Goal: Task Accomplishment & Management: Use online tool/utility

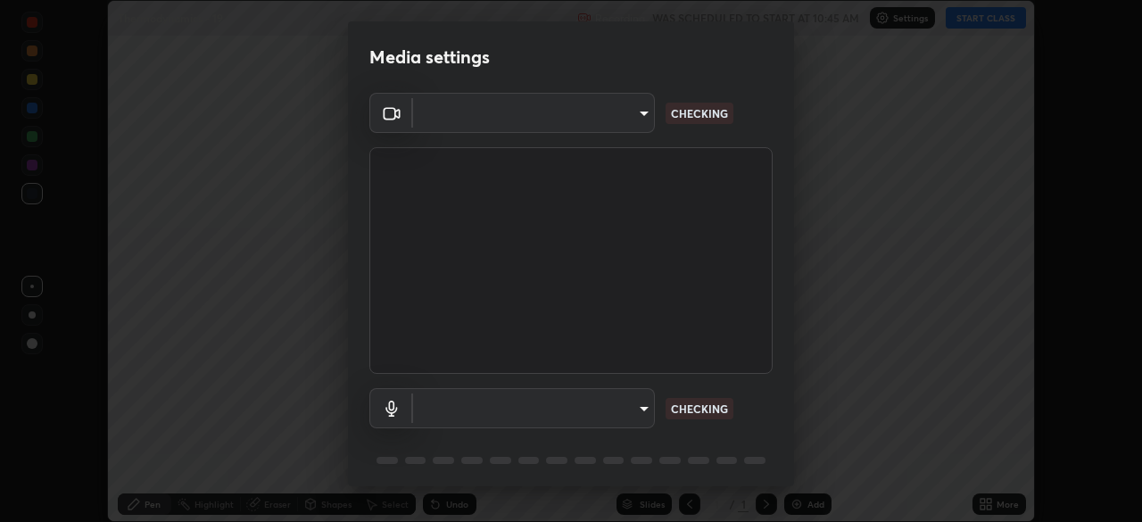
scroll to position [522, 1142]
type input "e5f32b9a37d83756d2696e8423a1893a7de7eefef83412cf73fe4da3c4688103"
click at [609, 410] on body "Erase all Thermodynamics - 19 Recording WAS SCHEDULED TO START AT 10:45 AM Sett…" at bounding box center [571, 261] width 1142 height 522
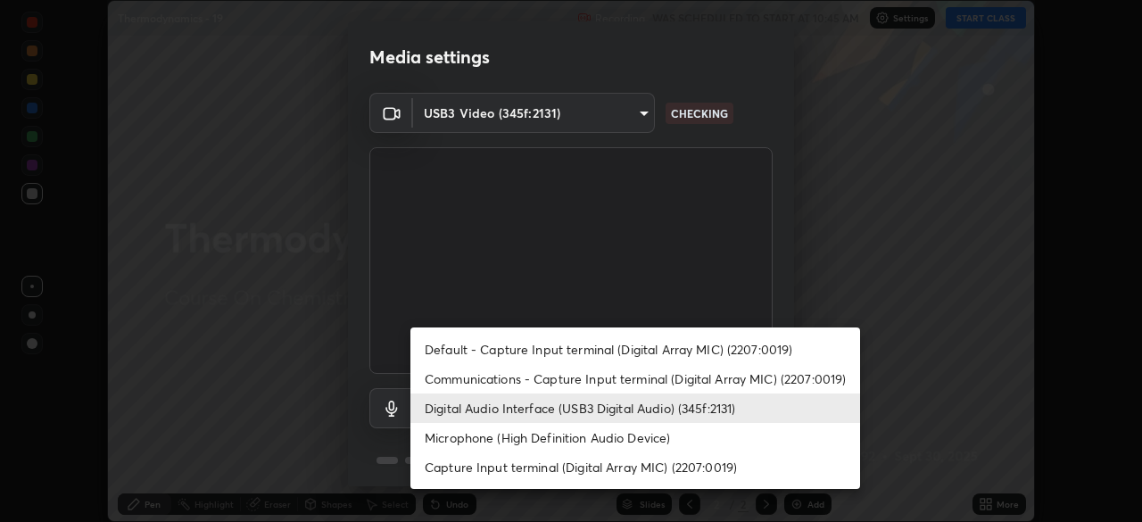
click at [624, 441] on li "Microphone (High Definition Audio Device)" at bounding box center [635, 437] width 450 height 29
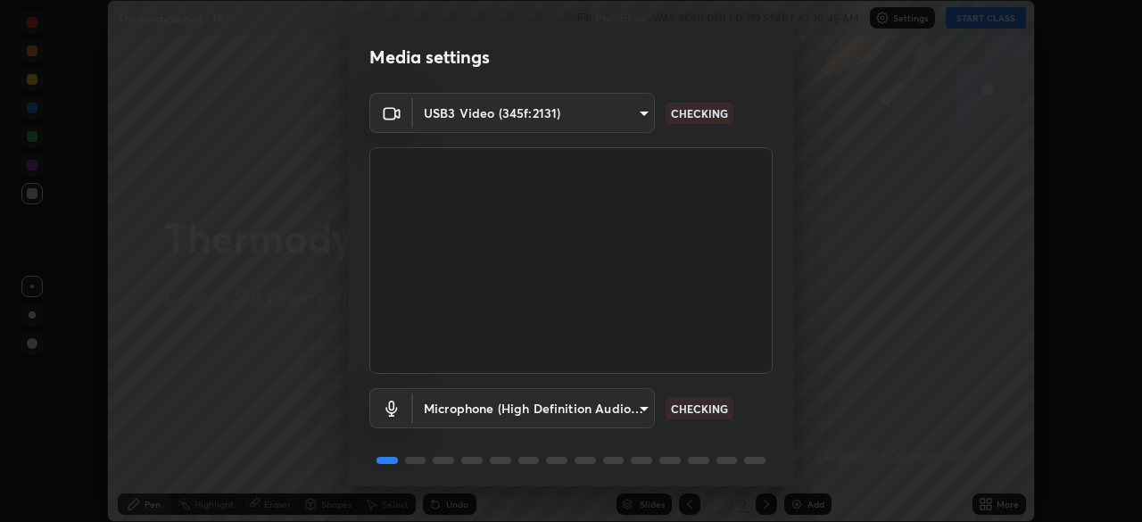
click at [612, 413] on body "Erase all Thermodynamics - 19 Recording WAS SCHEDULED TO START AT 10:45 AM Sett…" at bounding box center [571, 261] width 1142 height 522
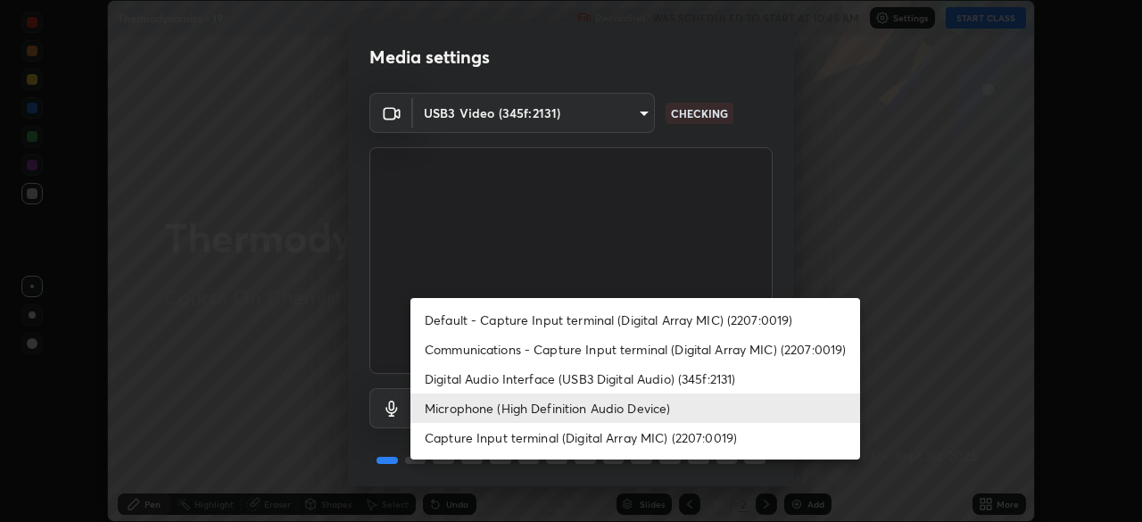
click at [630, 379] on li "Digital Audio Interface (USB3 Digital Audio) (345f:2131)" at bounding box center [635, 378] width 450 height 29
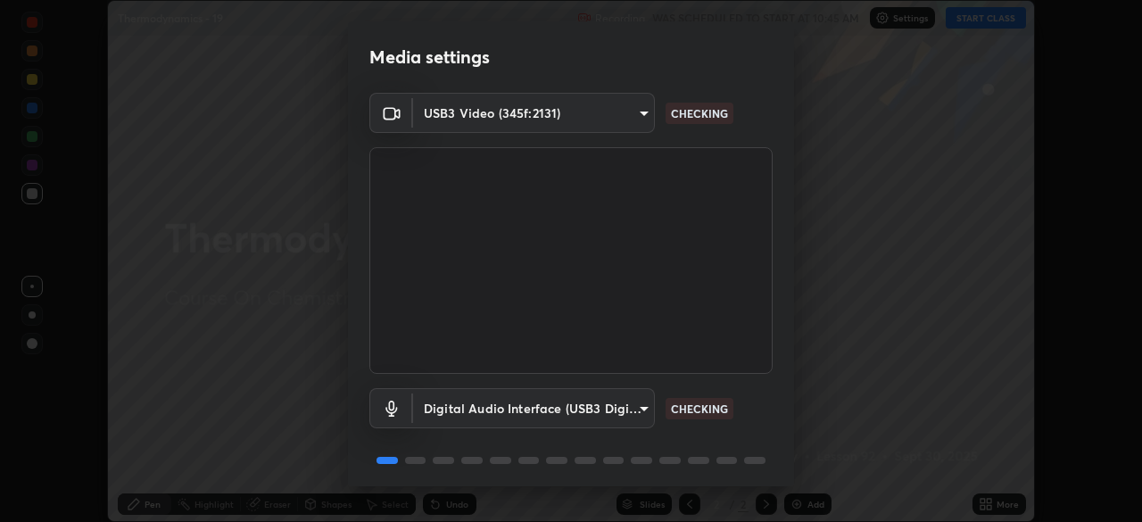
type input "f68c9ba91903ac9ba75504d23ca0c3c26111123a2a7878351e435c492be87537"
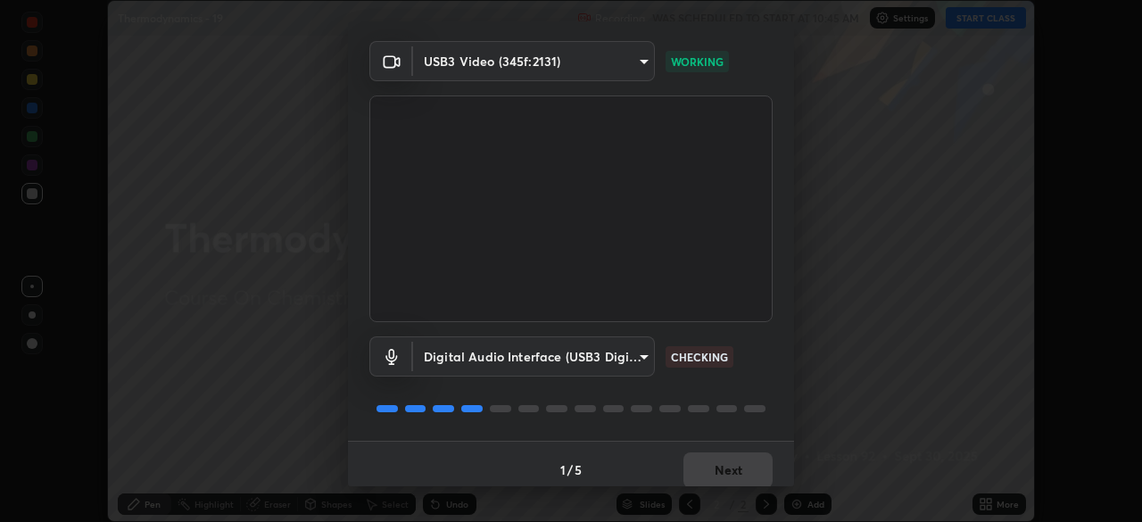
scroll to position [62, 0]
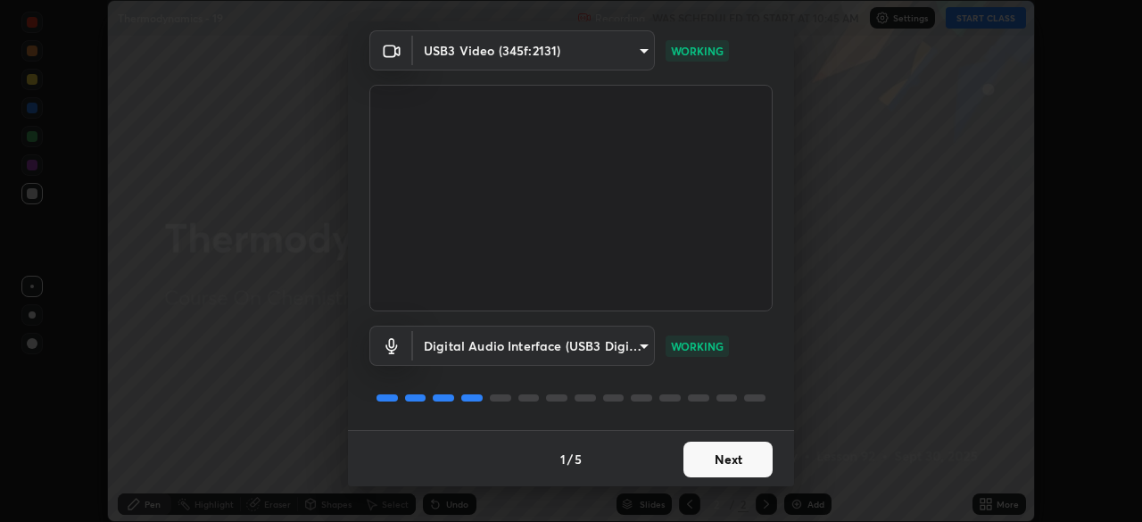
click at [736, 457] on button "Next" at bounding box center [728, 460] width 89 height 36
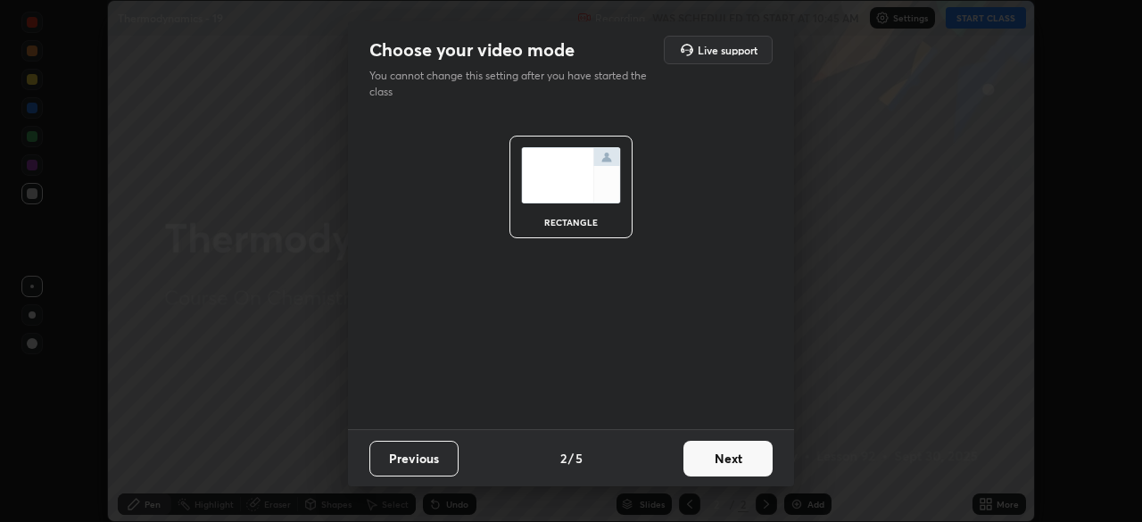
click at [743, 457] on button "Next" at bounding box center [728, 459] width 89 height 36
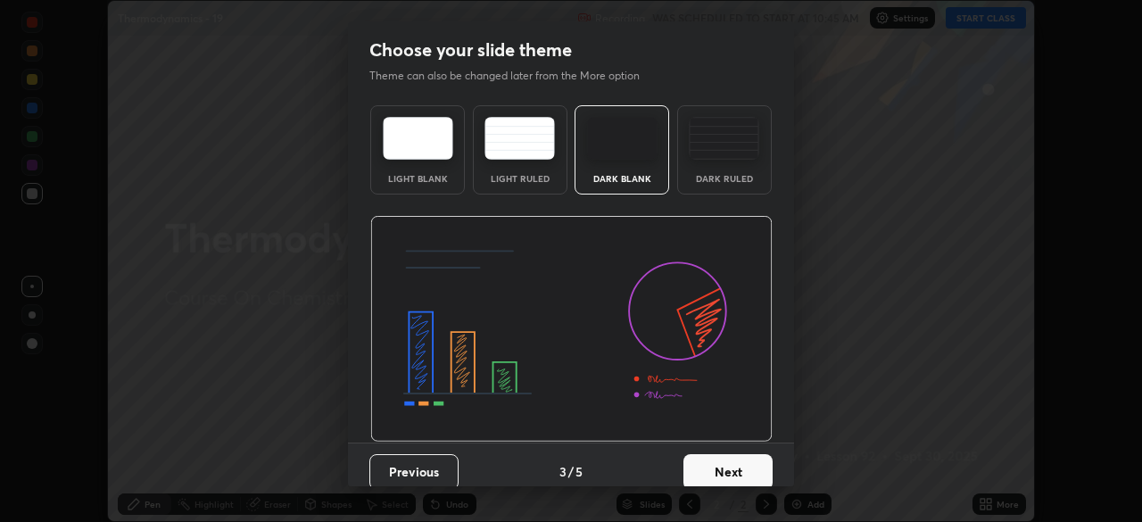
click at [751, 463] on button "Next" at bounding box center [728, 472] width 89 height 36
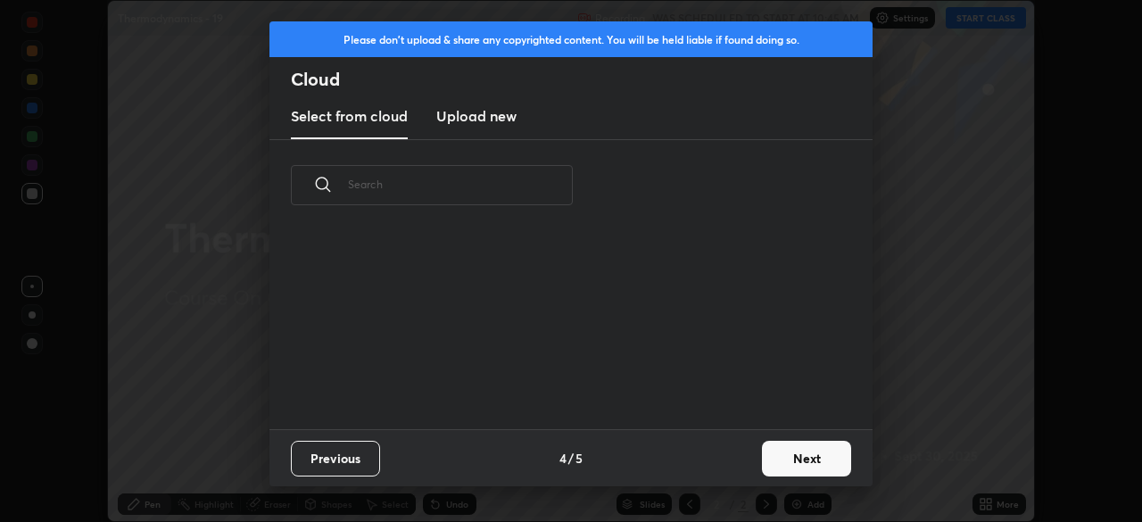
click at [773, 459] on button "Next" at bounding box center [806, 459] width 89 height 36
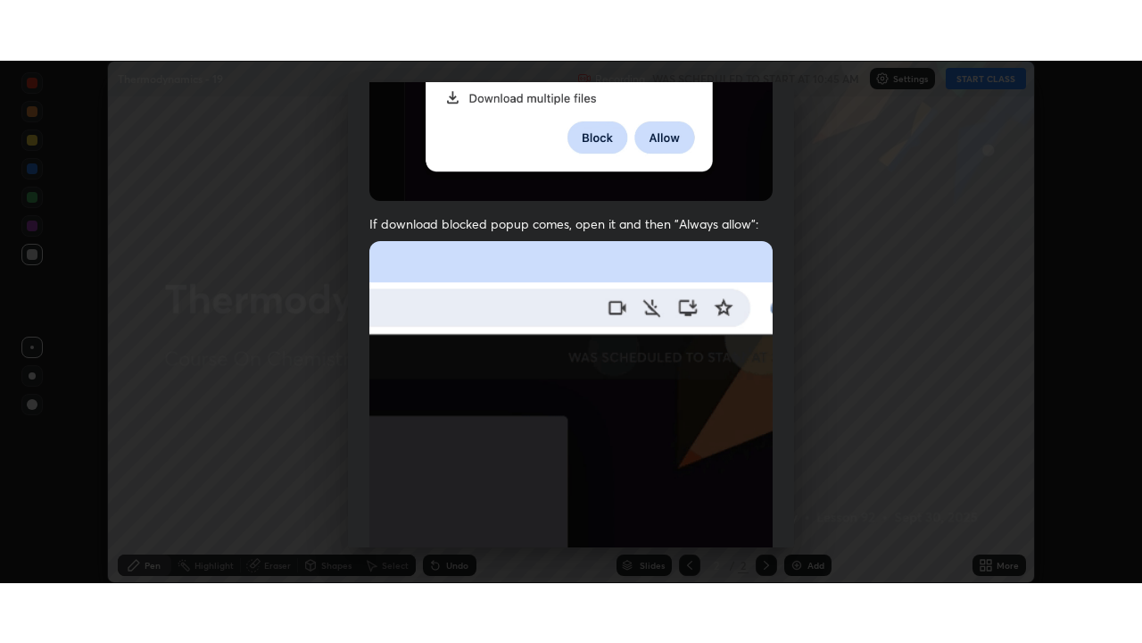
scroll to position [427, 0]
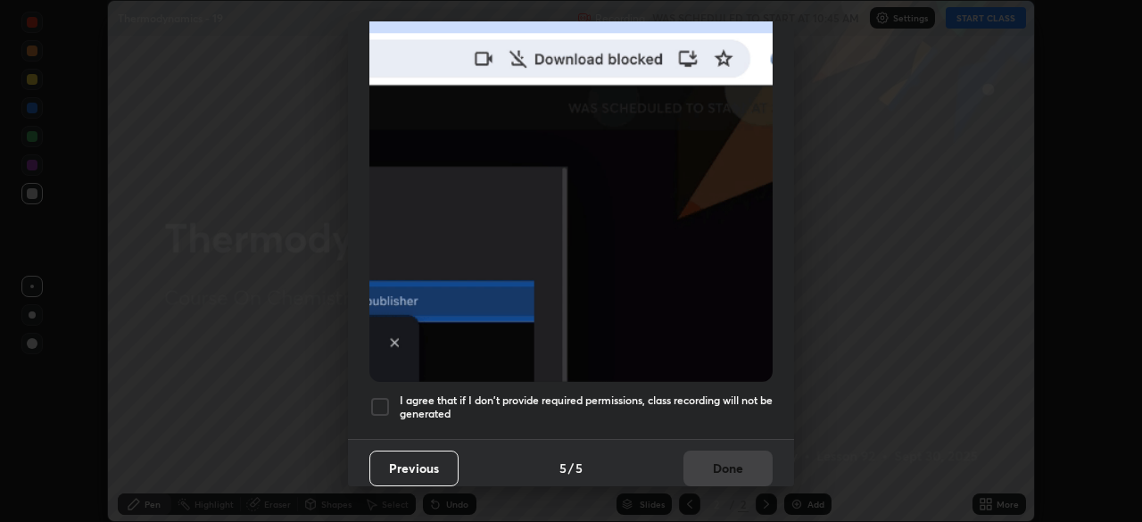
click at [653, 407] on h5 "I agree that if I don't provide required permissions, class recording will not …" at bounding box center [586, 408] width 373 height 28
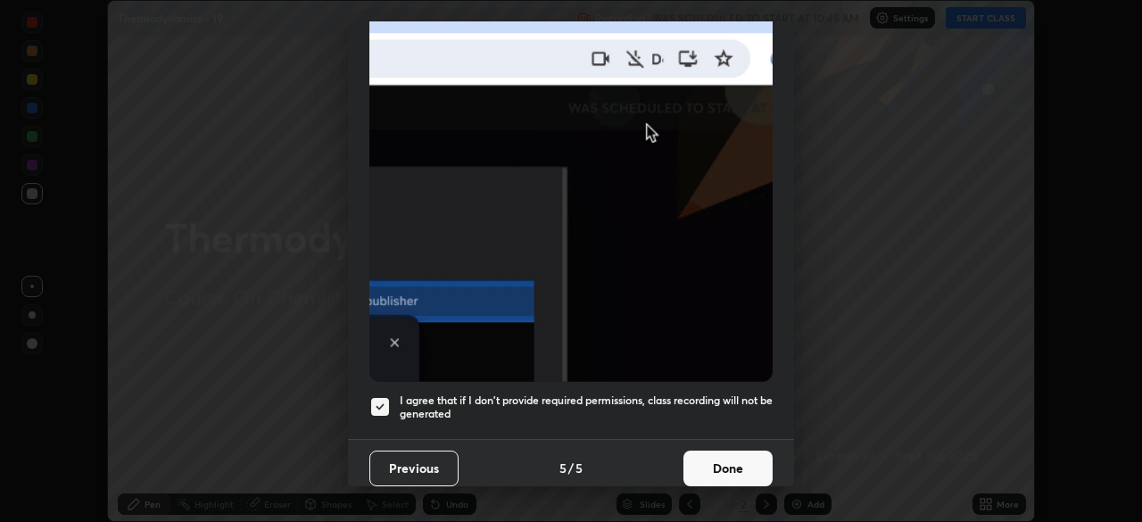
click at [715, 468] on button "Done" at bounding box center [728, 469] width 89 height 36
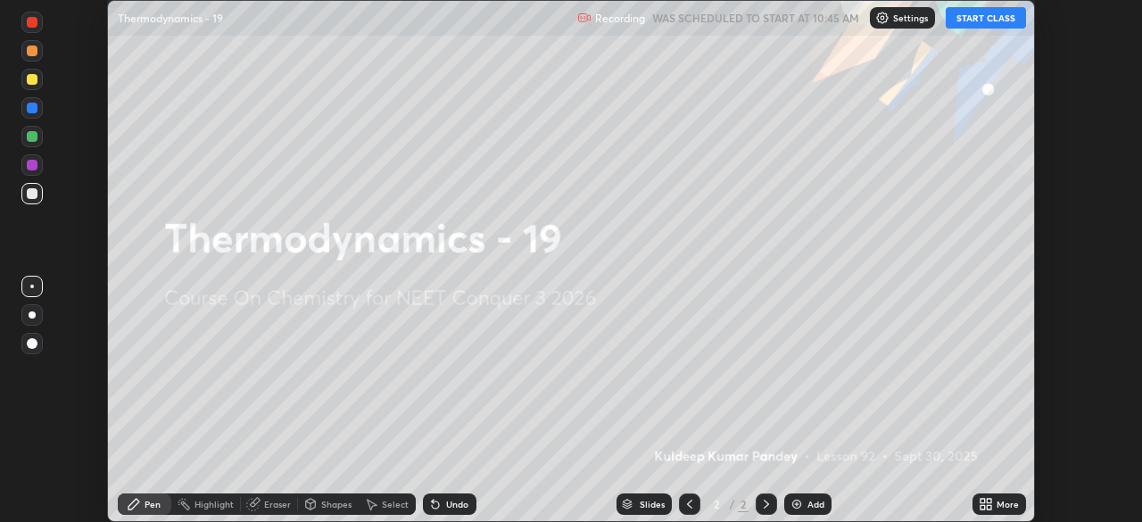
click at [992, 19] on button "START CLASS" at bounding box center [986, 17] width 80 height 21
click at [1016, 512] on div "More" at bounding box center [1000, 503] width 54 height 21
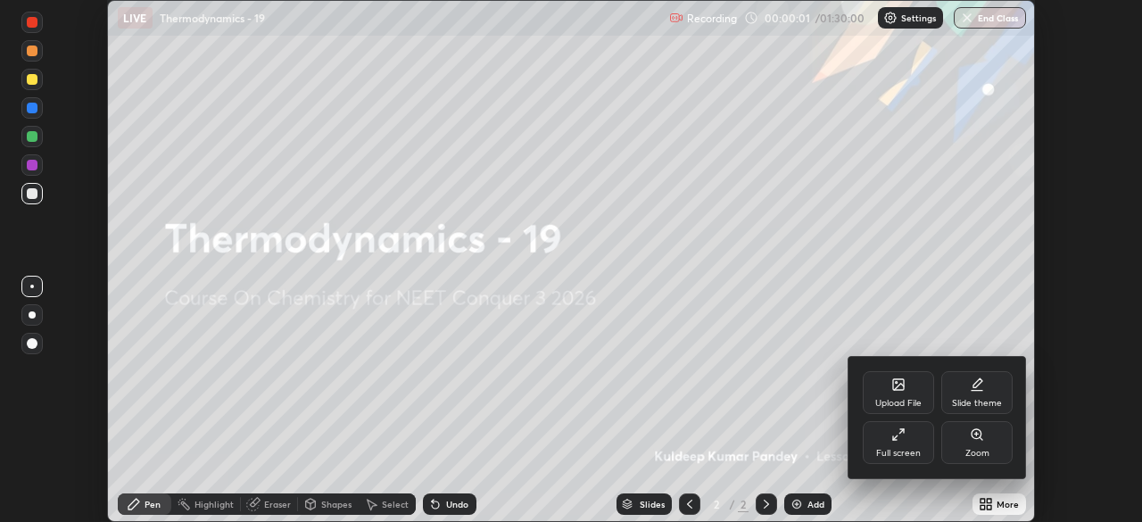
click at [918, 452] on div "Full screen" at bounding box center [898, 453] width 45 height 9
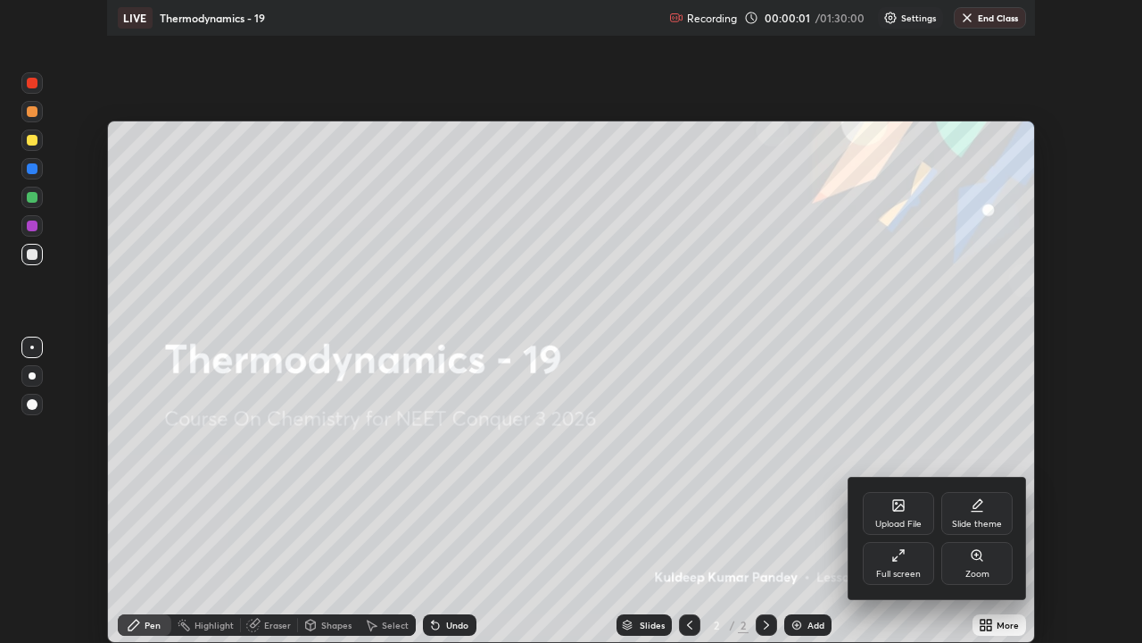
scroll to position [643, 1142]
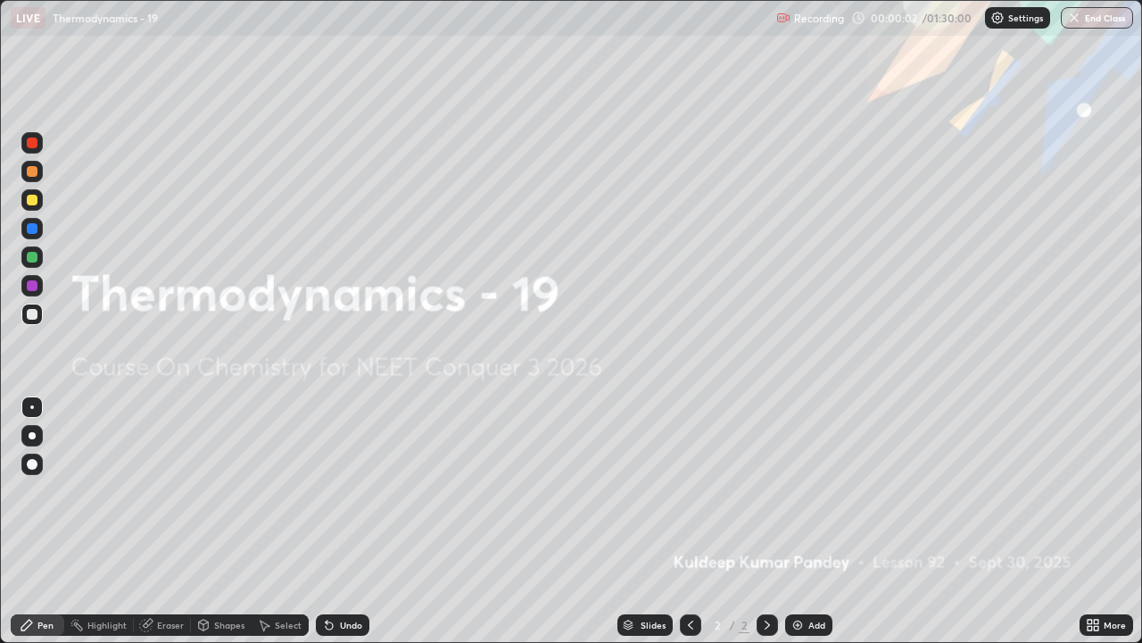
click at [802, 521] on img at bounding box center [798, 625] width 14 height 14
click at [800, 521] on img at bounding box center [798, 625] width 14 height 14
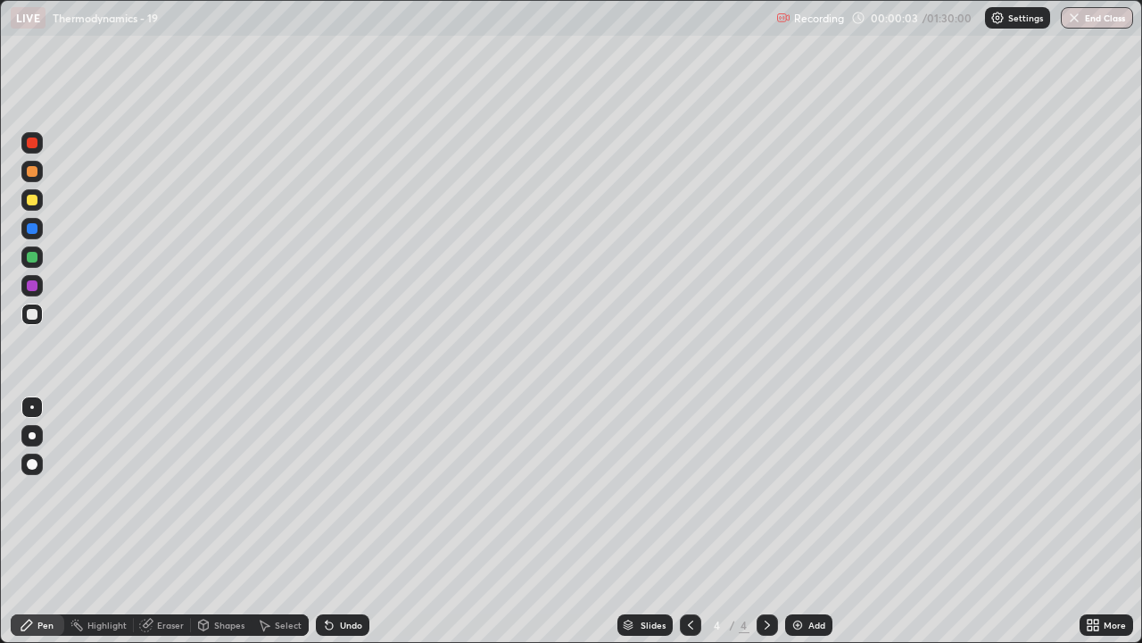
click at [799, 521] on img at bounding box center [798, 625] width 14 height 14
click at [798, 521] on img at bounding box center [798, 625] width 14 height 14
click at [796, 521] on img at bounding box center [798, 625] width 14 height 14
click at [798, 521] on img at bounding box center [798, 625] width 14 height 14
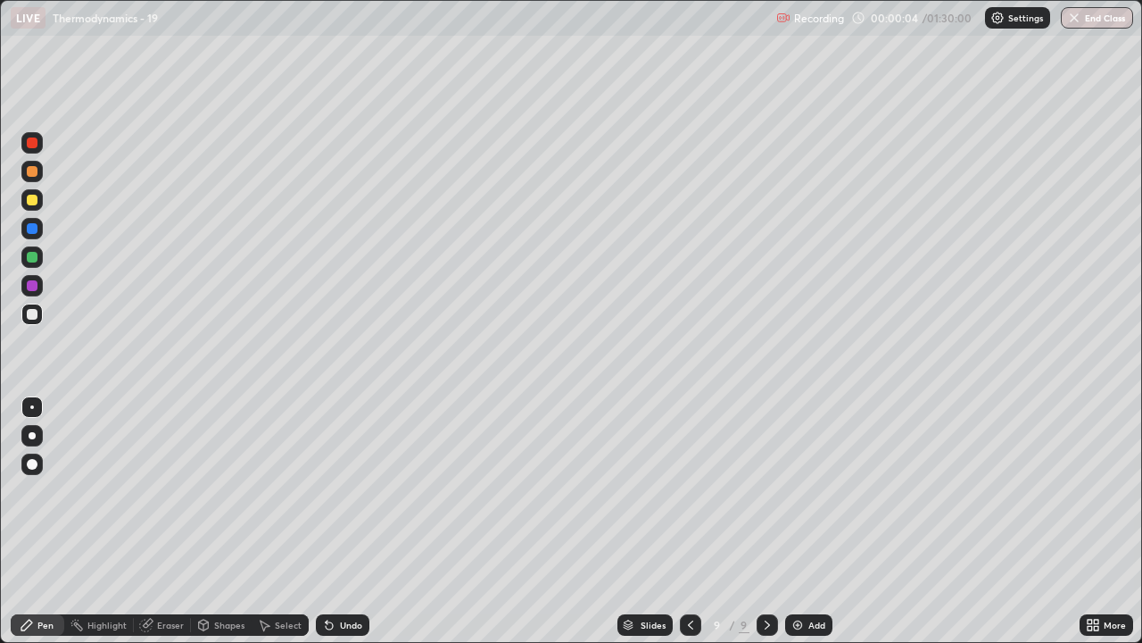
click at [797, 521] on img at bounding box center [798, 625] width 14 height 14
click at [796, 521] on img at bounding box center [798, 625] width 14 height 14
click at [795, 521] on img at bounding box center [798, 625] width 14 height 14
click at [794, 521] on img at bounding box center [798, 625] width 14 height 14
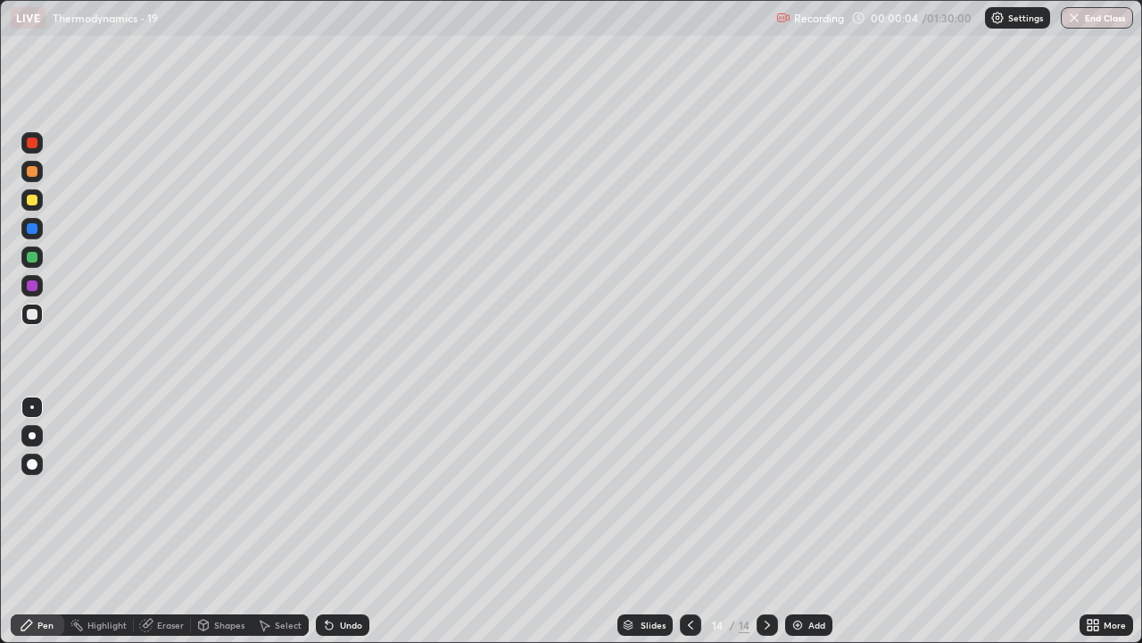
click at [794, 521] on img at bounding box center [798, 625] width 14 height 14
click at [796, 521] on img at bounding box center [798, 625] width 14 height 14
click at [798, 521] on img at bounding box center [798, 625] width 14 height 14
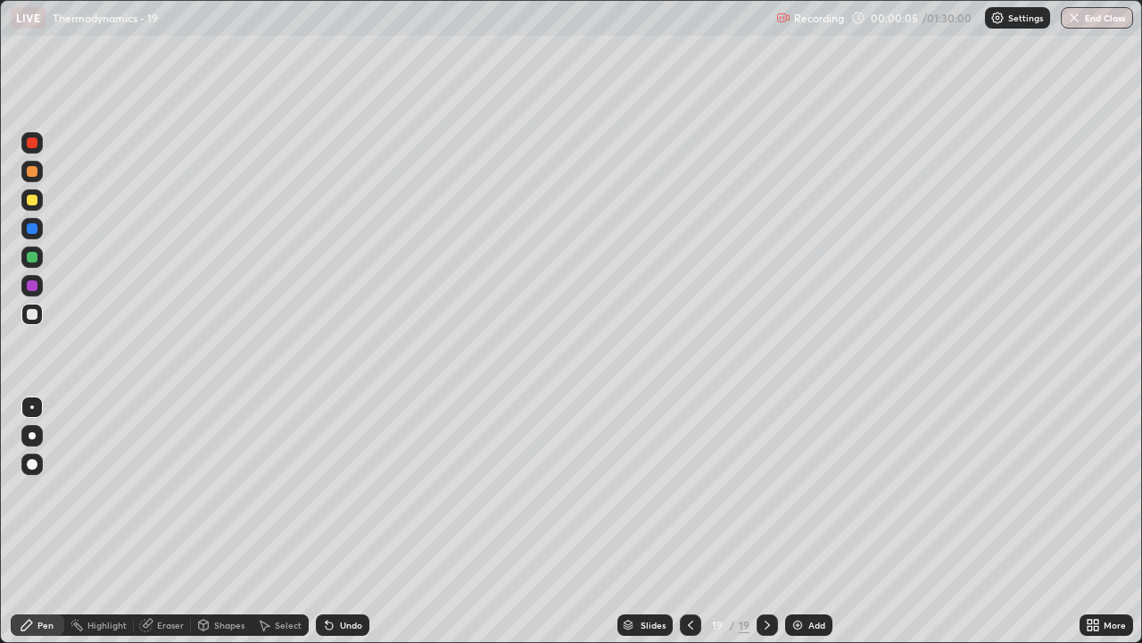
click at [798, 521] on img at bounding box center [798, 625] width 14 height 14
click at [796, 521] on img at bounding box center [799, 625] width 14 height 14
click at [796, 521] on img at bounding box center [798, 625] width 14 height 14
click at [794, 521] on img at bounding box center [798, 625] width 14 height 14
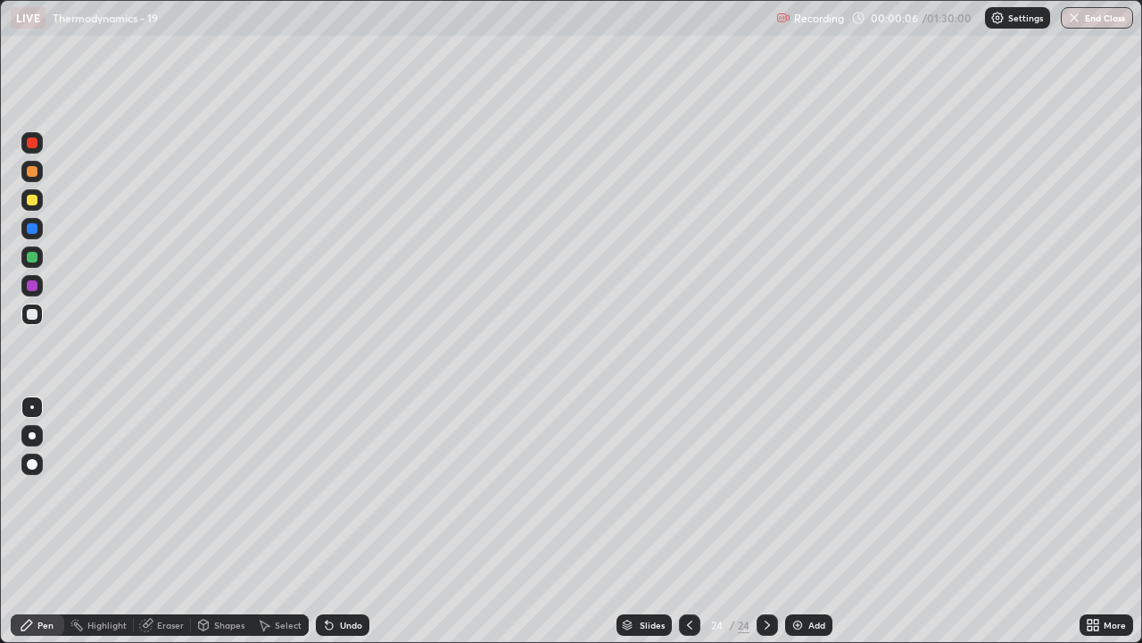
click at [793, 521] on img at bounding box center [798, 625] width 14 height 14
click at [794, 521] on img at bounding box center [798, 625] width 14 height 14
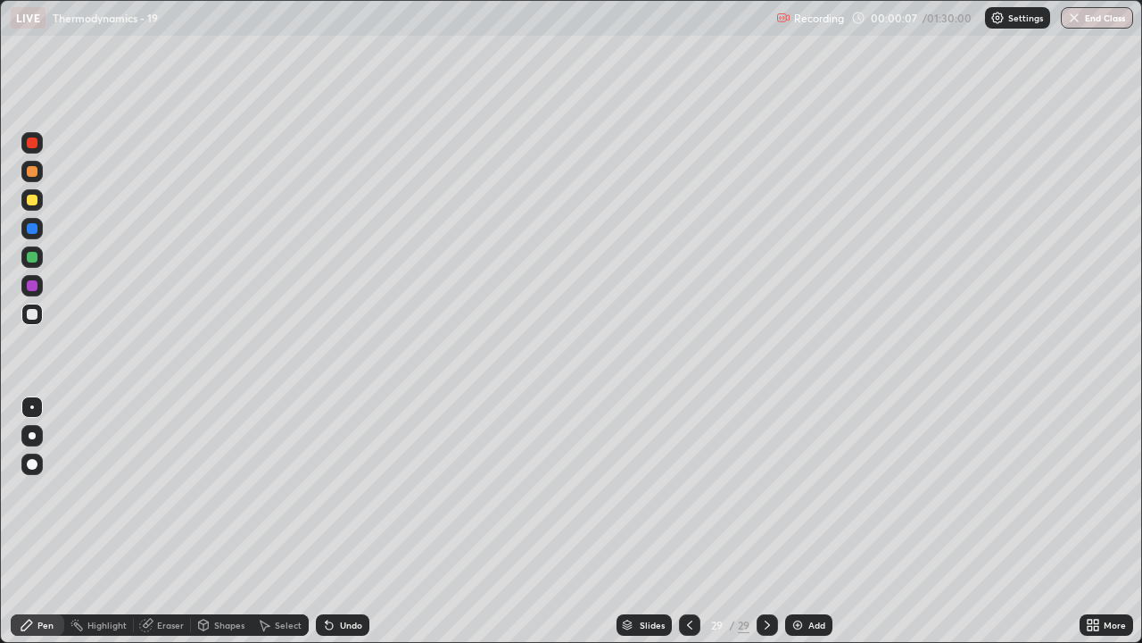
click at [796, 521] on img at bounding box center [798, 625] width 14 height 14
click at [800, 521] on img at bounding box center [799, 625] width 14 height 14
click at [802, 521] on img at bounding box center [798, 625] width 14 height 14
click at [688, 521] on icon at bounding box center [689, 624] width 5 height 9
click at [685, 521] on icon at bounding box center [690, 625] width 14 height 14
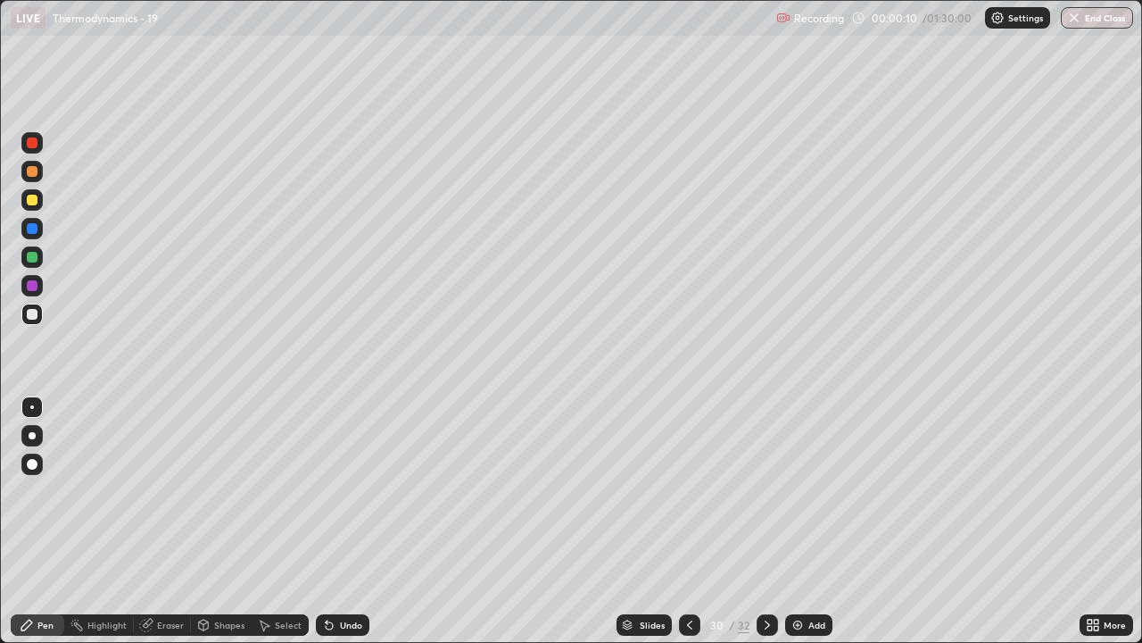
click at [685, 521] on icon at bounding box center [690, 625] width 14 height 14
click at [687, 521] on icon at bounding box center [690, 625] width 14 height 14
click at [687, 521] on icon at bounding box center [689, 624] width 5 height 9
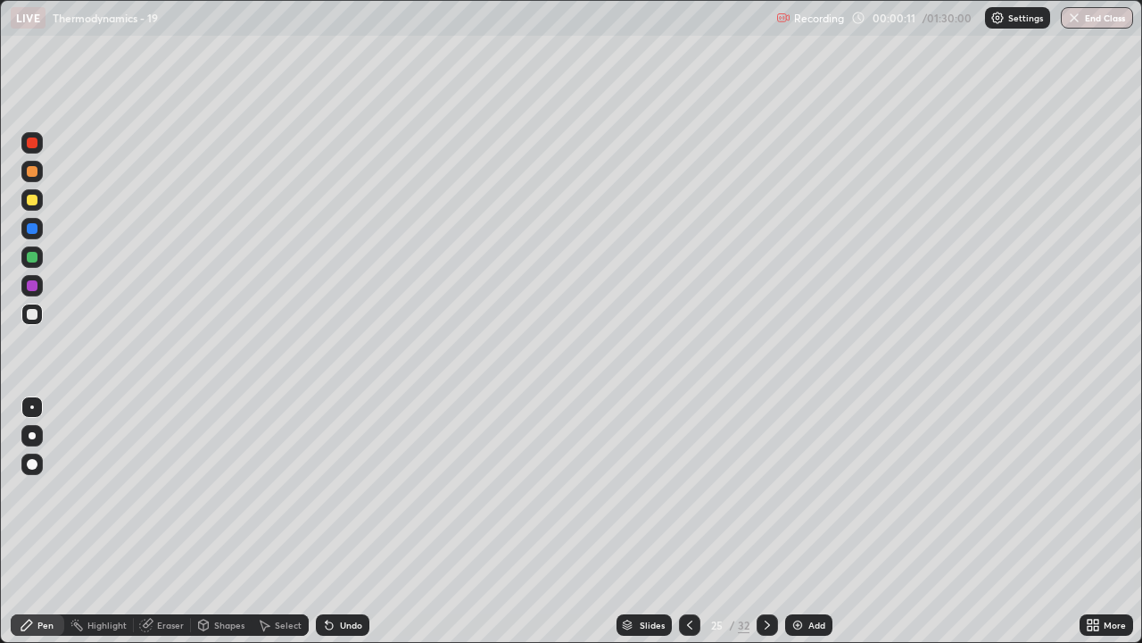
click at [686, 521] on icon at bounding box center [690, 625] width 14 height 14
click at [687, 521] on icon at bounding box center [690, 625] width 14 height 14
click at [686, 521] on icon at bounding box center [690, 625] width 14 height 14
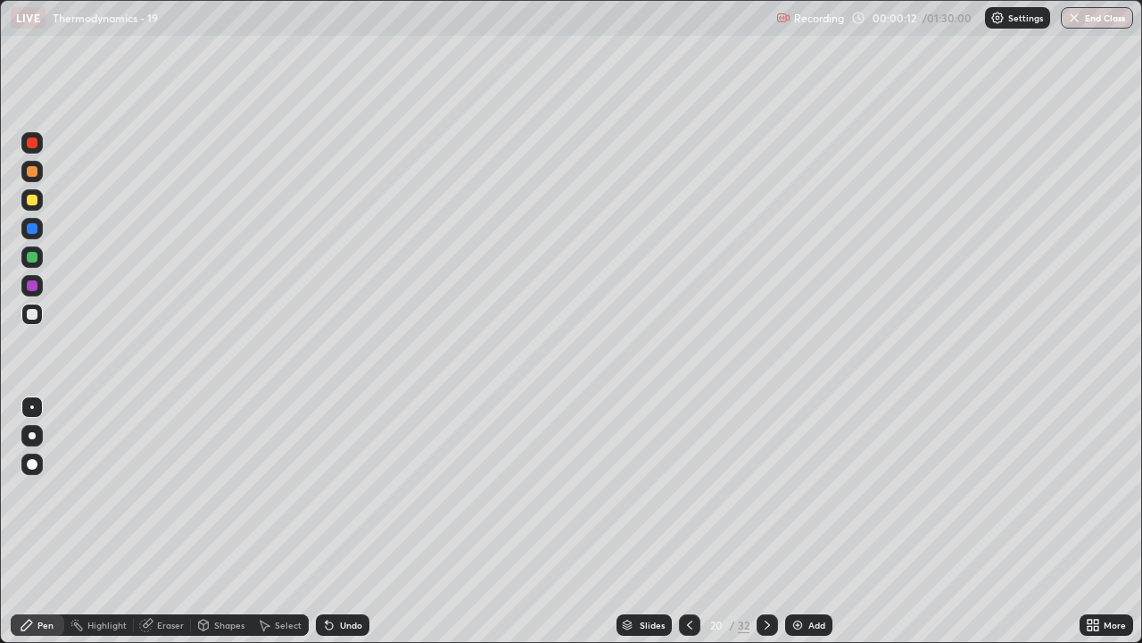
click at [685, 521] on icon at bounding box center [690, 625] width 14 height 14
click at [687, 521] on icon at bounding box center [689, 624] width 5 height 9
click at [685, 521] on icon at bounding box center [690, 625] width 14 height 14
click at [687, 521] on icon at bounding box center [689, 624] width 5 height 9
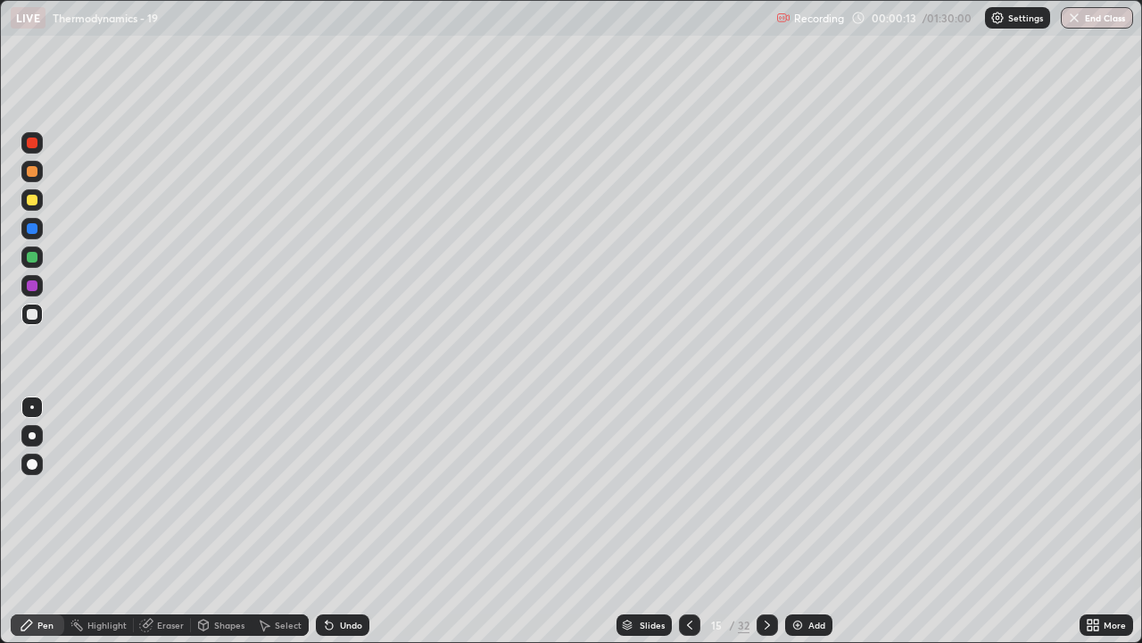
click at [685, 521] on icon at bounding box center [690, 625] width 14 height 14
click at [688, 521] on icon at bounding box center [690, 625] width 14 height 14
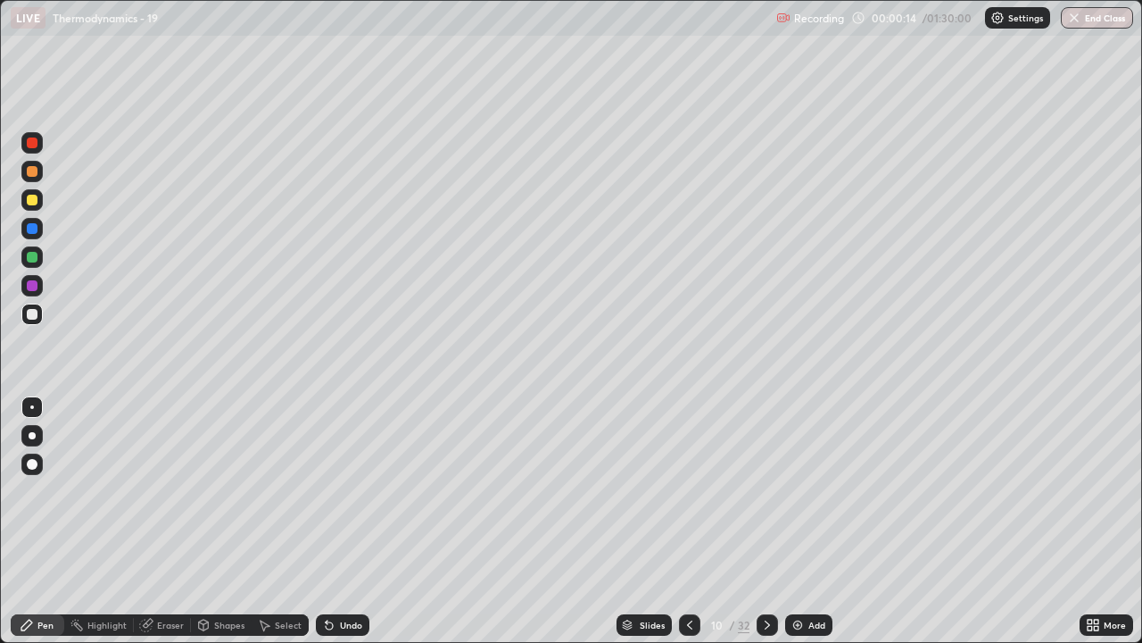
click at [685, 521] on icon at bounding box center [690, 625] width 14 height 14
click at [688, 521] on icon at bounding box center [690, 625] width 14 height 14
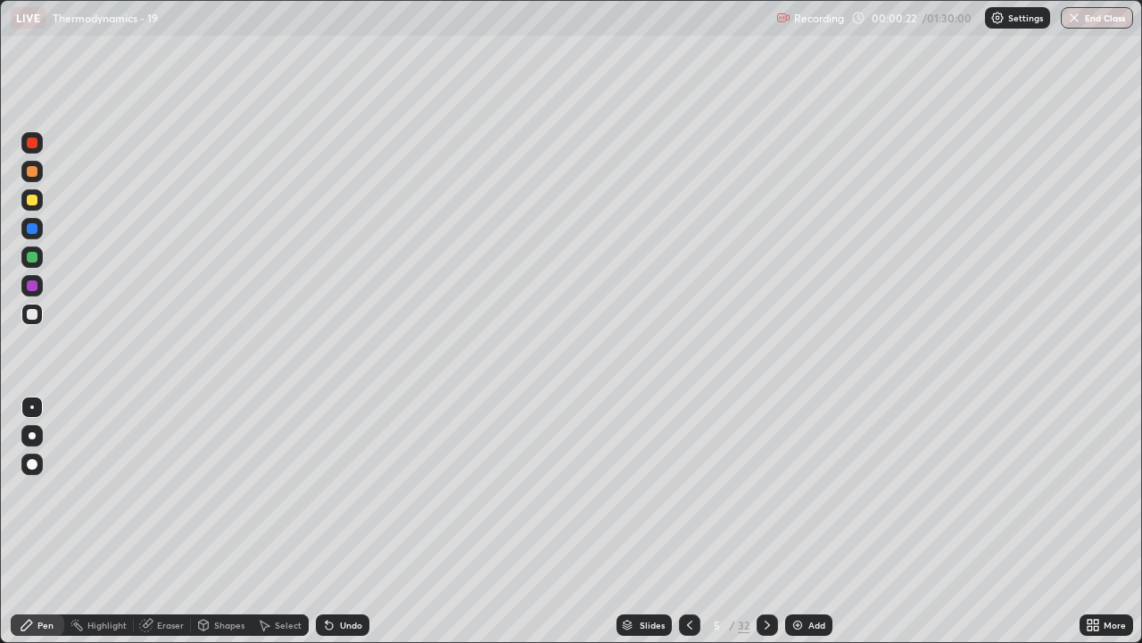
click at [164, 521] on div "Eraser" at bounding box center [170, 624] width 27 height 9
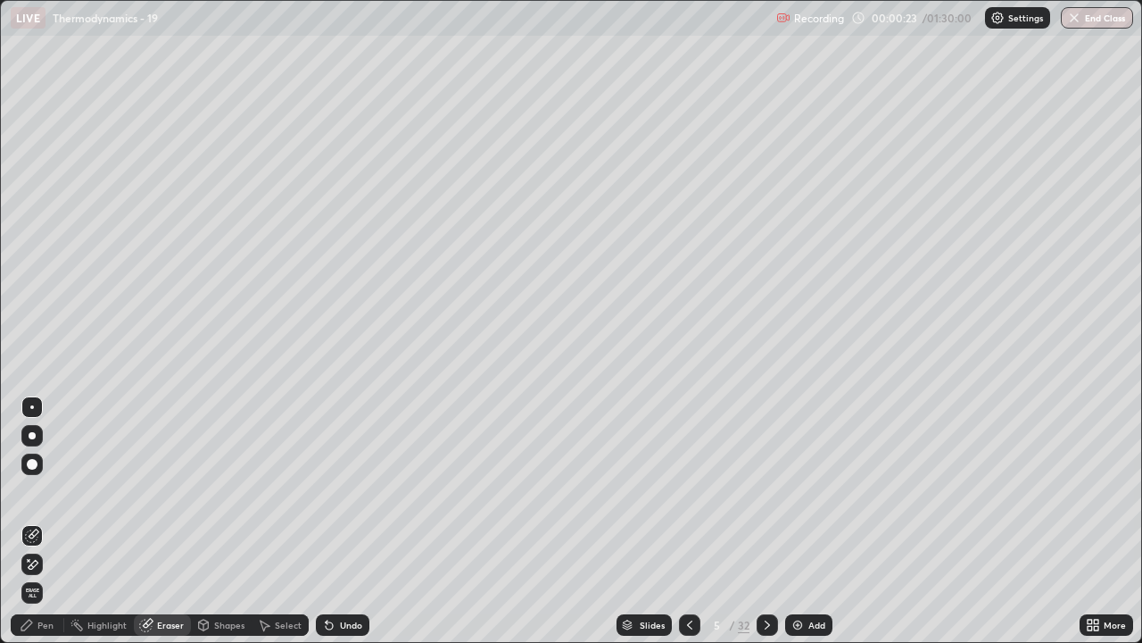
click at [32, 521] on span "Erase all" at bounding box center [32, 592] width 20 height 11
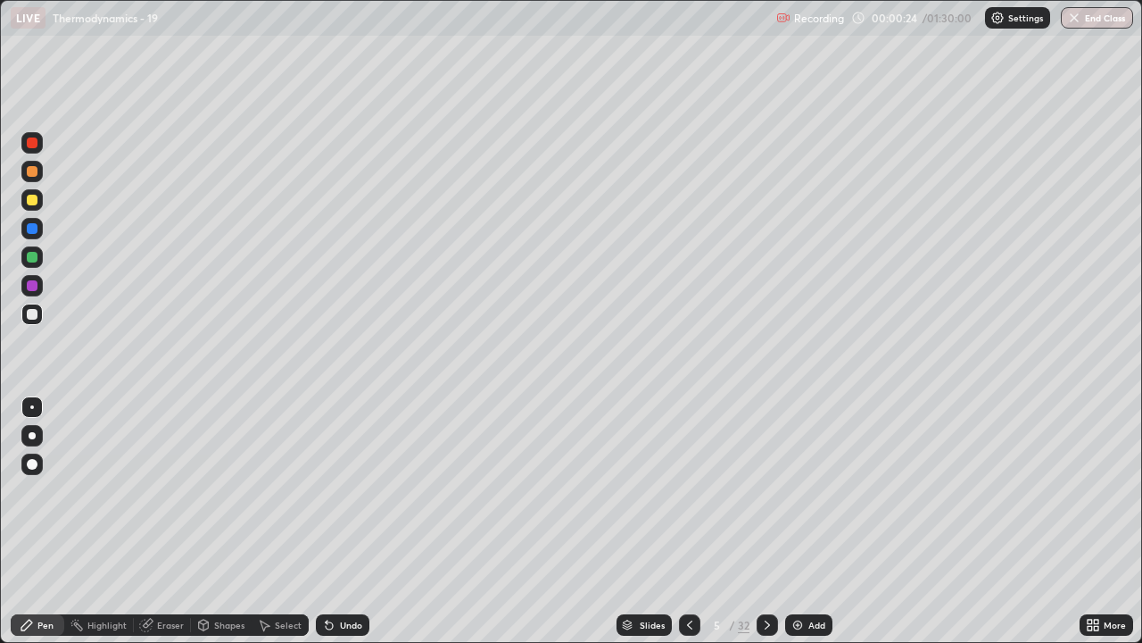
click at [48, 521] on div "Pen" at bounding box center [45, 624] width 16 height 9
click at [32, 434] on div at bounding box center [32, 435] width 7 height 7
click at [32, 318] on div at bounding box center [32, 314] width 11 height 11
click at [173, 521] on div "Eraser" at bounding box center [170, 624] width 27 height 9
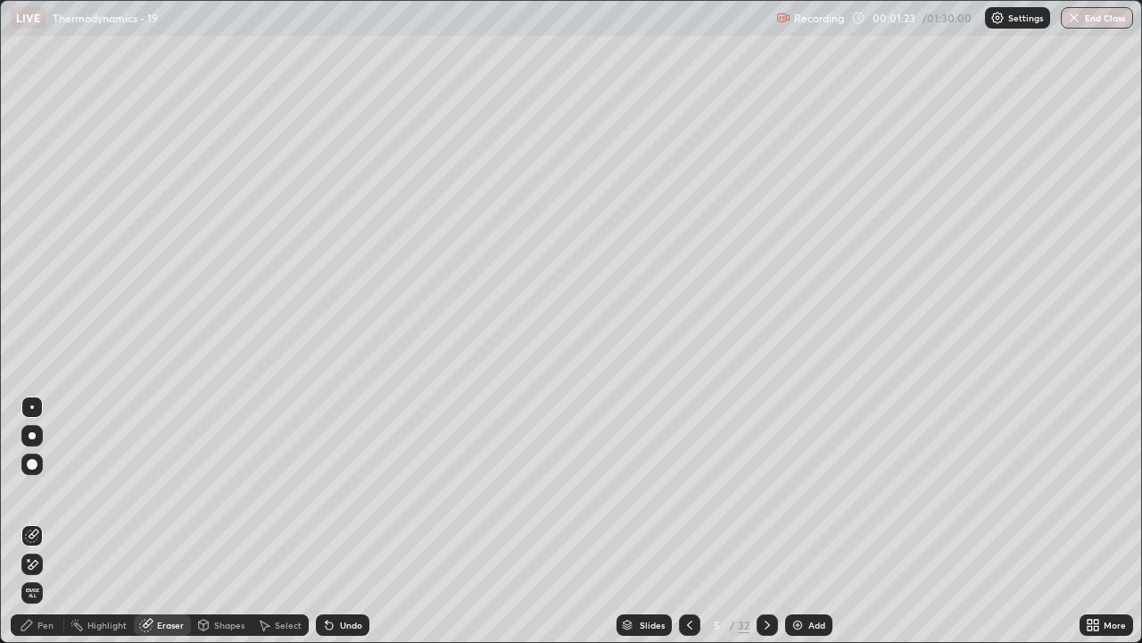
click at [49, 521] on div "Pen" at bounding box center [38, 624] width 54 height 21
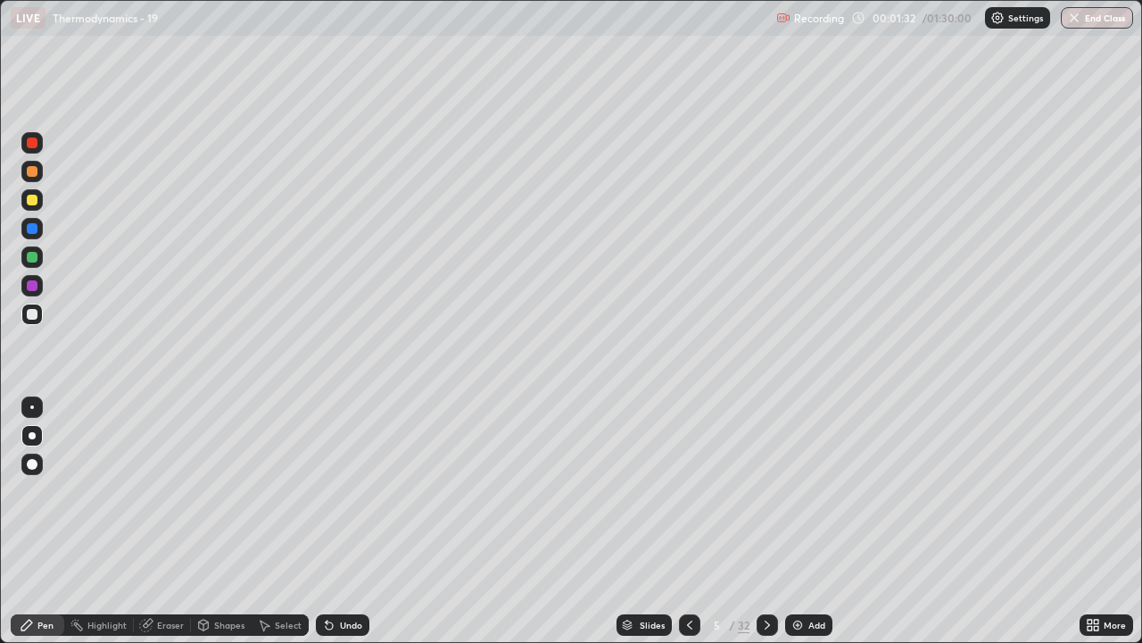
click at [162, 521] on div "Eraser" at bounding box center [170, 624] width 27 height 9
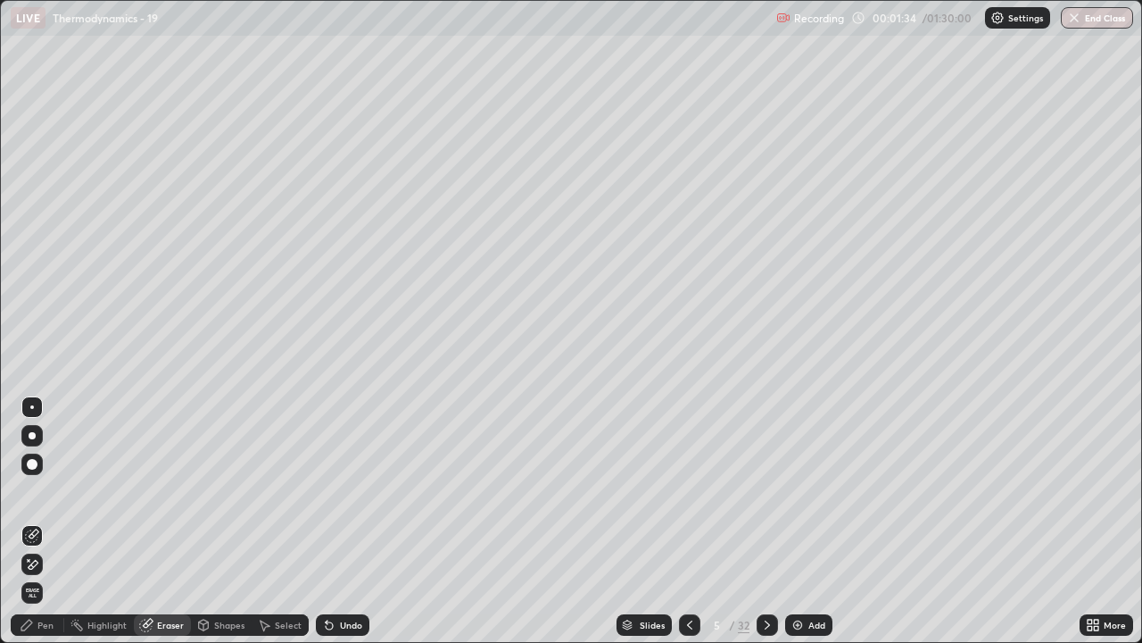
click at [47, 521] on div "Pen" at bounding box center [45, 624] width 16 height 9
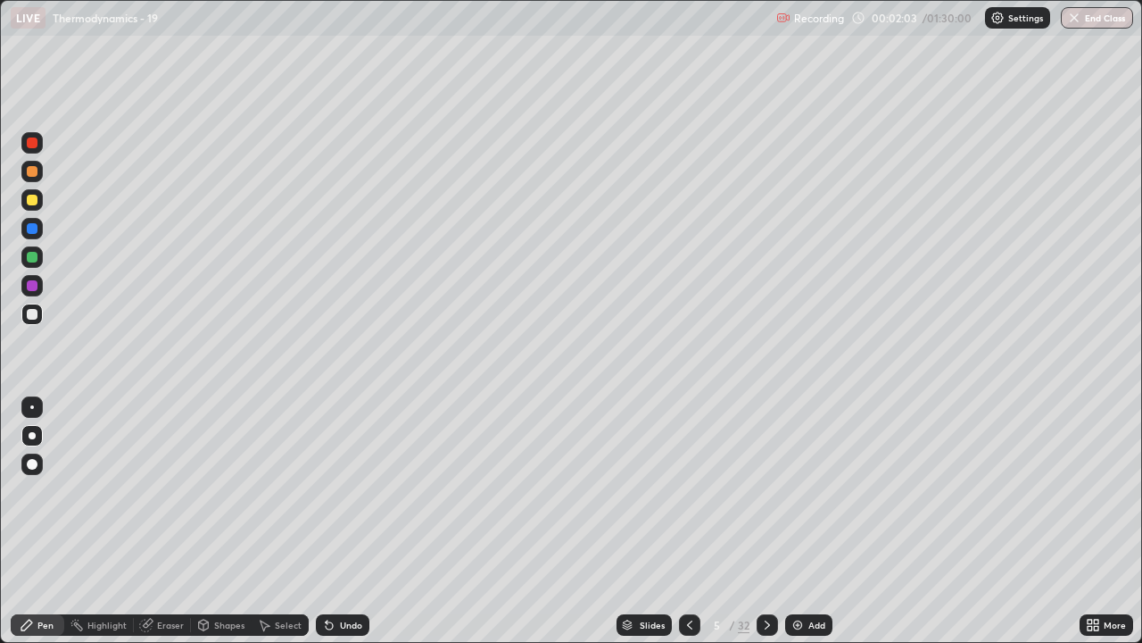
click at [175, 521] on div "Eraser" at bounding box center [170, 624] width 27 height 9
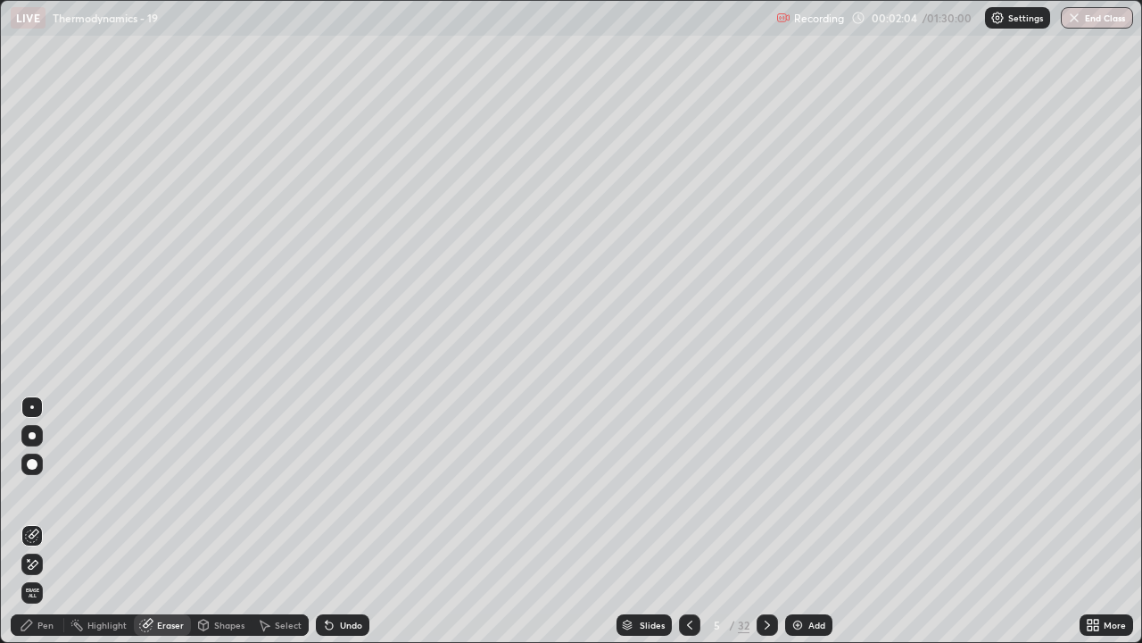
click at [46, 521] on div "Pen" at bounding box center [38, 624] width 54 height 21
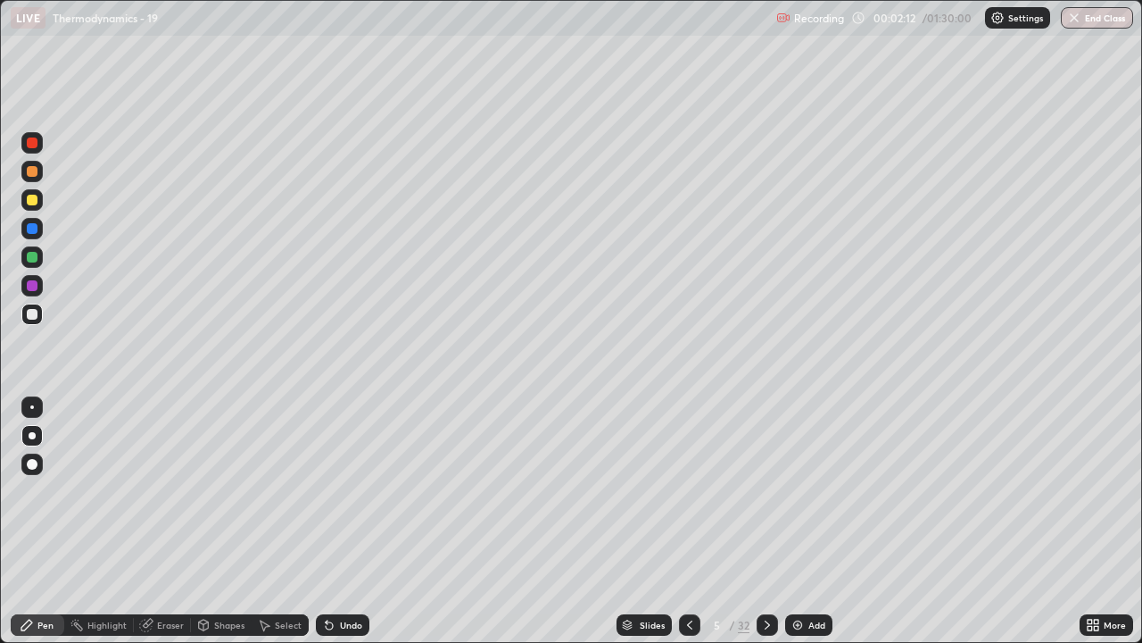
click at [173, 521] on div "Eraser" at bounding box center [162, 624] width 57 height 21
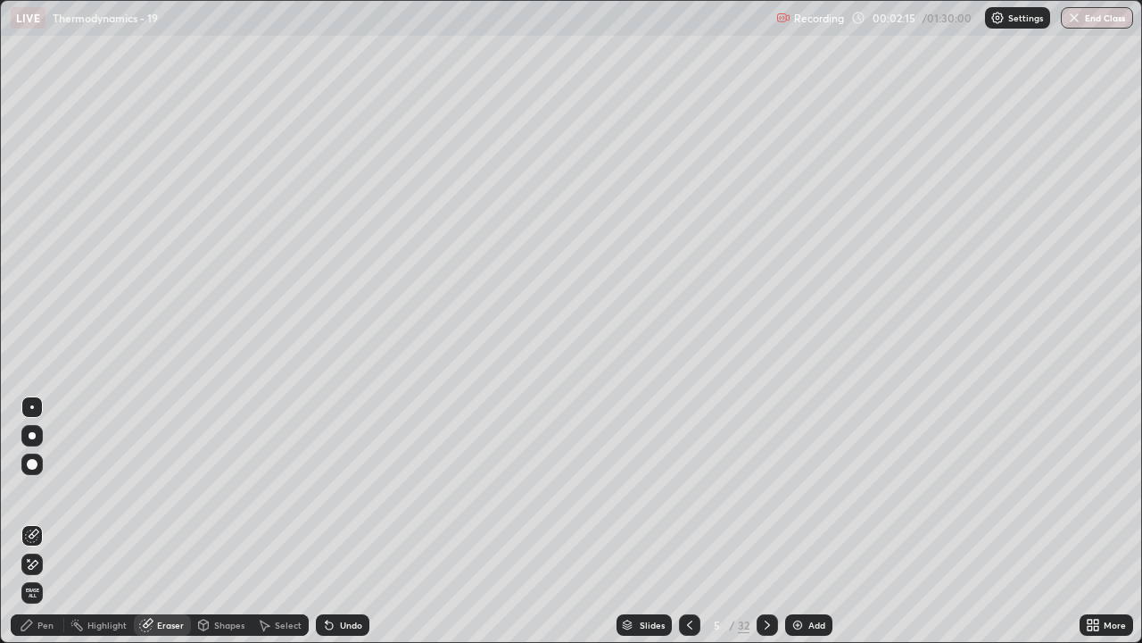
click at [46, 521] on div "Pen" at bounding box center [45, 624] width 16 height 9
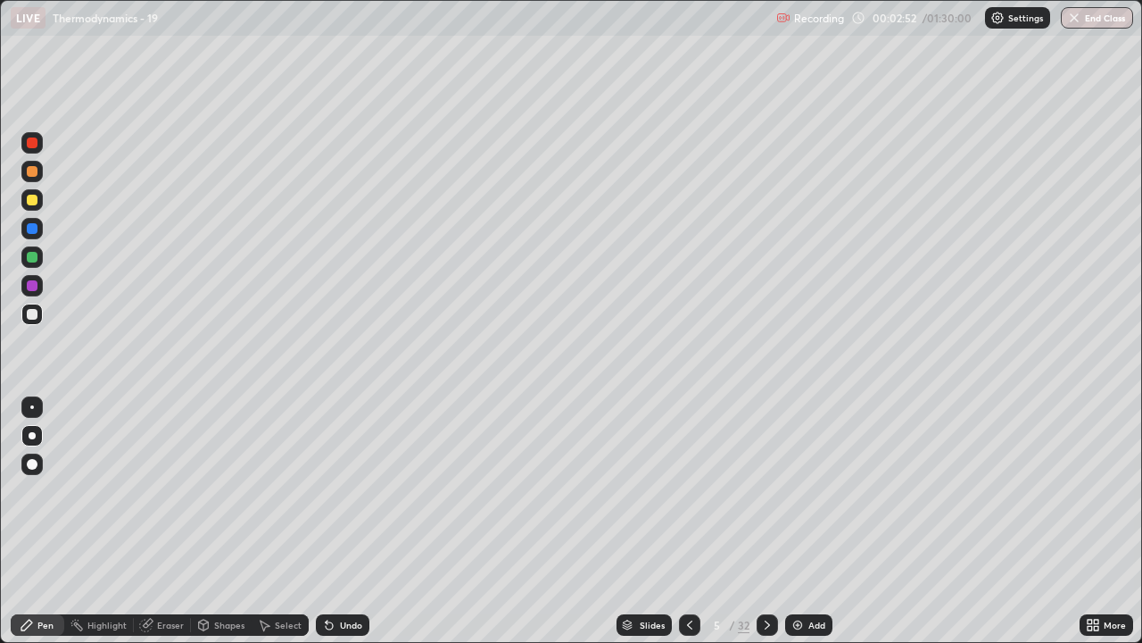
click at [168, 521] on div "Eraser" at bounding box center [170, 624] width 27 height 9
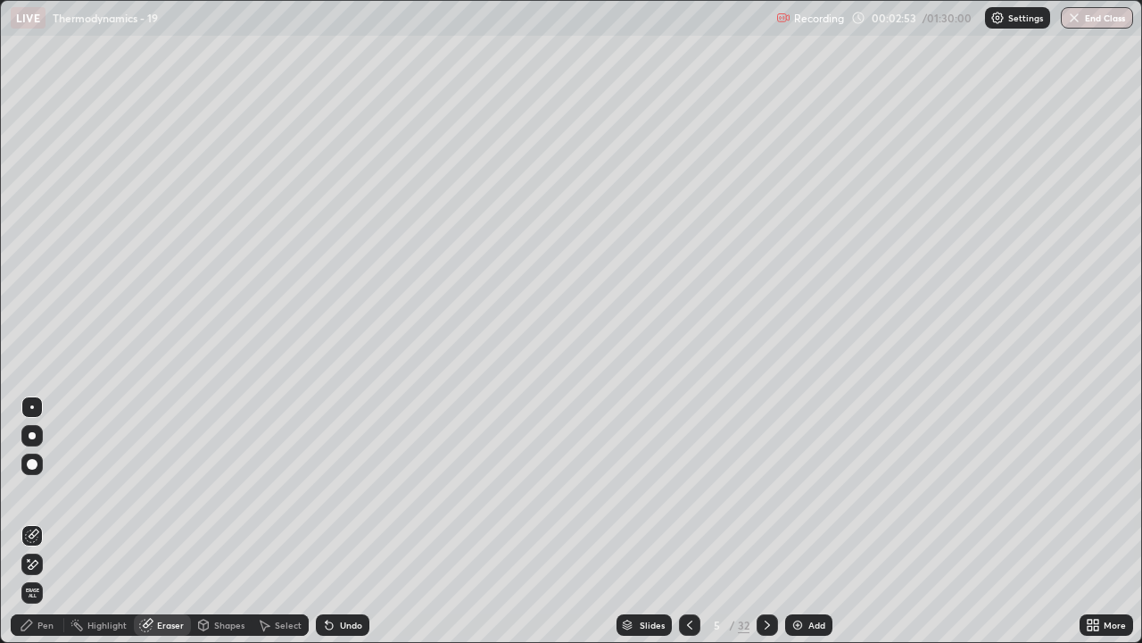
click at [43, 521] on div "Pen" at bounding box center [38, 624] width 54 height 21
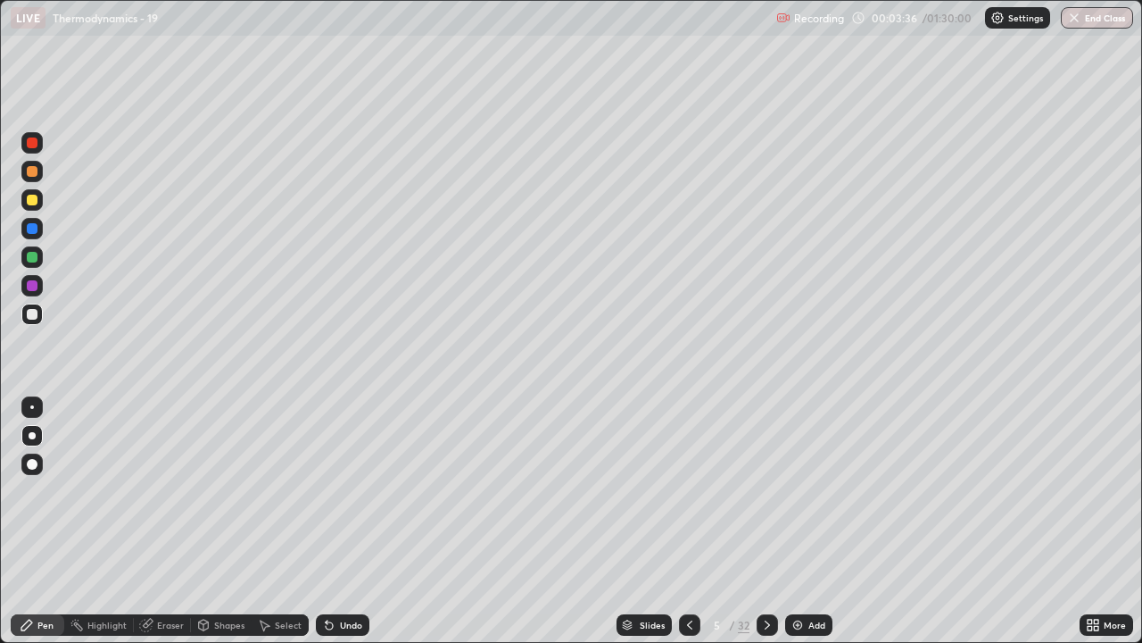
click at [162, 521] on div "Eraser" at bounding box center [162, 624] width 57 height 21
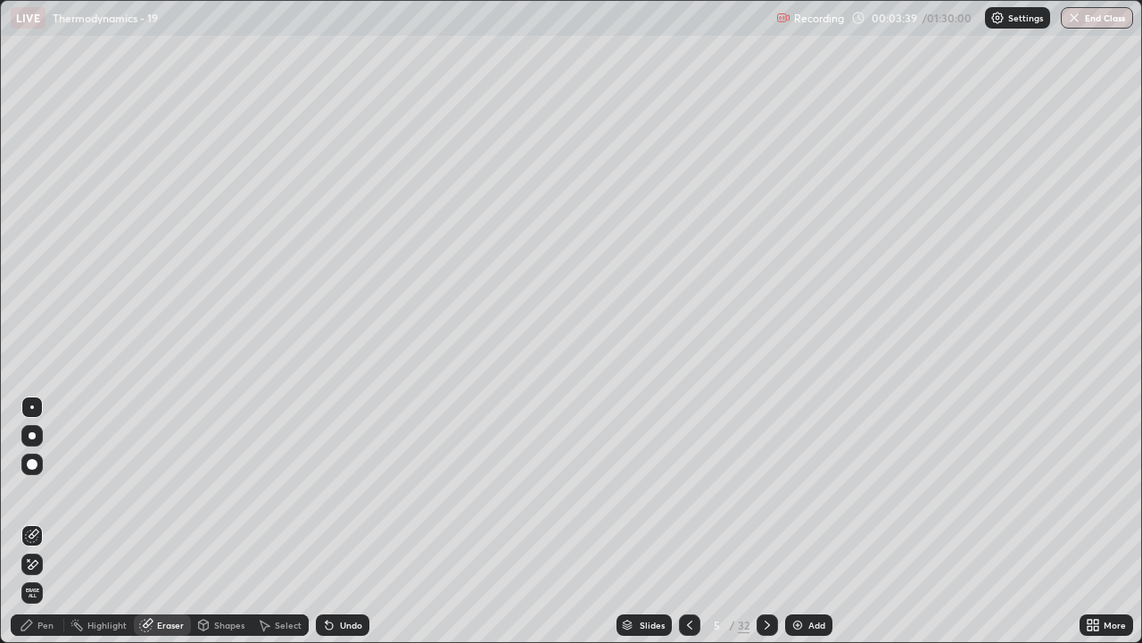
click at [38, 521] on div "Pen" at bounding box center [45, 624] width 16 height 9
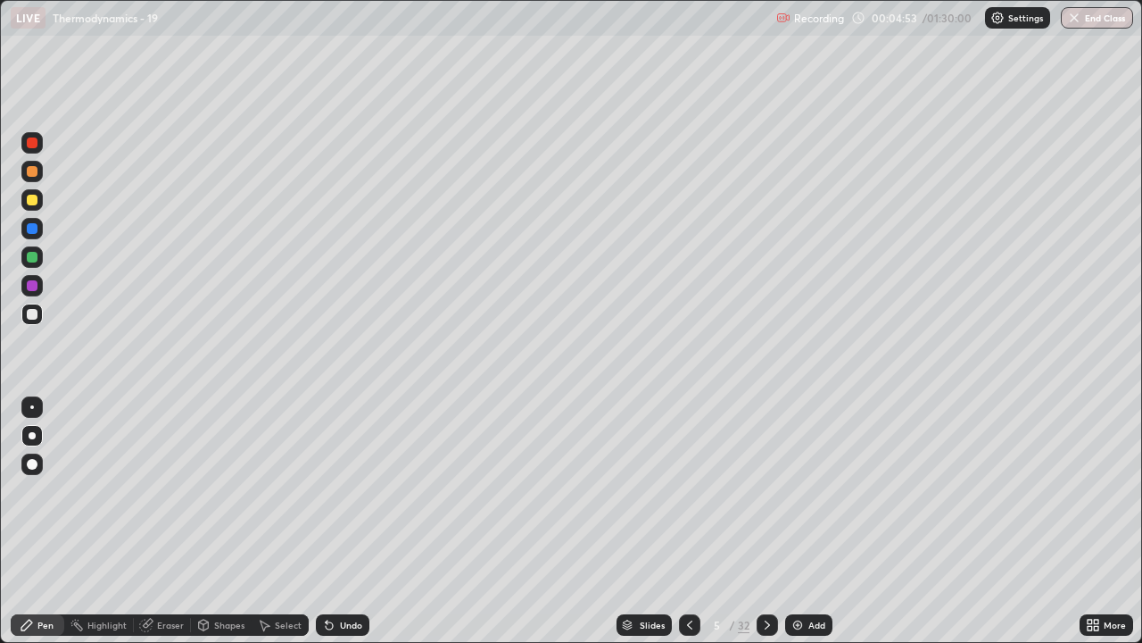
click at [0, 125] on div "Setting up your live class" at bounding box center [571, 321] width 1142 height 643
click at [164, 521] on div "Eraser" at bounding box center [170, 624] width 27 height 9
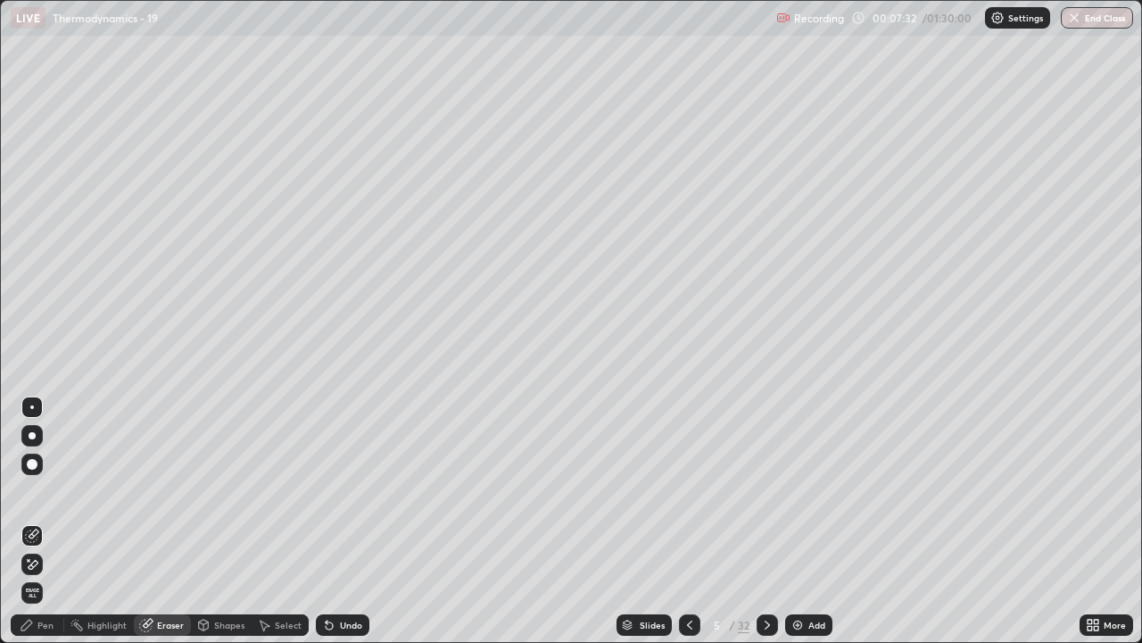
click at [43, 521] on div "Pen" at bounding box center [45, 624] width 16 height 9
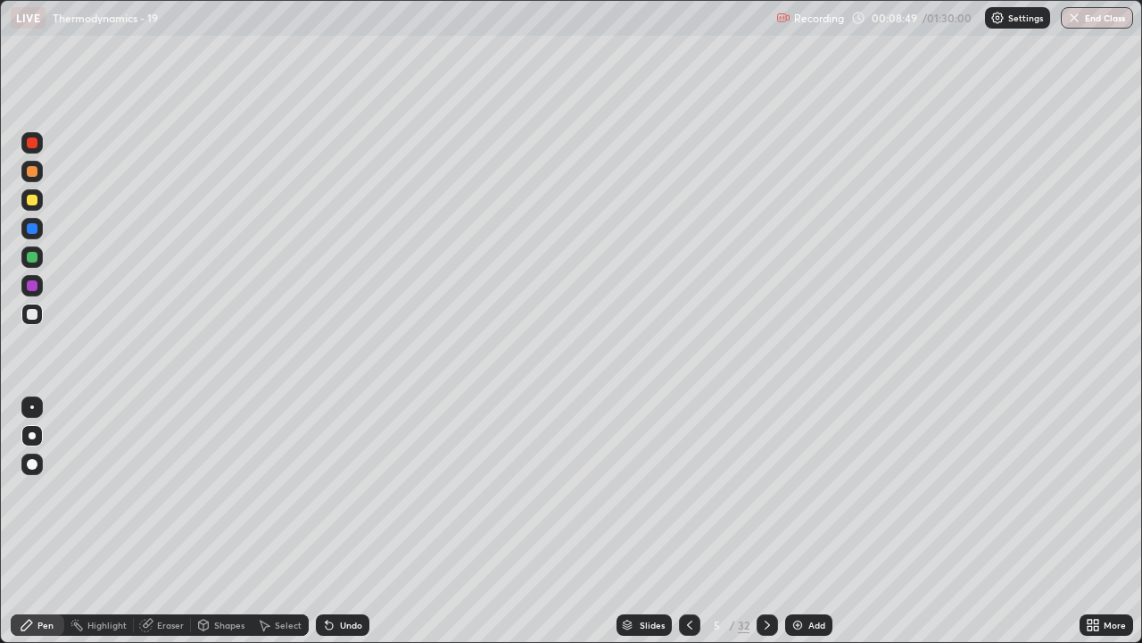
click at [174, 521] on div "Eraser" at bounding box center [170, 624] width 27 height 9
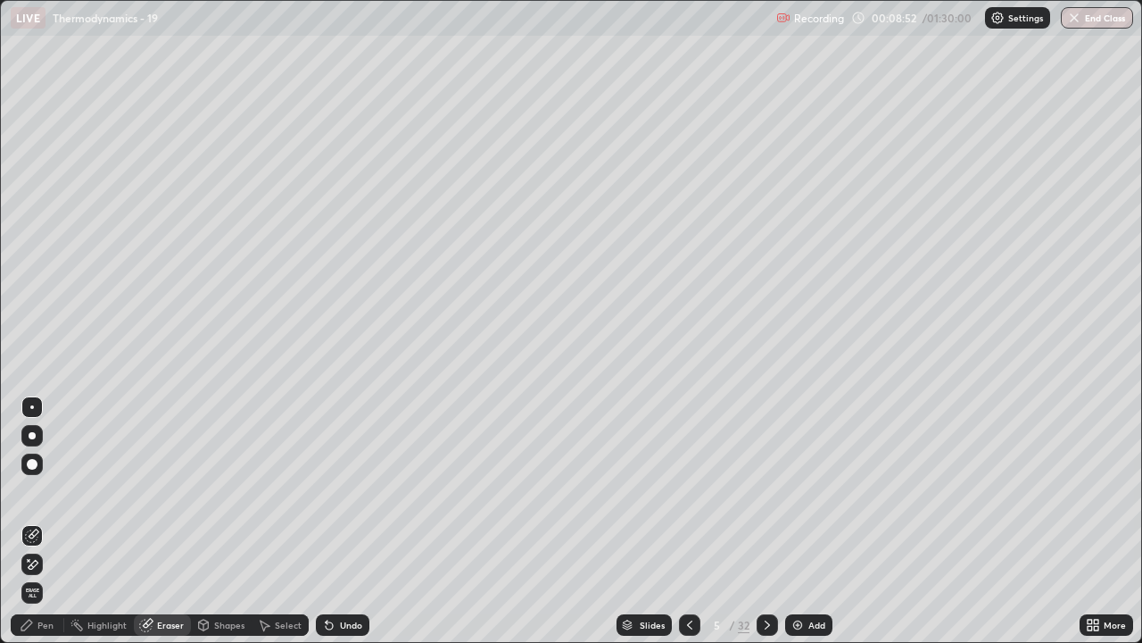
click at [48, 521] on div "Pen" at bounding box center [38, 624] width 54 height 21
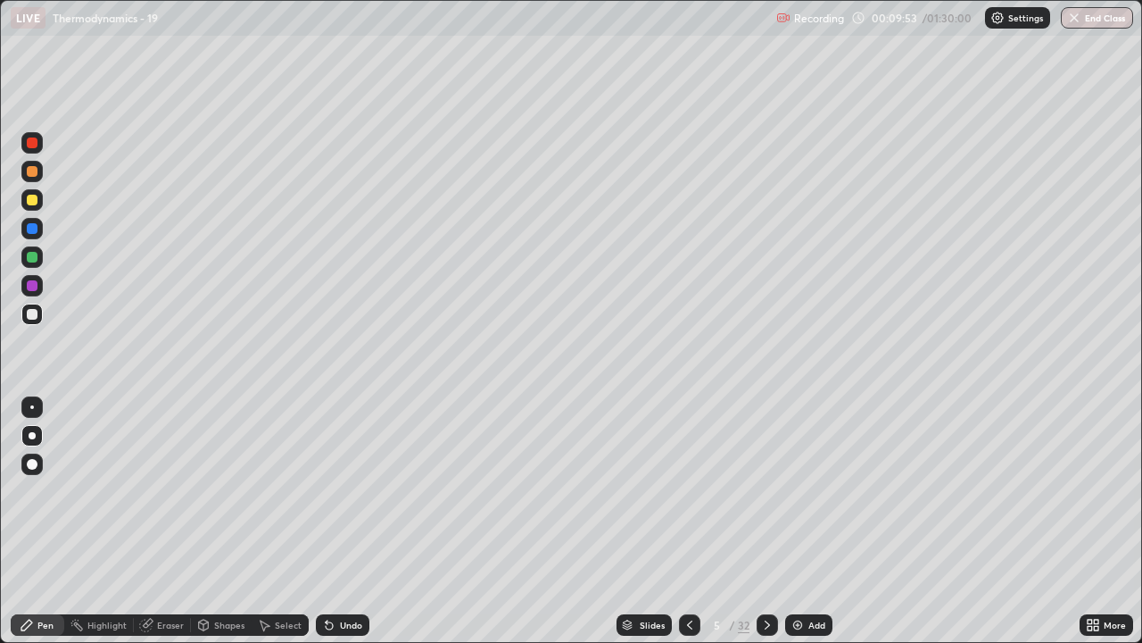
click at [767, 521] on icon at bounding box center [767, 624] width 5 height 9
click at [689, 521] on icon at bounding box center [690, 625] width 14 height 14
click at [688, 521] on icon at bounding box center [690, 625] width 14 height 14
click at [766, 521] on icon at bounding box center [767, 625] width 14 height 14
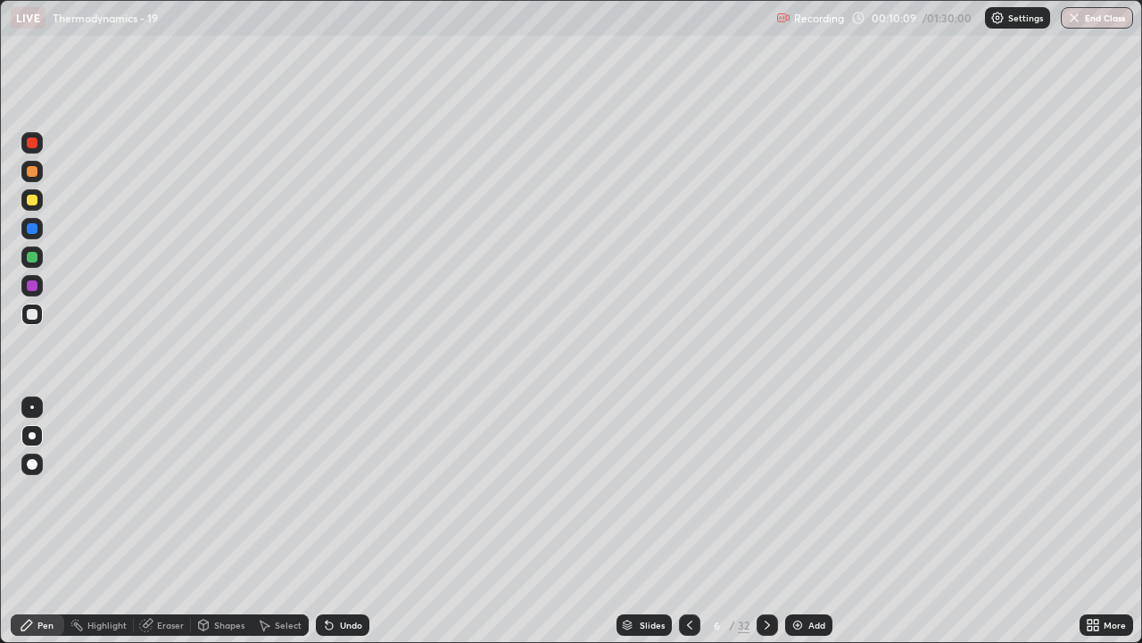
click at [686, 521] on icon at bounding box center [690, 625] width 14 height 14
click at [765, 521] on icon at bounding box center [767, 624] width 5 height 9
click at [690, 521] on icon at bounding box center [690, 625] width 14 height 14
click at [767, 521] on icon at bounding box center [767, 624] width 5 height 9
click at [687, 521] on icon at bounding box center [689, 624] width 5 height 9
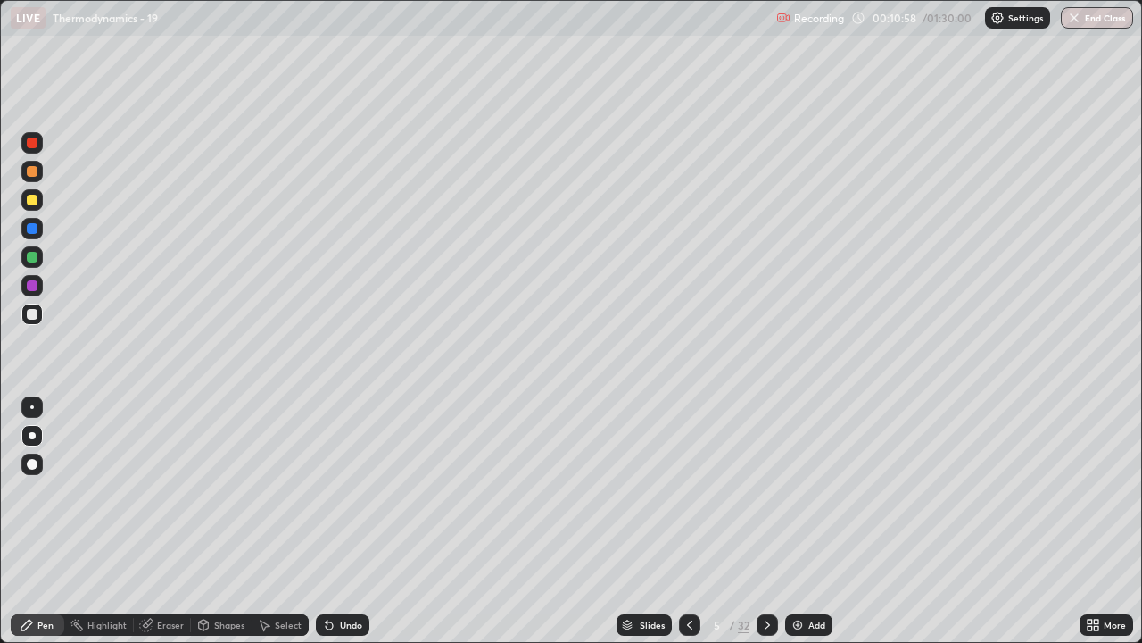
click at [768, 521] on icon at bounding box center [767, 625] width 14 height 14
click at [688, 521] on icon at bounding box center [689, 624] width 5 height 9
click at [772, 521] on icon at bounding box center [767, 625] width 14 height 14
click at [687, 521] on icon at bounding box center [690, 625] width 14 height 14
click at [766, 521] on icon at bounding box center [767, 624] width 5 height 9
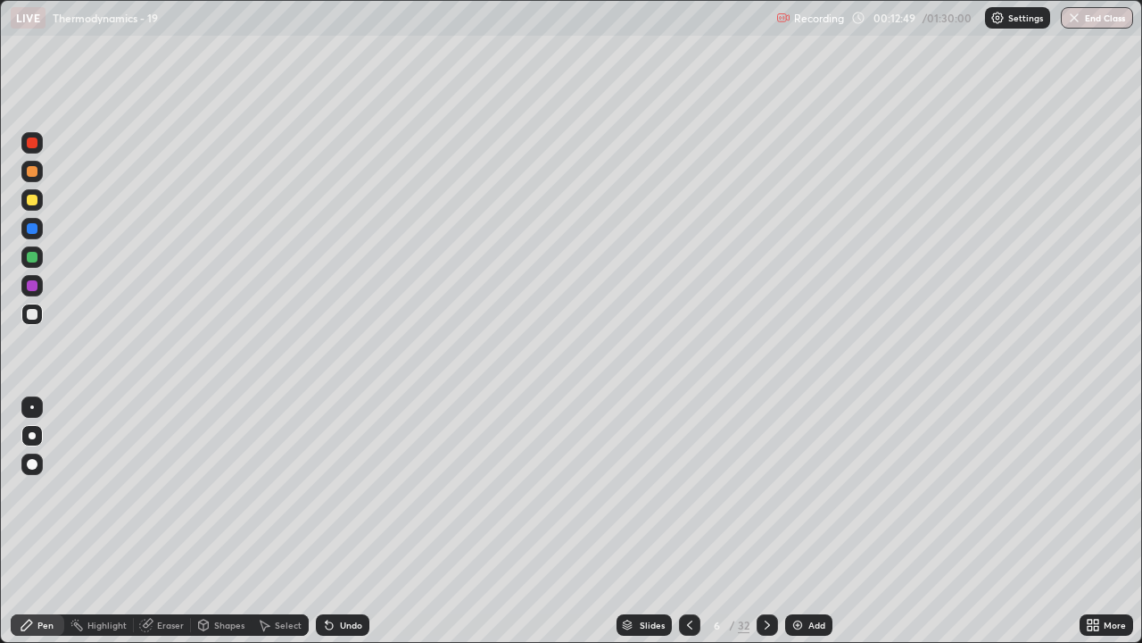
click at [689, 521] on icon at bounding box center [690, 625] width 14 height 14
click at [766, 521] on icon at bounding box center [767, 625] width 14 height 14
click at [765, 521] on icon at bounding box center [767, 624] width 5 height 9
click at [684, 521] on icon at bounding box center [690, 625] width 14 height 14
click at [683, 521] on icon at bounding box center [690, 625] width 14 height 14
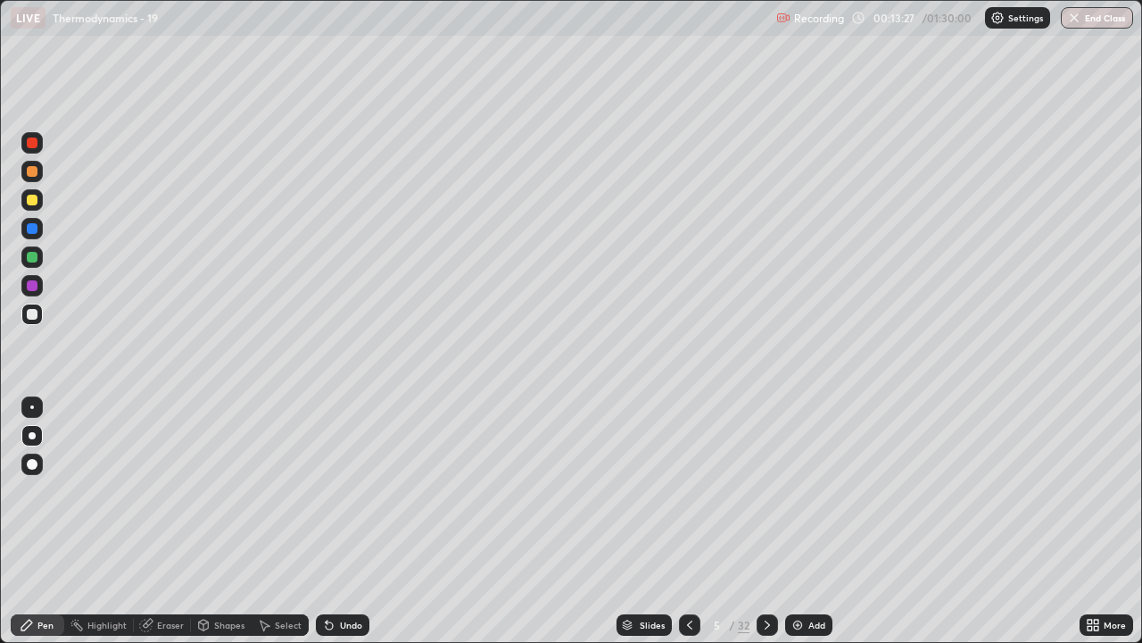
click at [167, 521] on div "Eraser" at bounding box center [162, 624] width 57 height 21
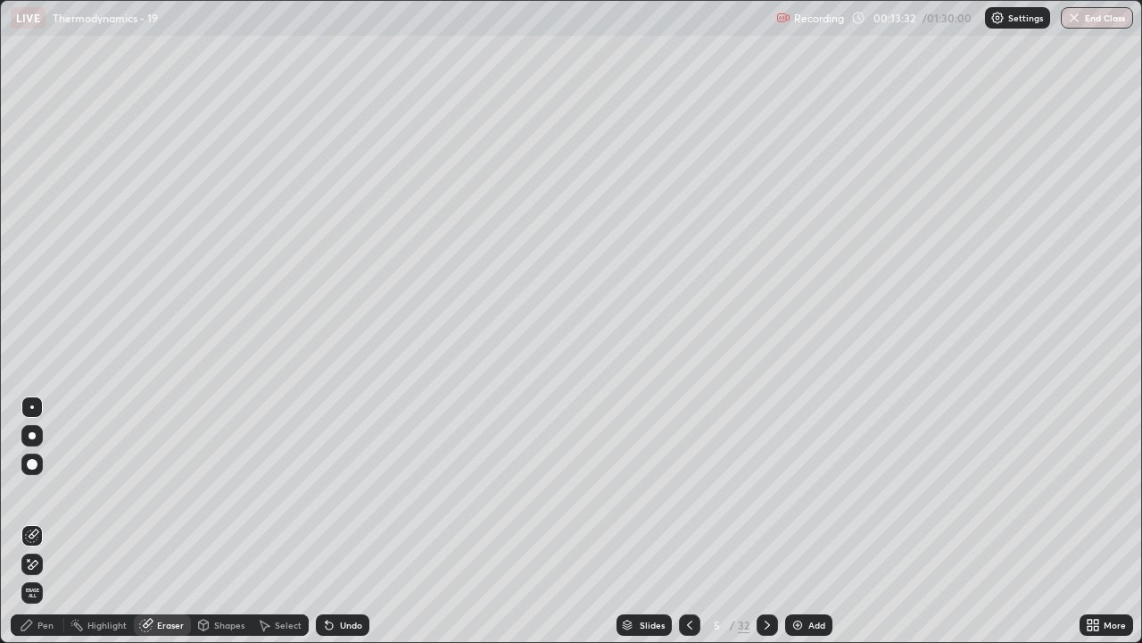
click at [48, 521] on div "Pen" at bounding box center [45, 624] width 16 height 9
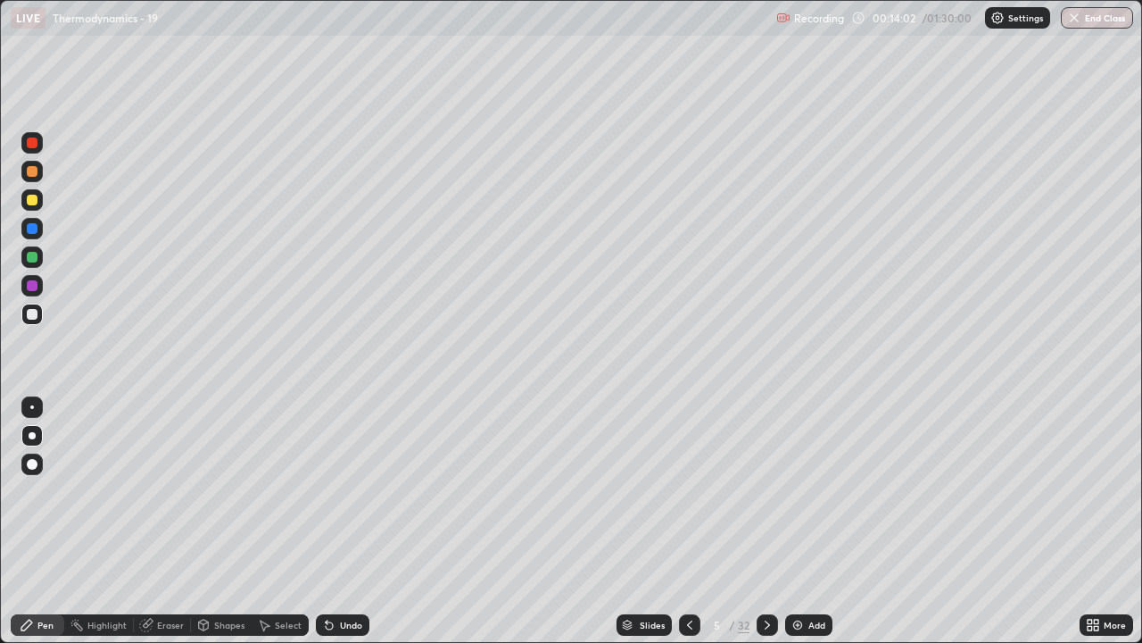
click at [764, 521] on icon at bounding box center [767, 625] width 14 height 14
click at [171, 521] on div "Eraser" at bounding box center [170, 624] width 27 height 9
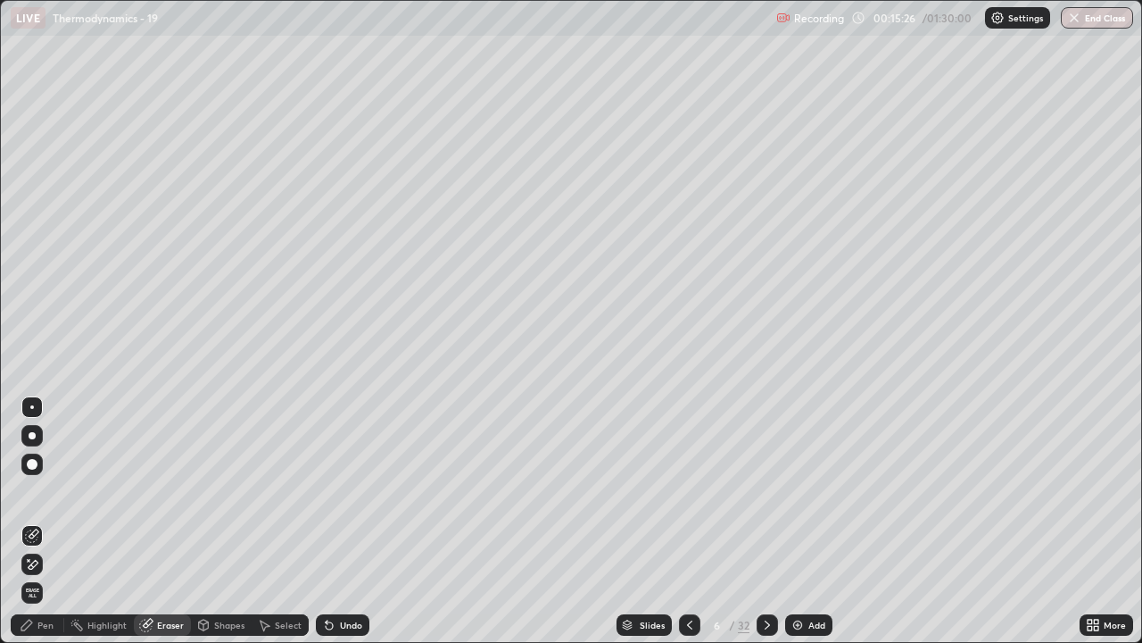
click at [55, 521] on div "Pen" at bounding box center [38, 624] width 54 height 21
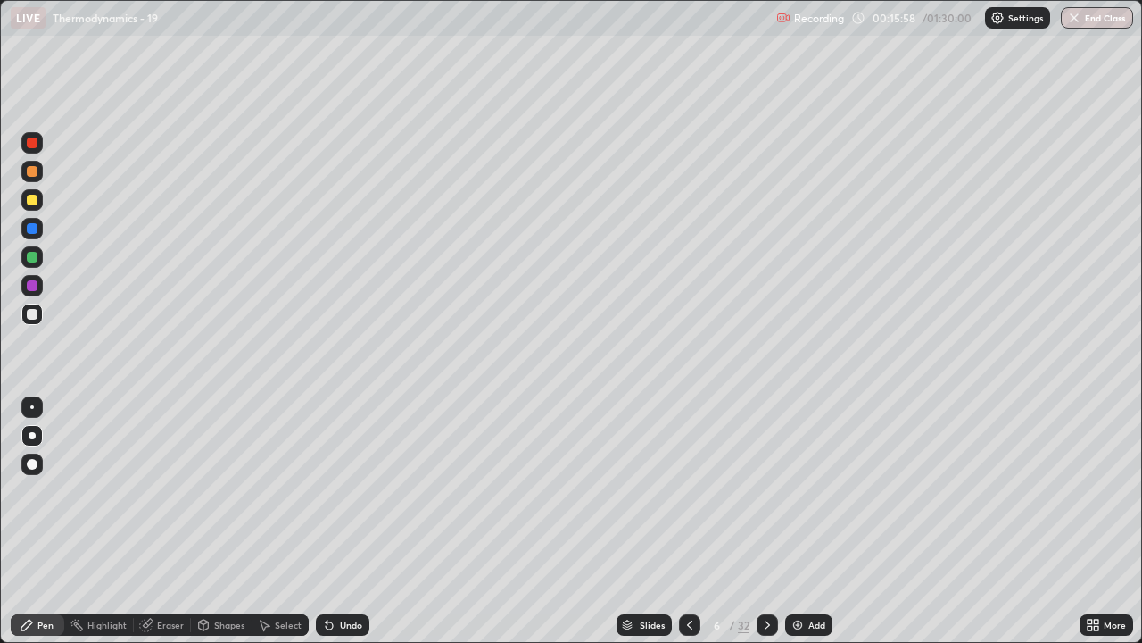
click at [767, 521] on icon at bounding box center [767, 625] width 14 height 14
click at [166, 521] on div "Eraser" at bounding box center [170, 624] width 27 height 9
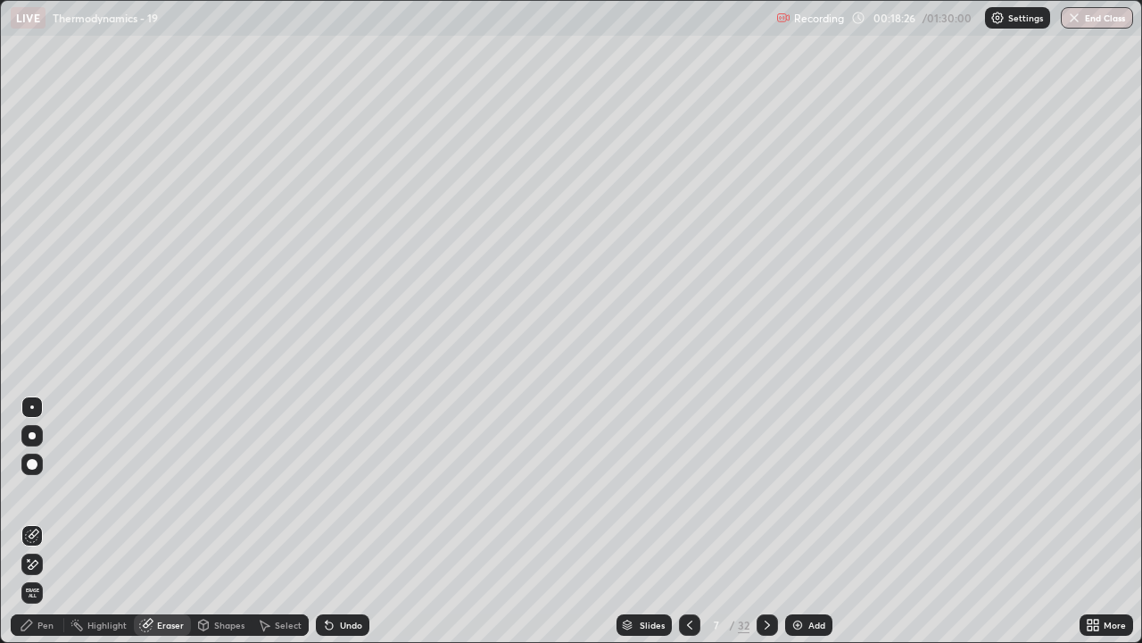
click at [48, 521] on div "Pen" at bounding box center [38, 624] width 54 height 21
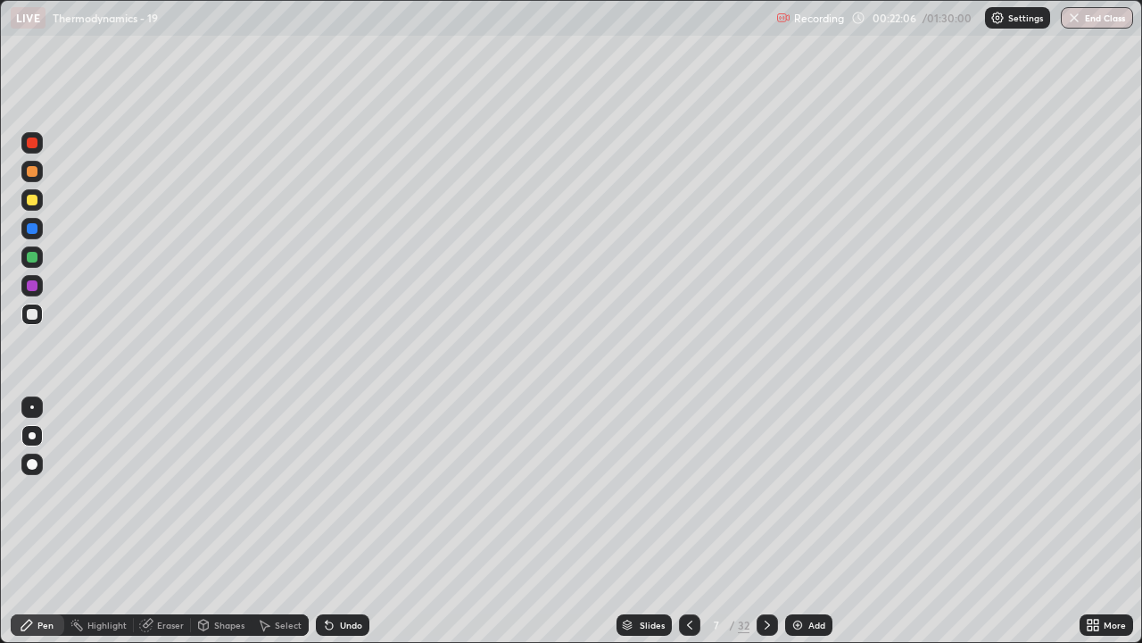
click at [766, 521] on icon at bounding box center [767, 625] width 14 height 14
click at [689, 521] on icon at bounding box center [690, 625] width 14 height 14
click at [762, 521] on icon at bounding box center [767, 625] width 14 height 14
click at [760, 521] on icon at bounding box center [767, 625] width 14 height 14
click at [180, 521] on div "Eraser" at bounding box center [170, 624] width 27 height 9
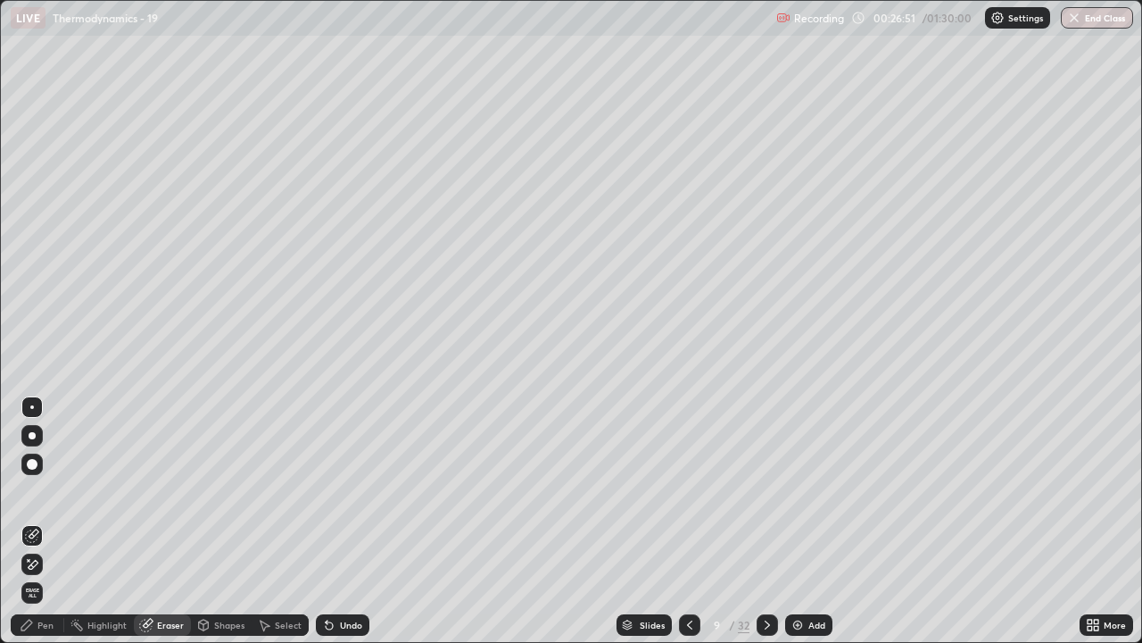
click at [49, 521] on div "Pen" at bounding box center [38, 624] width 54 height 21
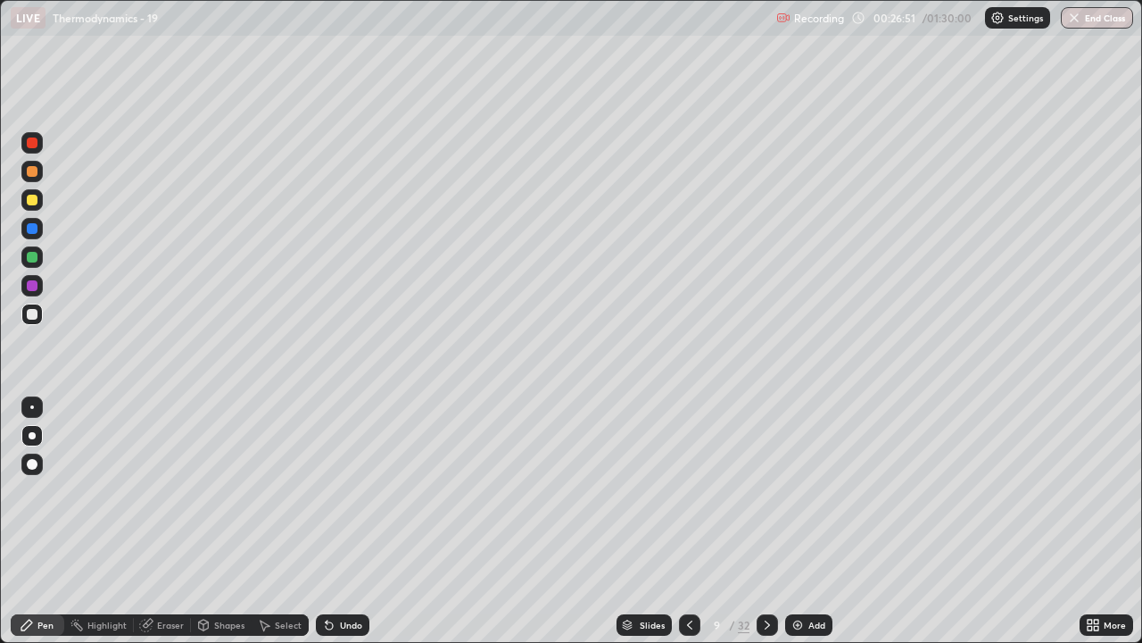
click at [42, 521] on div "Pen" at bounding box center [45, 624] width 16 height 9
click at [174, 521] on div "Eraser" at bounding box center [170, 624] width 27 height 9
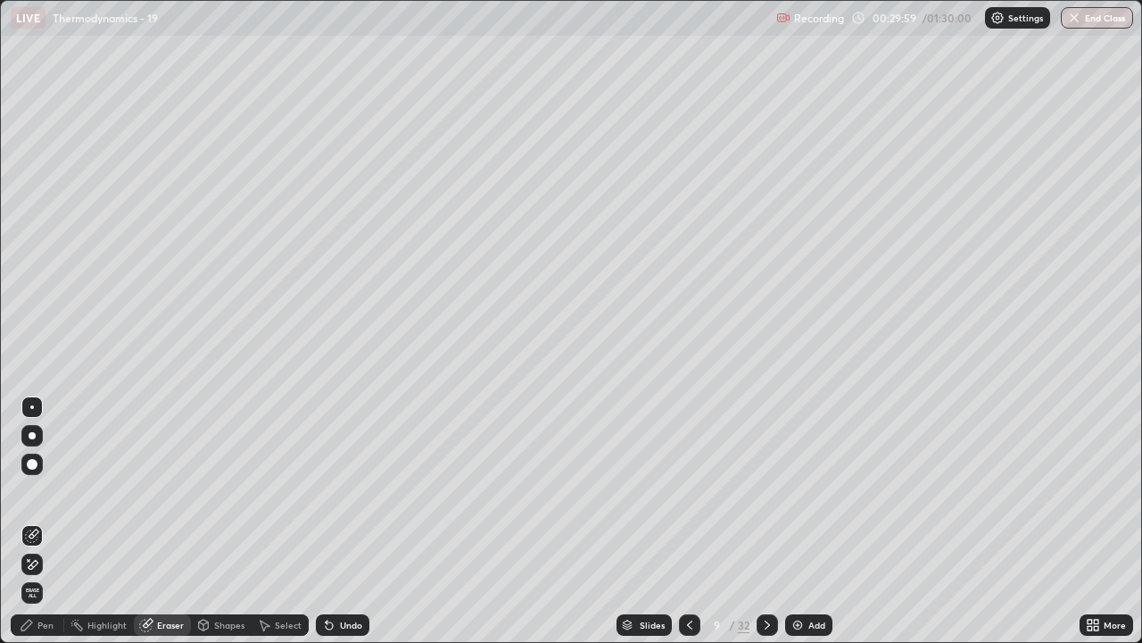
click at [44, 521] on div "Pen" at bounding box center [45, 624] width 16 height 9
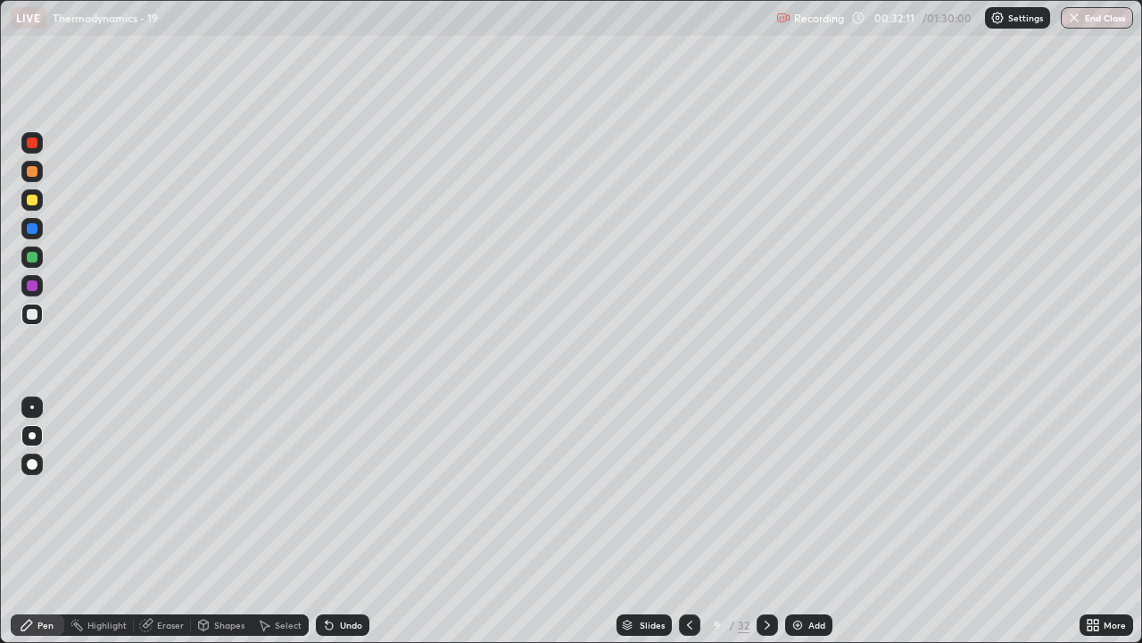
click at [273, 521] on div "Select" at bounding box center [280, 624] width 57 height 21
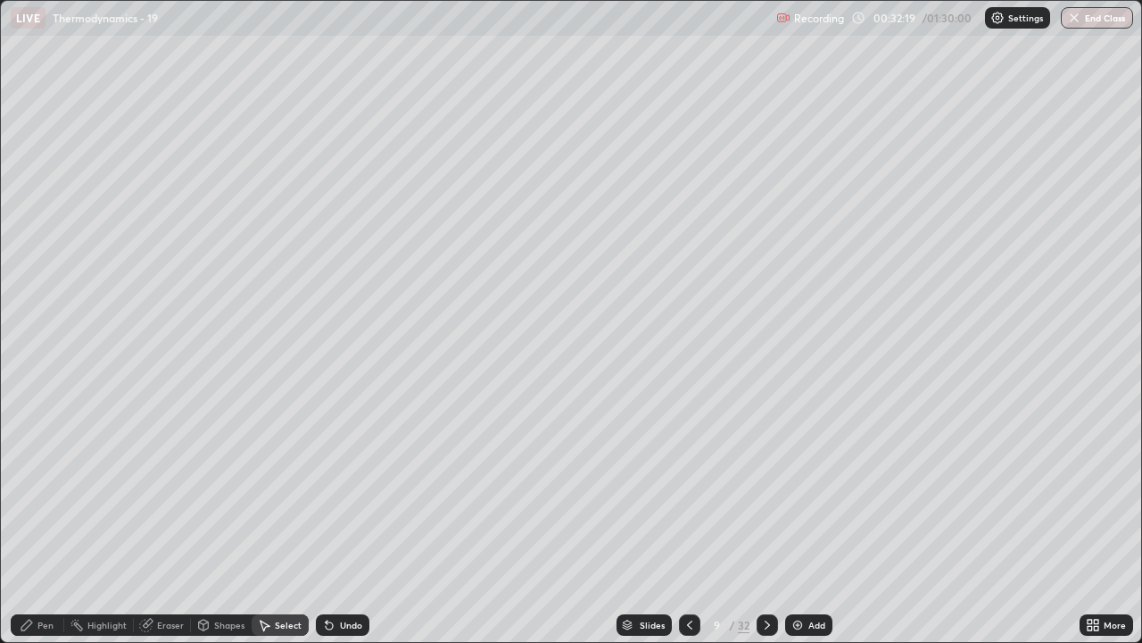
click at [303, 521] on div "Select" at bounding box center [280, 624] width 57 height 21
click at [140, 521] on div "Eraser" at bounding box center [162, 625] width 57 height 36
click at [144, 521] on div "Eraser" at bounding box center [162, 624] width 57 height 21
click at [37, 521] on div "Pen" at bounding box center [38, 624] width 54 height 21
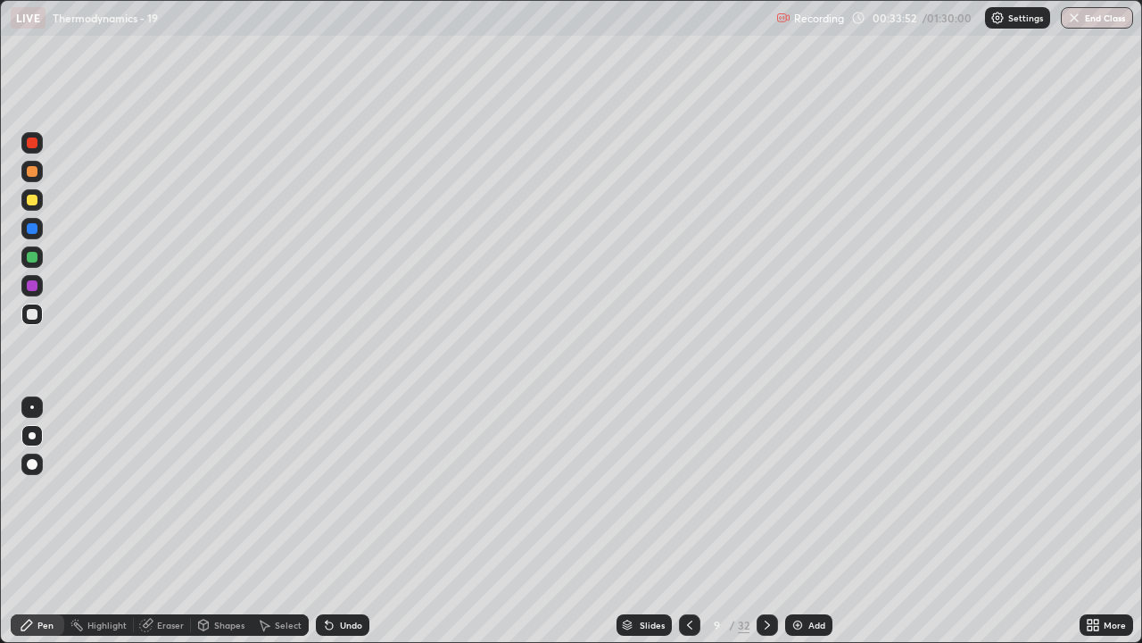
click at [170, 521] on div "Eraser" at bounding box center [162, 624] width 57 height 21
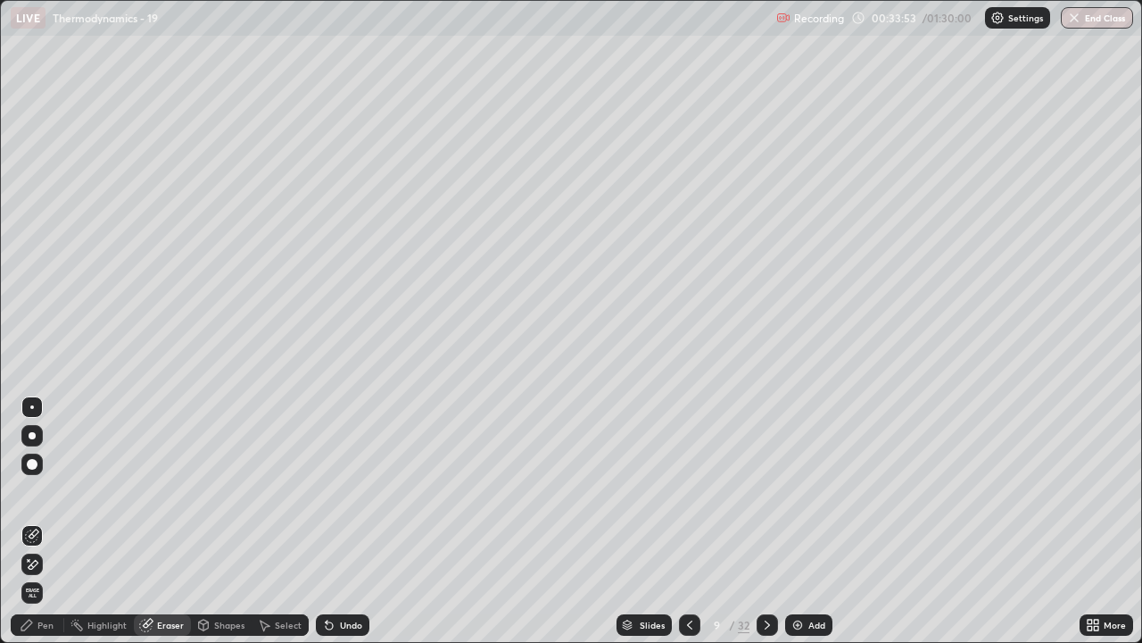
click at [44, 521] on div "Pen" at bounding box center [38, 624] width 54 height 21
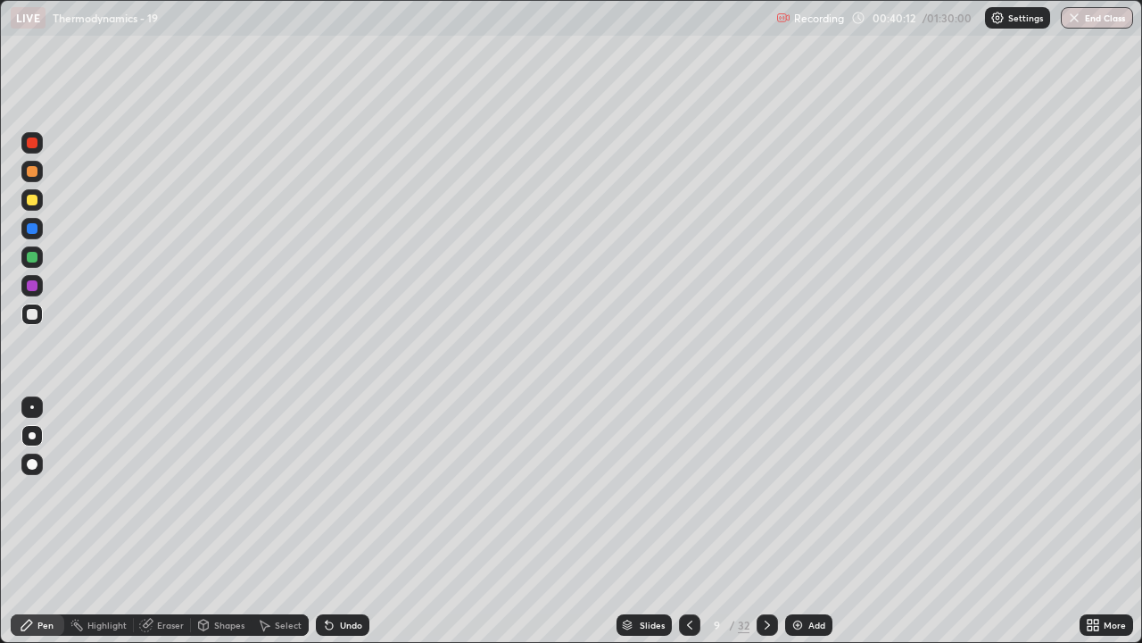
click at [766, 521] on icon at bounding box center [767, 625] width 14 height 14
click at [169, 521] on div "Eraser" at bounding box center [162, 624] width 57 height 21
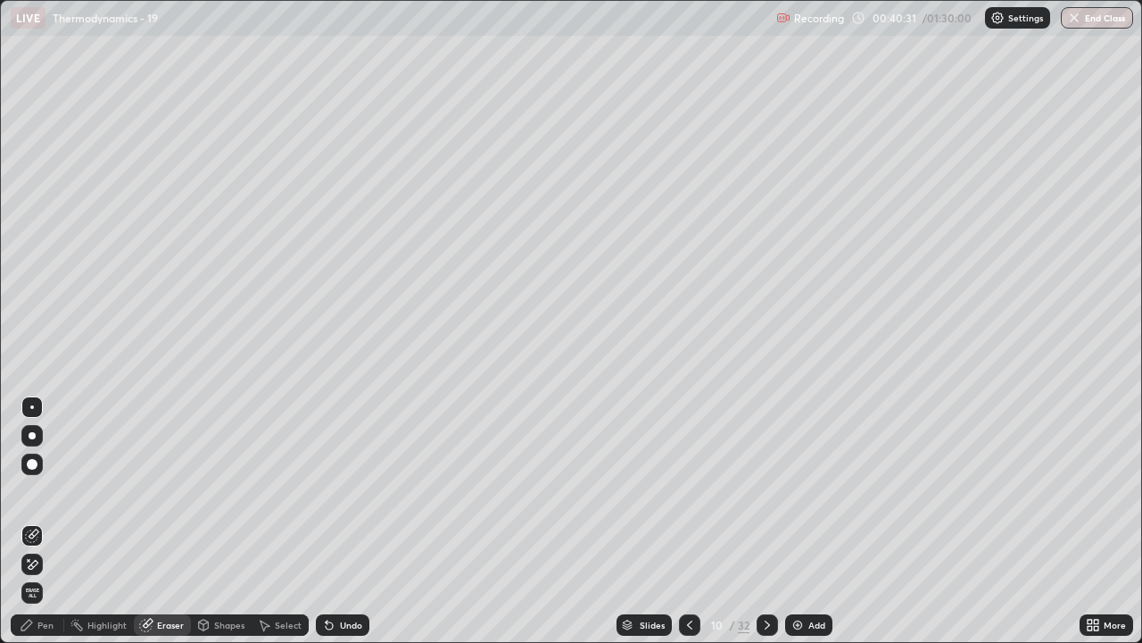
click at [50, 521] on div "Pen" at bounding box center [45, 624] width 16 height 9
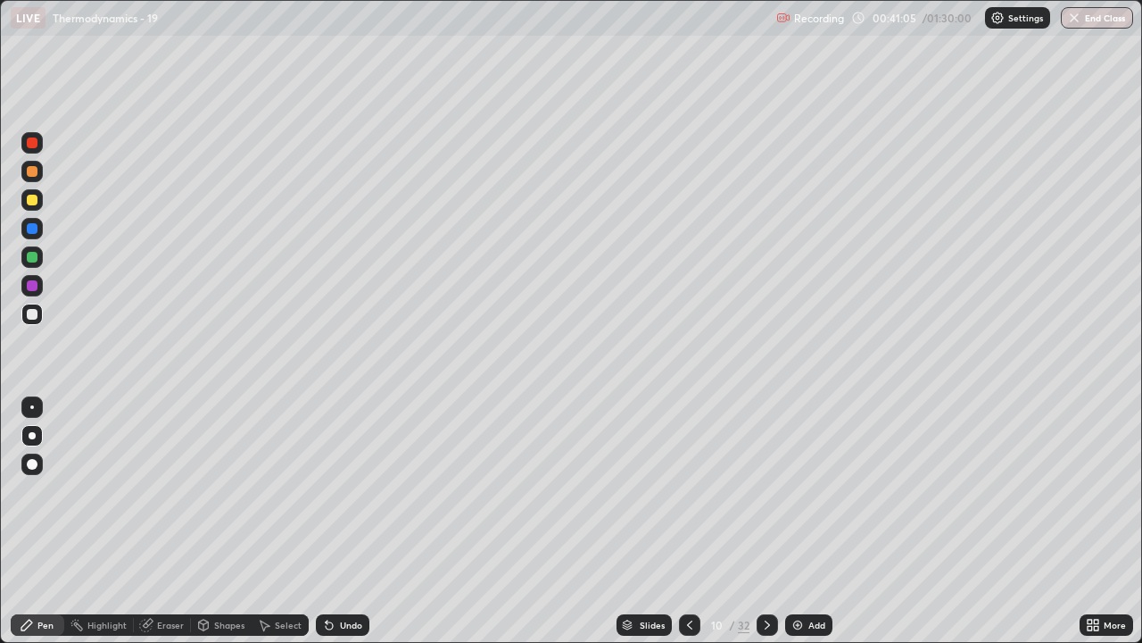
click at [157, 521] on div "Eraser" at bounding box center [170, 624] width 27 height 9
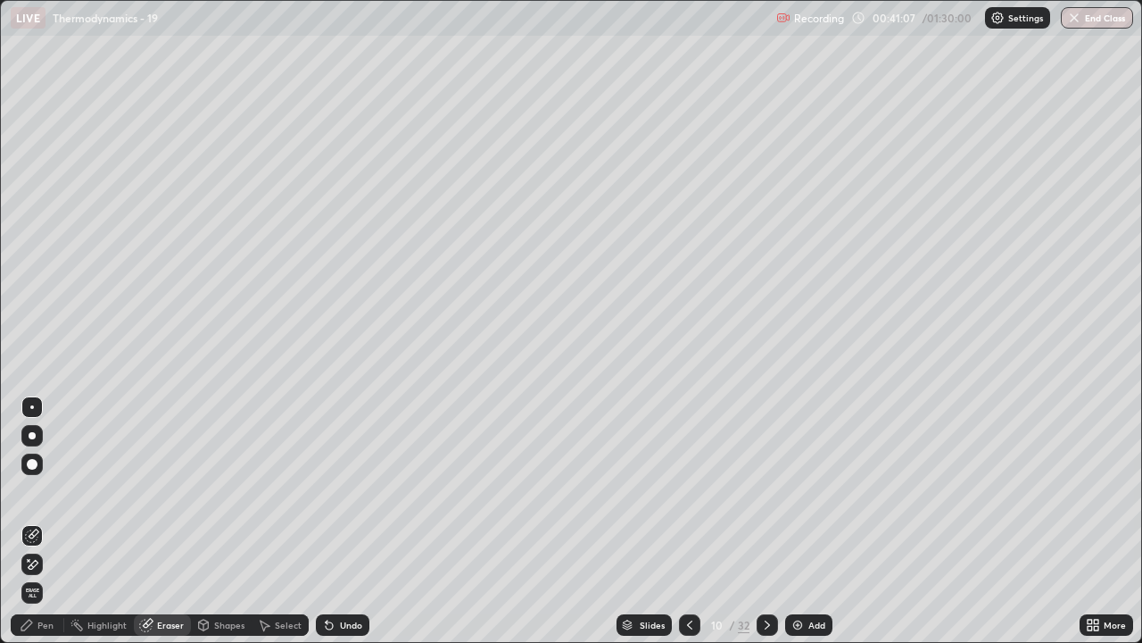
click at [54, 521] on div "Pen" at bounding box center [38, 624] width 54 height 21
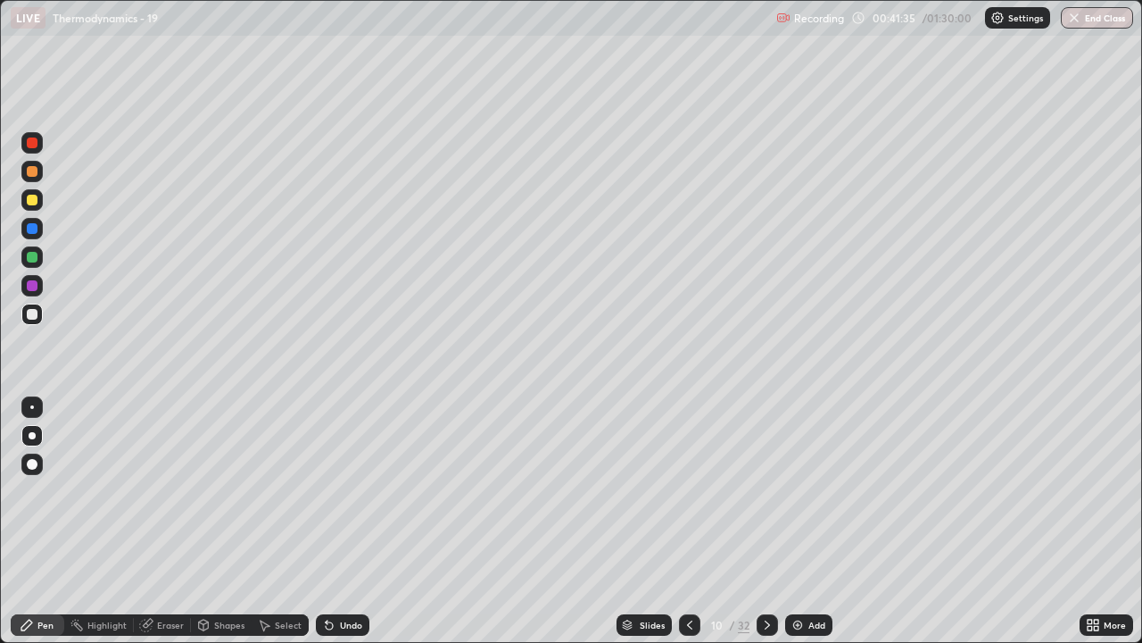
click at [162, 521] on div "Eraser" at bounding box center [162, 624] width 57 height 21
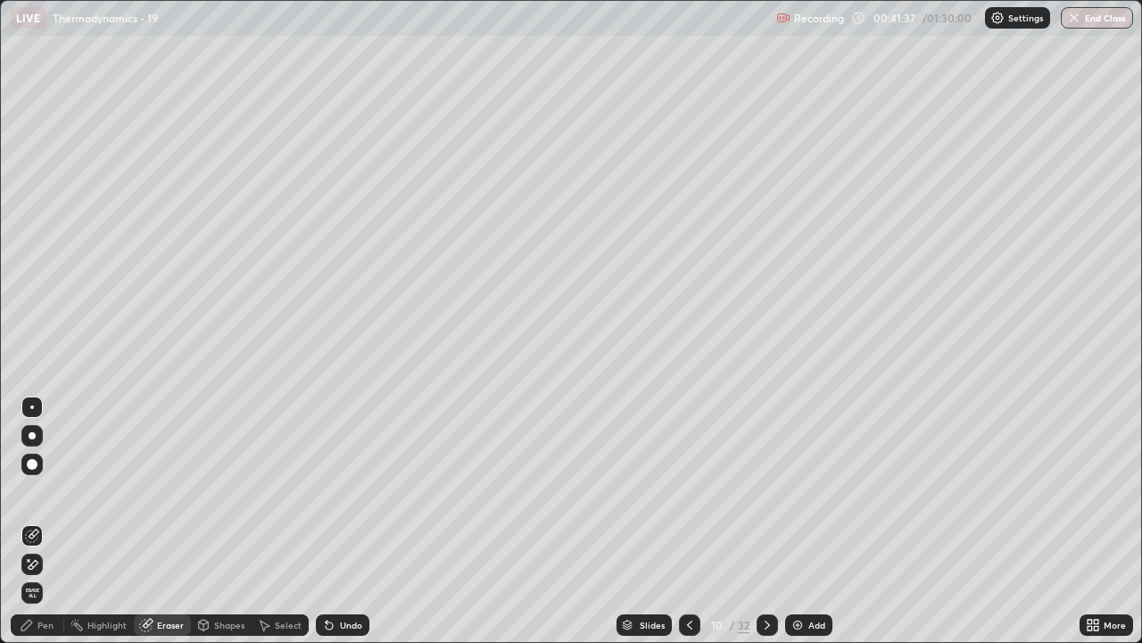
click at [48, 521] on div "Pen" at bounding box center [45, 624] width 16 height 9
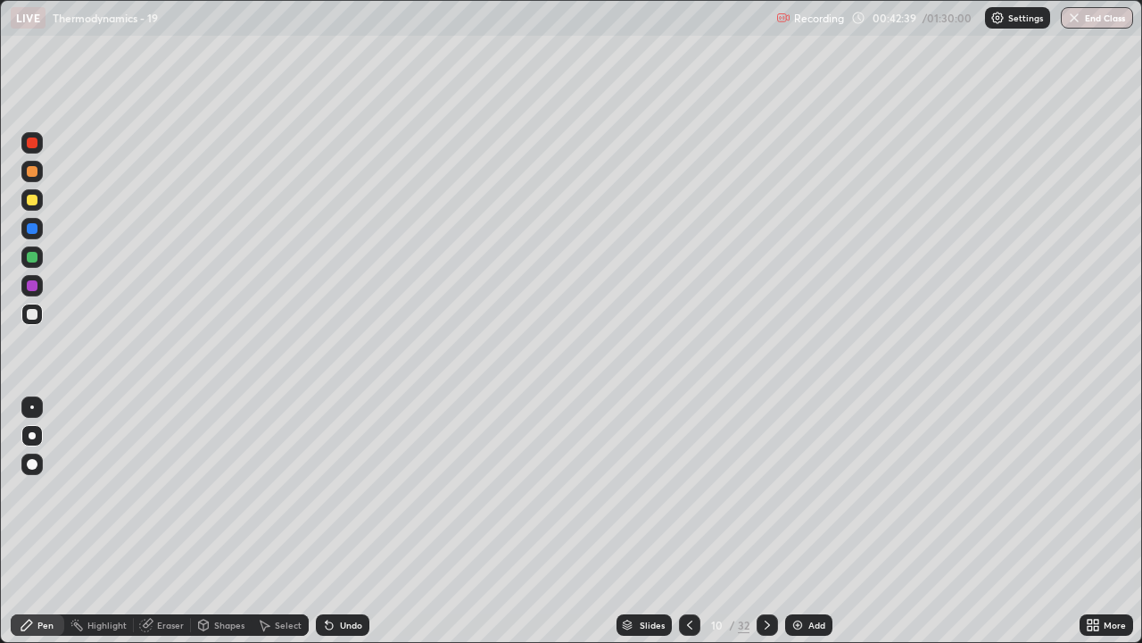
click at [686, 521] on icon at bounding box center [690, 625] width 14 height 14
click at [164, 521] on div "Eraser" at bounding box center [170, 624] width 27 height 9
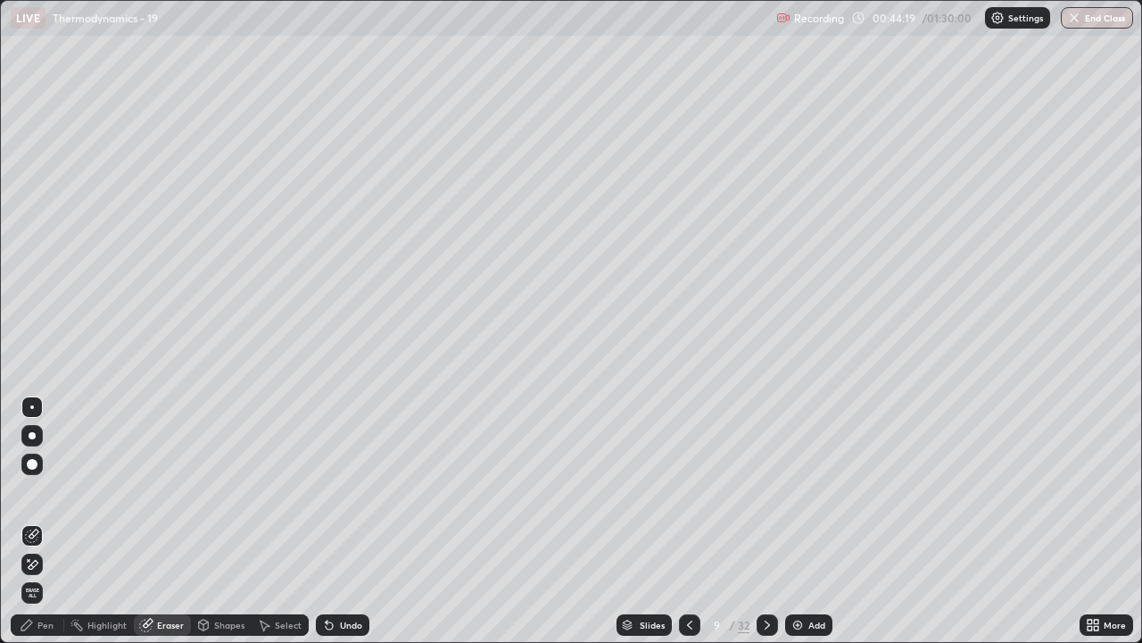
click at [767, 521] on icon at bounding box center [767, 625] width 14 height 14
click at [50, 521] on div "Pen" at bounding box center [45, 624] width 16 height 9
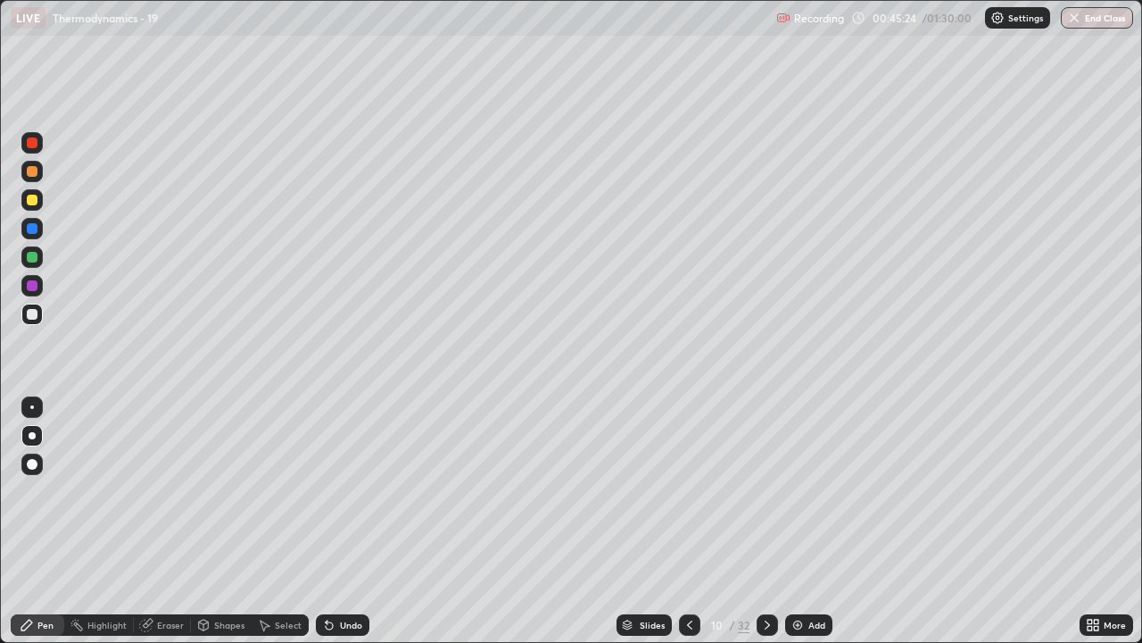
click at [157, 521] on div "Eraser" at bounding box center [162, 624] width 57 height 21
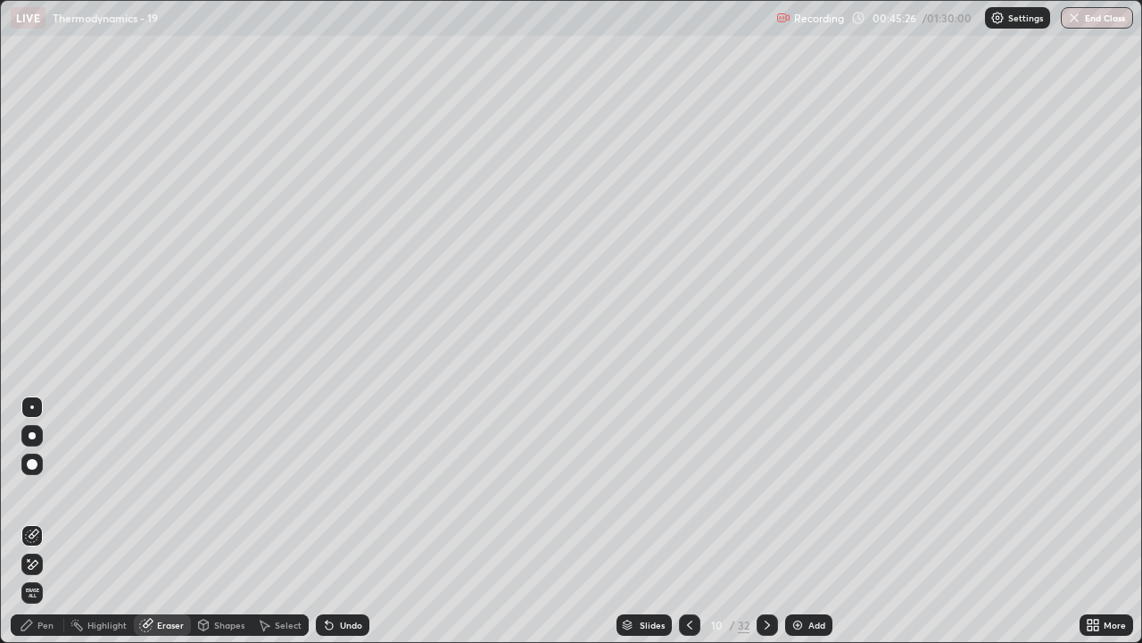
click at [49, 521] on div "Pen" at bounding box center [38, 624] width 54 height 21
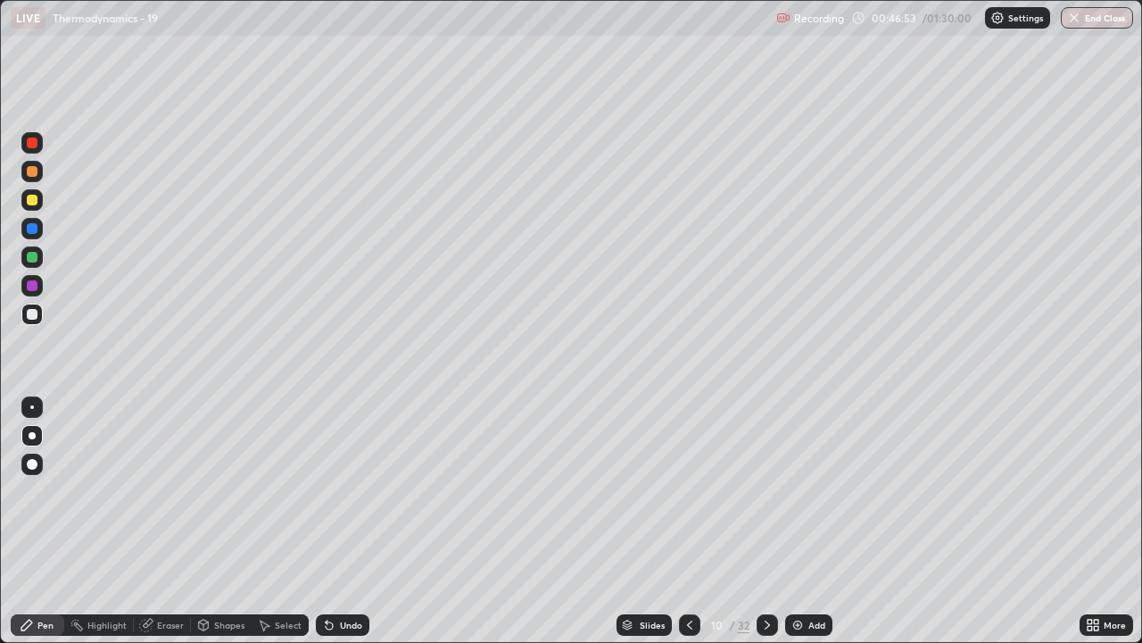
click at [688, 521] on icon at bounding box center [690, 625] width 14 height 14
click at [686, 521] on icon at bounding box center [690, 625] width 14 height 14
click at [757, 521] on div at bounding box center [767, 625] width 21 height 36
click at [766, 521] on icon at bounding box center [767, 625] width 14 height 14
click at [767, 521] on icon at bounding box center [767, 624] width 5 height 9
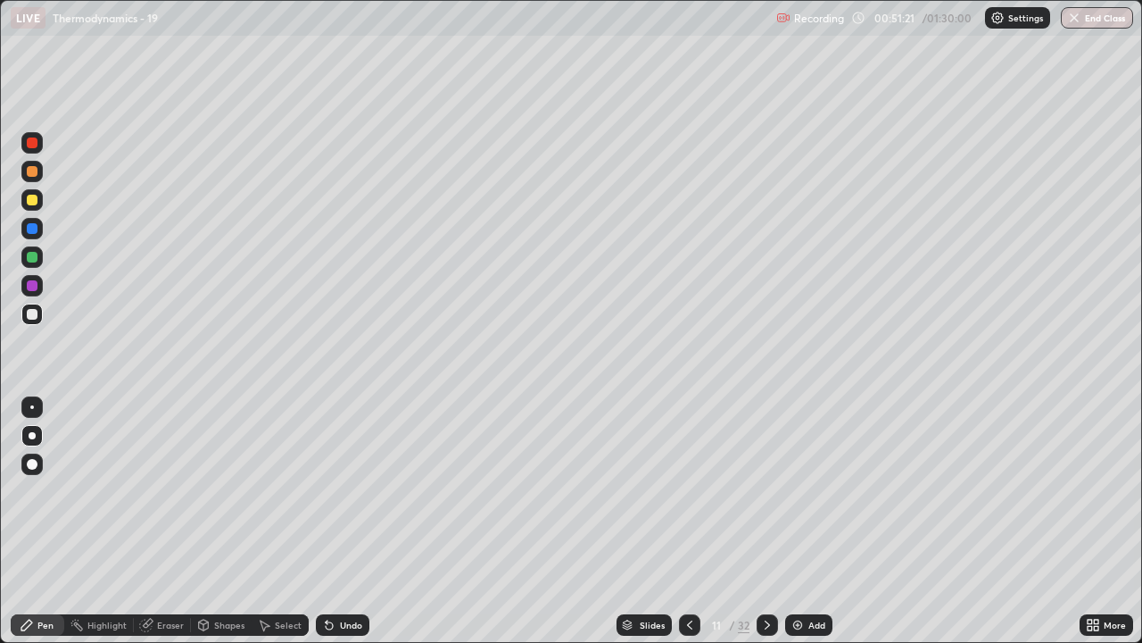
click at [172, 521] on div "Eraser" at bounding box center [170, 624] width 27 height 9
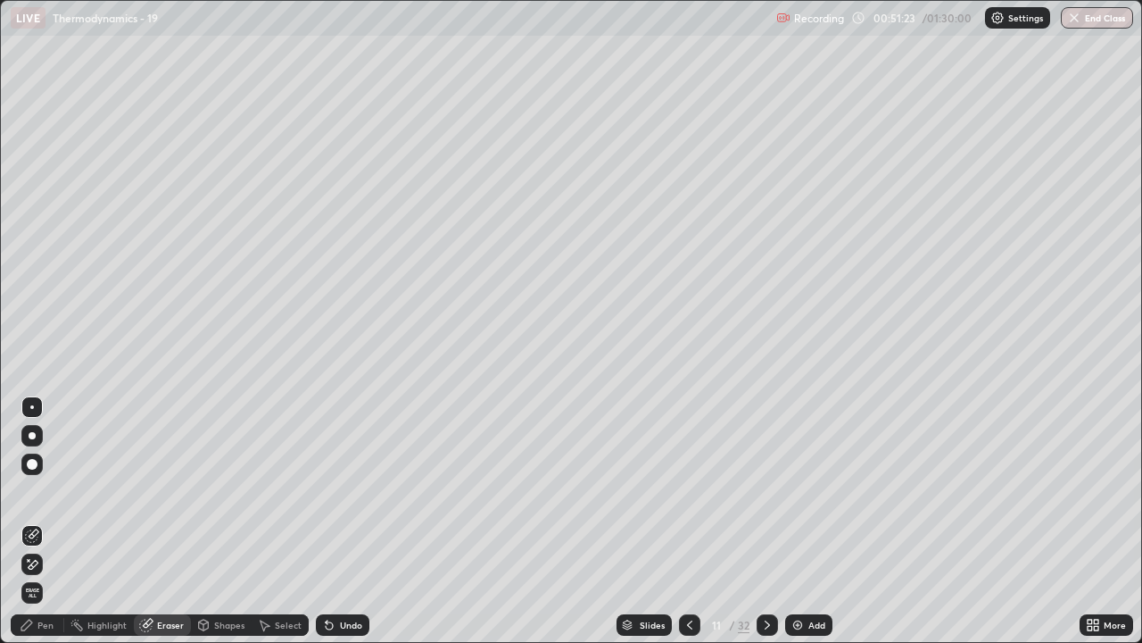
click at [47, 521] on div "Pen" at bounding box center [45, 624] width 16 height 9
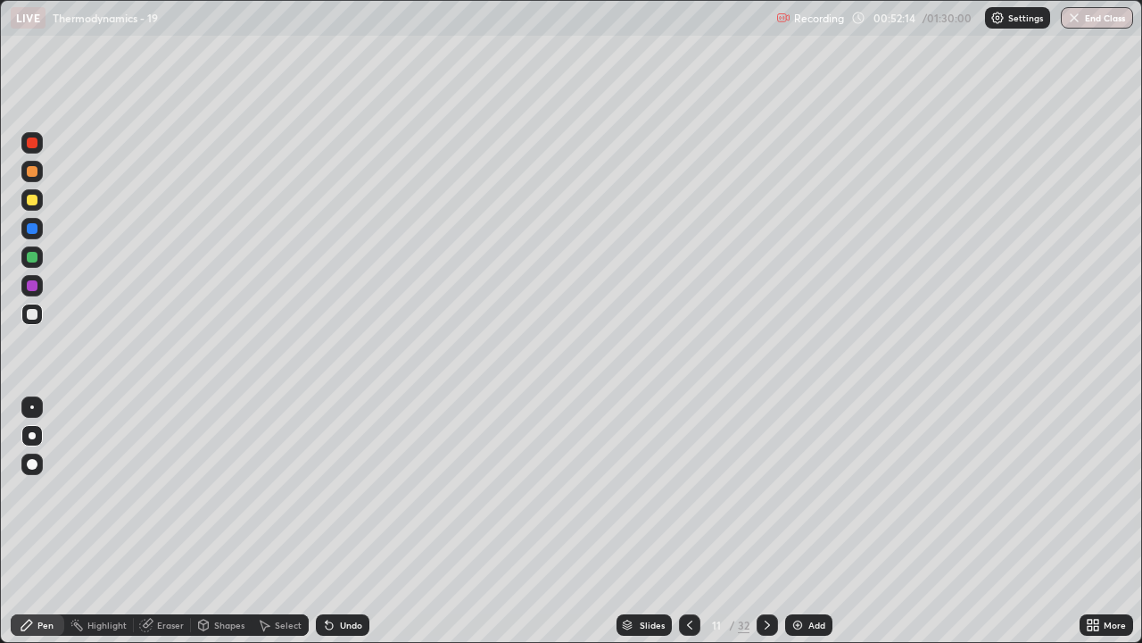
click at [766, 521] on icon at bounding box center [767, 624] width 5 height 9
click at [688, 521] on icon at bounding box center [690, 625] width 14 height 14
click at [766, 521] on icon at bounding box center [767, 625] width 14 height 14
click at [693, 521] on div at bounding box center [689, 624] width 21 height 21
click at [767, 521] on icon at bounding box center [767, 625] width 14 height 14
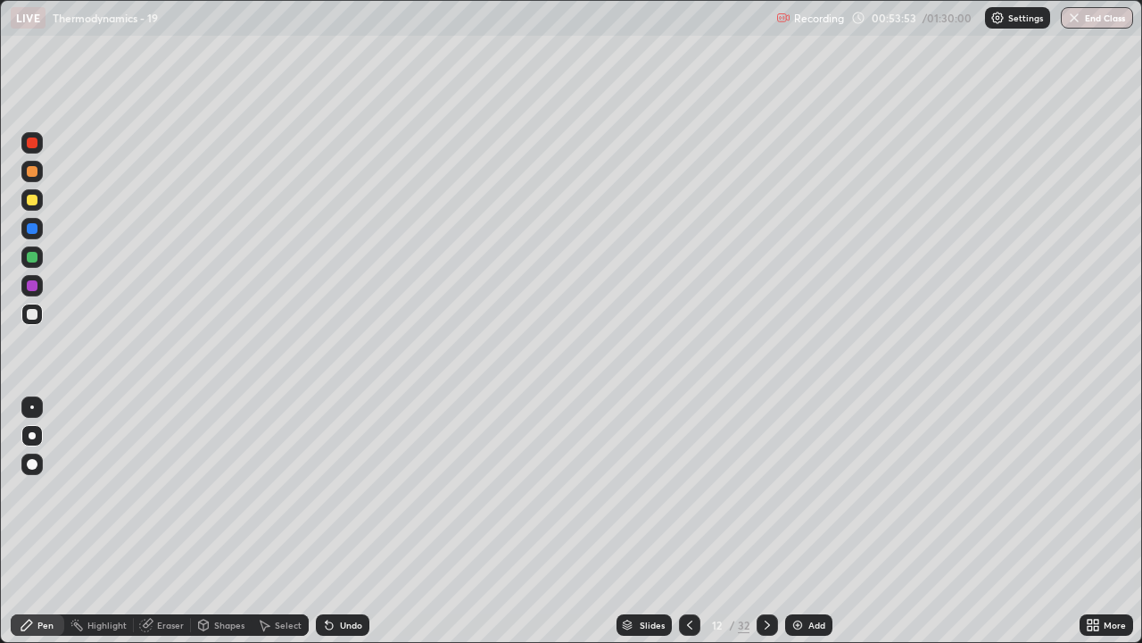
click at [767, 521] on icon at bounding box center [767, 625] width 14 height 14
click at [686, 521] on icon at bounding box center [690, 625] width 14 height 14
click at [767, 521] on icon at bounding box center [767, 625] width 14 height 14
click at [687, 521] on icon at bounding box center [690, 625] width 14 height 14
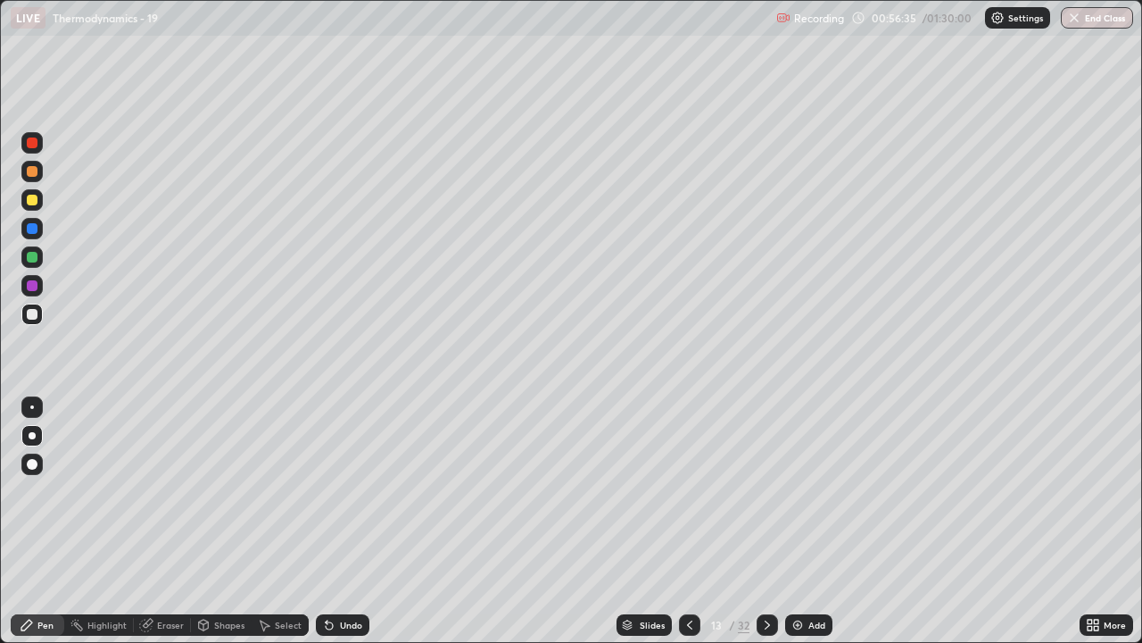
click at [766, 521] on div at bounding box center [767, 624] width 21 height 21
click at [767, 521] on icon at bounding box center [767, 625] width 14 height 14
click at [165, 521] on div "Eraser" at bounding box center [162, 624] width 57 height 21
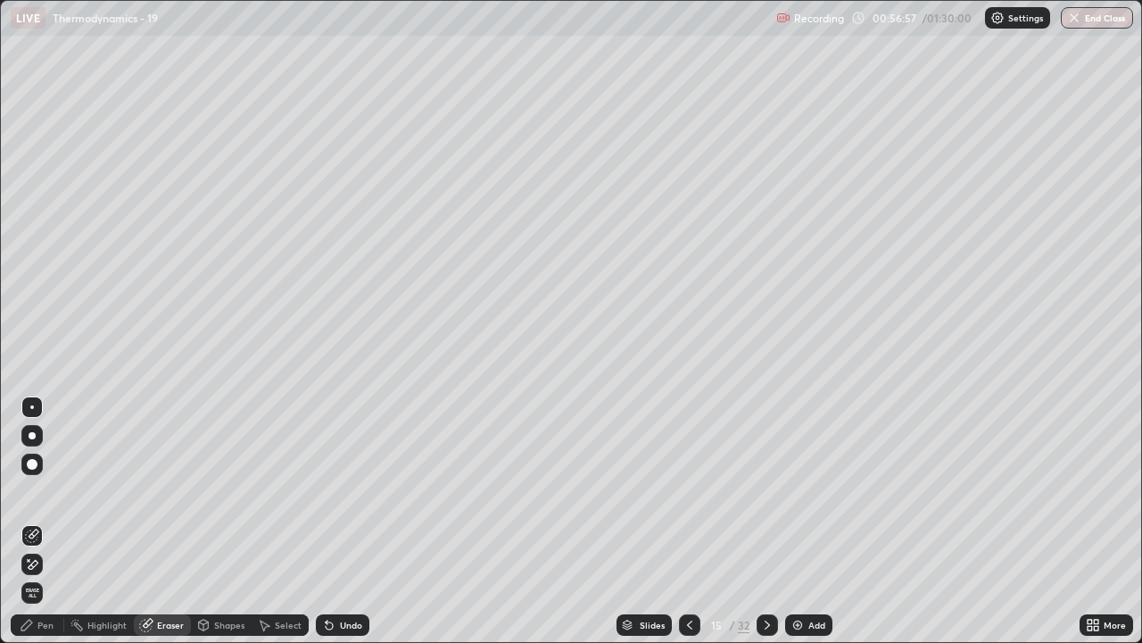
click at [54, 521] on div "Pen" at bounding box center [38, 624] width 54 height 21
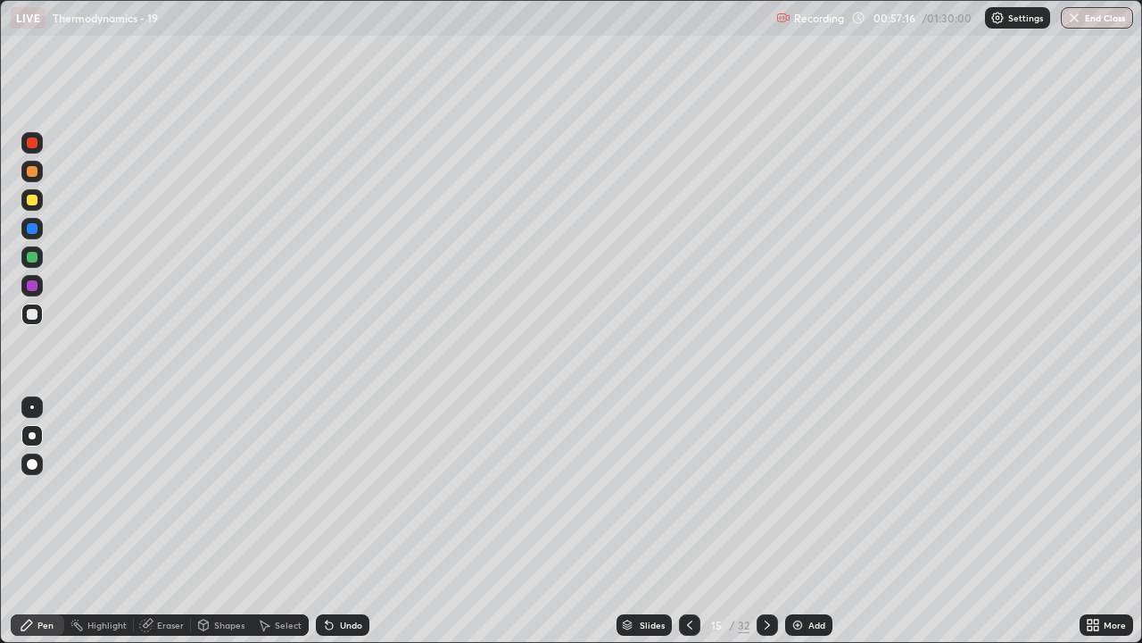
click at [172, 521] on div "Eraser" at bounding box center [170, 624] width 27 height 9
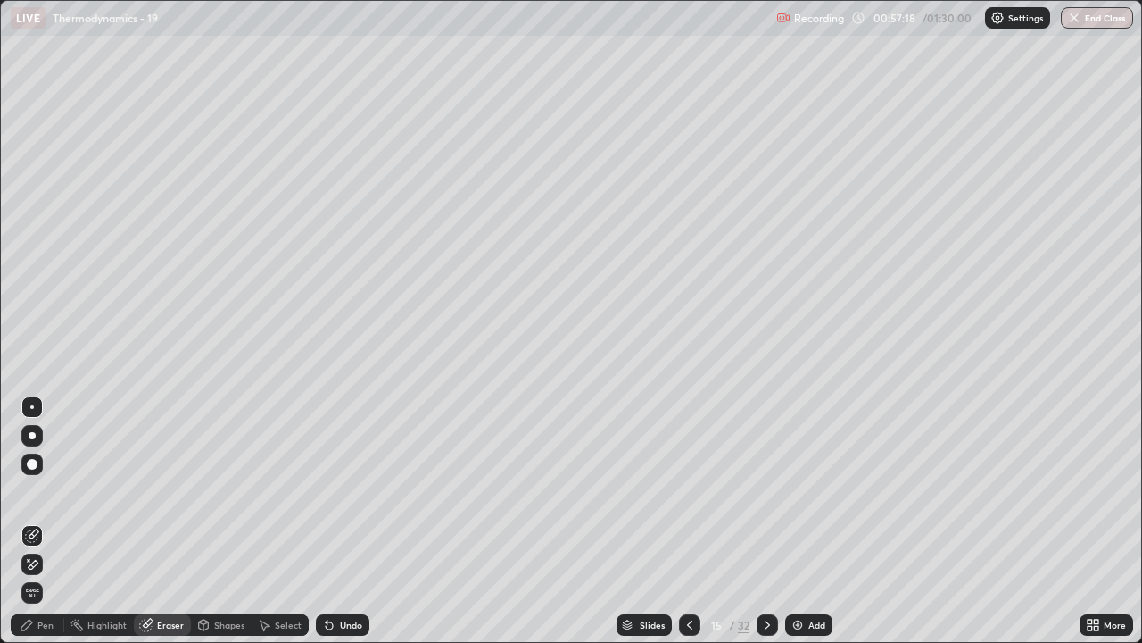
click at [47, 521] on div "Pen" at bounding box center [38, 624] width 54 height 21
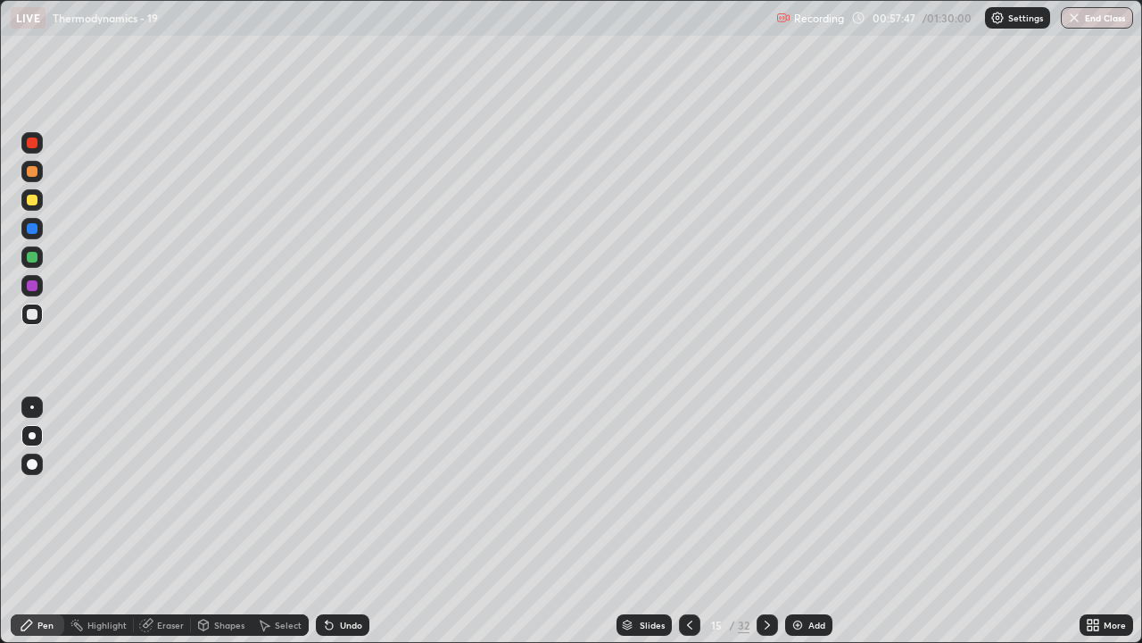
click at [766, 521] on icon at bounding box center [767, 625] width 14 height 14
click at [689, 521] on icon at bounding box center [690, 625] width 14 height 14
click at [688, 521] on icon at bounding box center [690, 625] width 14 height 14
click at [686, 521] on icon at bounding box center [690, 625] width 14 height 14
click at [687, 521] on div at bounding box center [689, 624] width 21 height 21
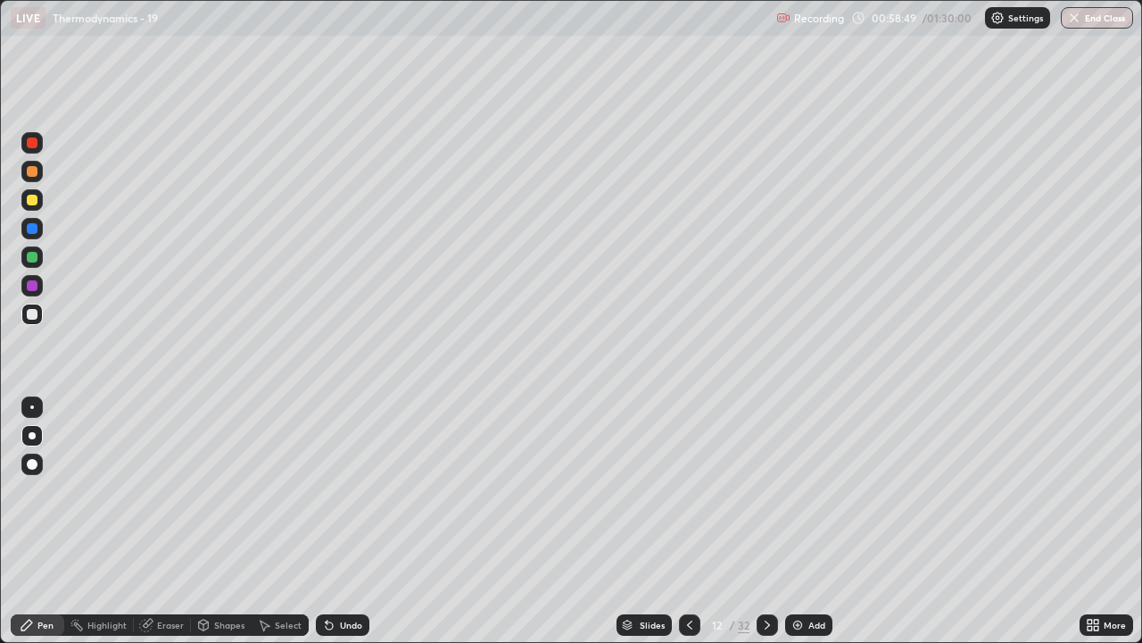
click at [687, 521] on icon at bounding box center [690, 625] width 14 height 14
click at [767, 521] on icon at bounding box center [767, 624] width 5 height 9
click at [767, 521] on icon at bounding box center [767, 625] width 14 height 14
click at [766, 521] on icon at bounding box center [767, 625] width 14 height 14
click at [767, 521] on icon at bounding box center [767, 625] width 14 height 14
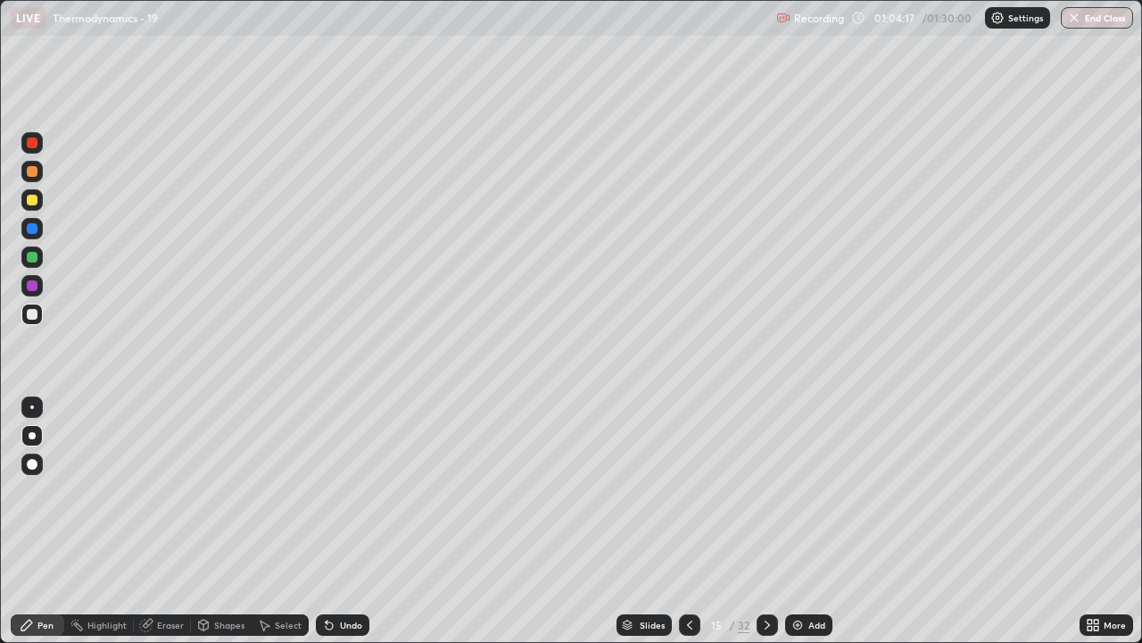
click at [161, 521] on div "Eraser" at bounding box center [170, 624] width 27 height 9
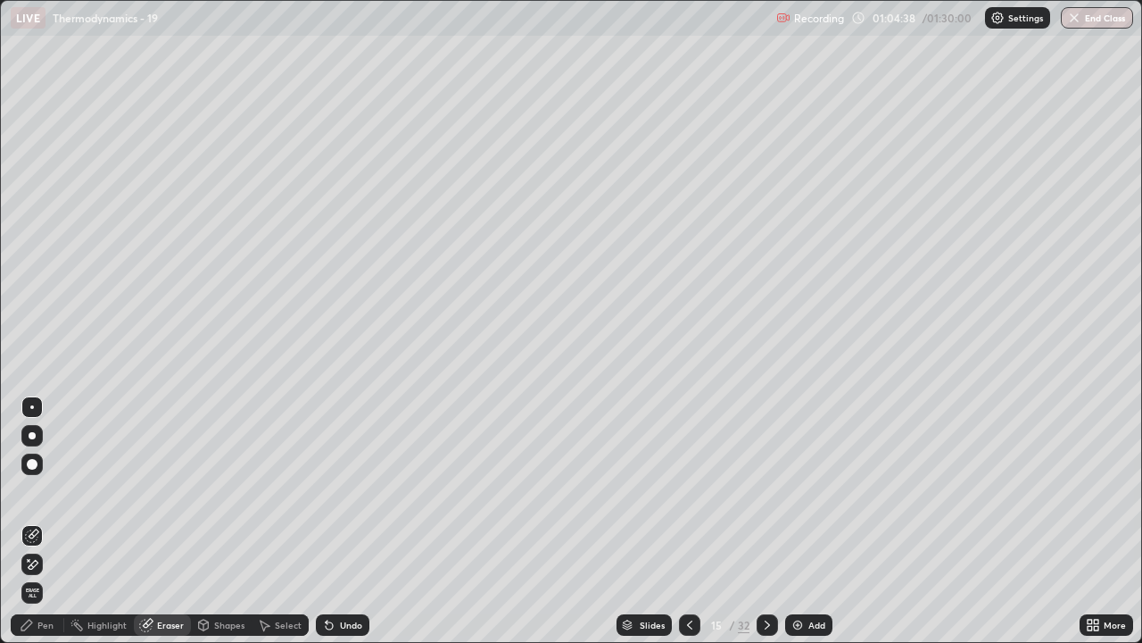
click at [766, 521] on icon at bounding box center [767, 625] width 14 height 14
click at [766, 521] on icon at bounding box center [767, 624] width 5 height 9
click at [42, 521] on div "Pen" at bounding box center [38, 624] width 54 height 21
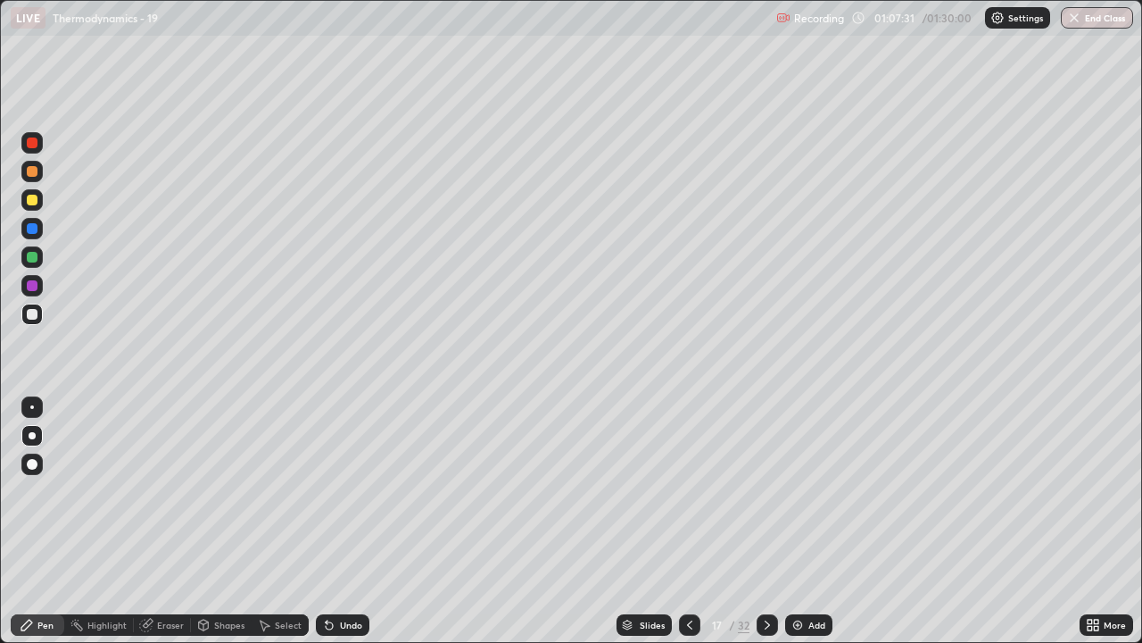
click at [174, 521] on div "Eraser" at bounding box center [170, 624] width 27 height 9
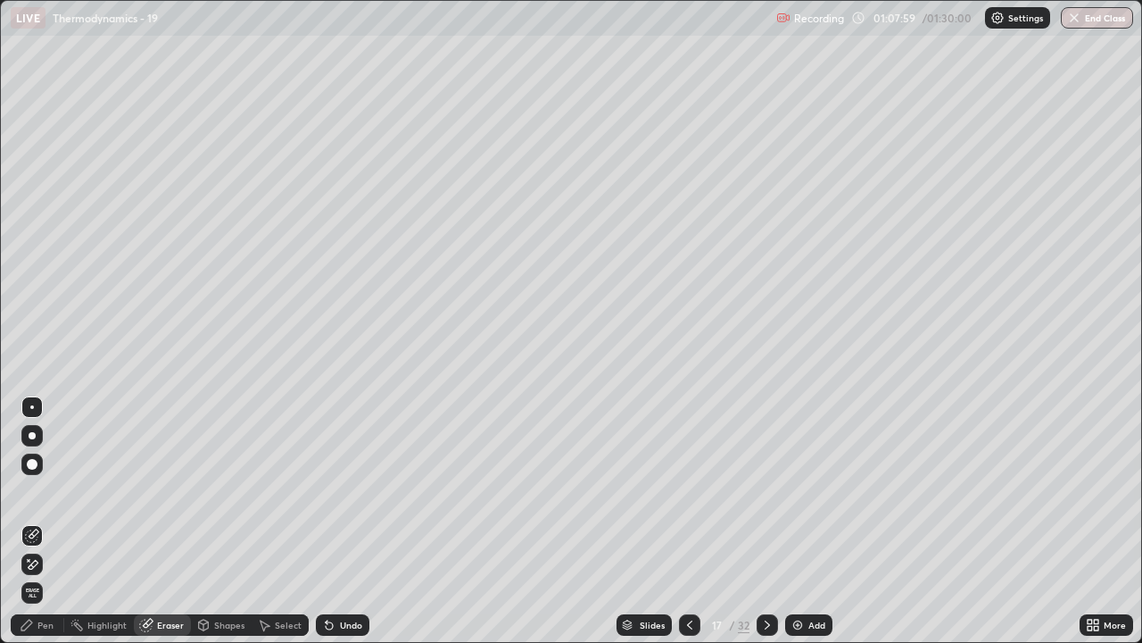
click at [46, 521] on div "Pen" at bounding box center [45, 624] width 16 height 9
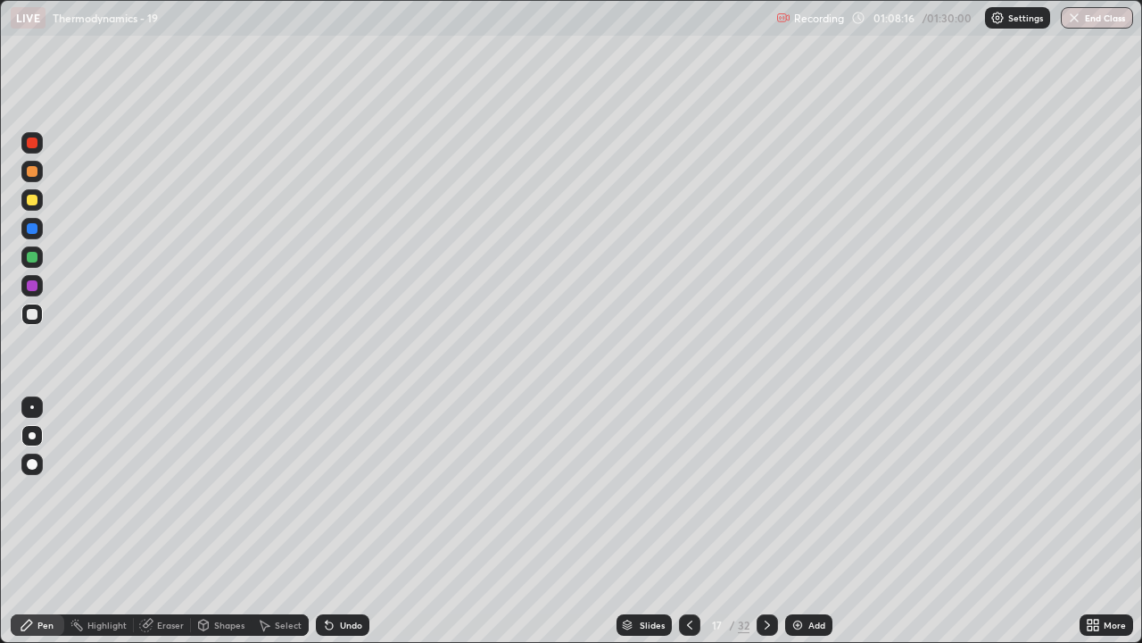
click at [157, 521] on div "Eraser" at bounding box center [170, 624] width 27 height 9
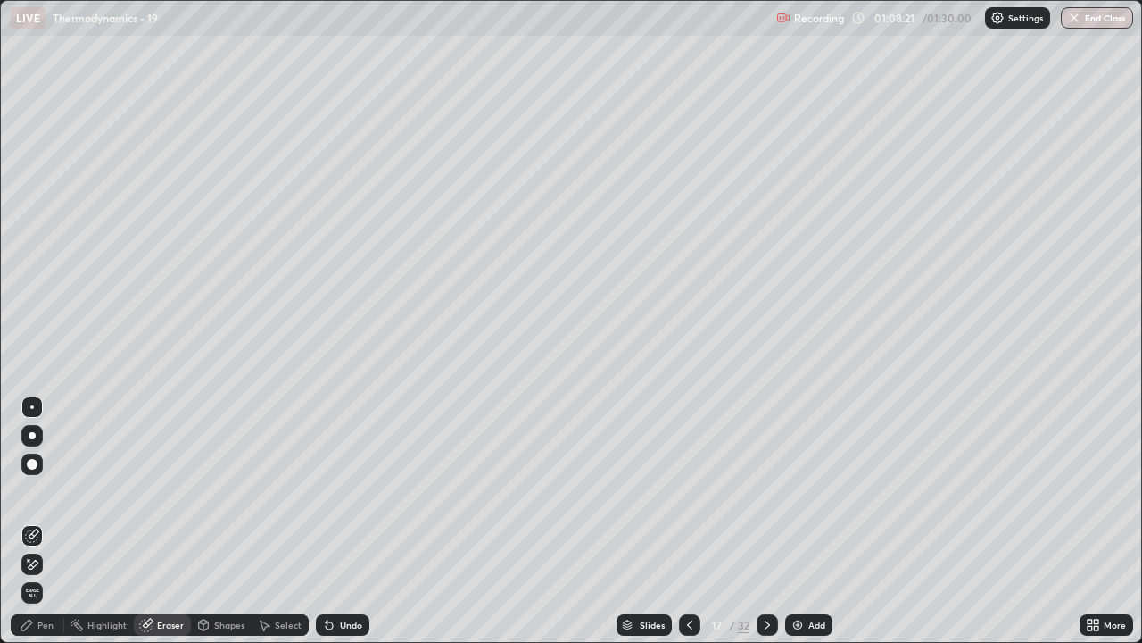
click at [45, 521] on div "Pen" at bounding box center [38, 624] width 54 height 21
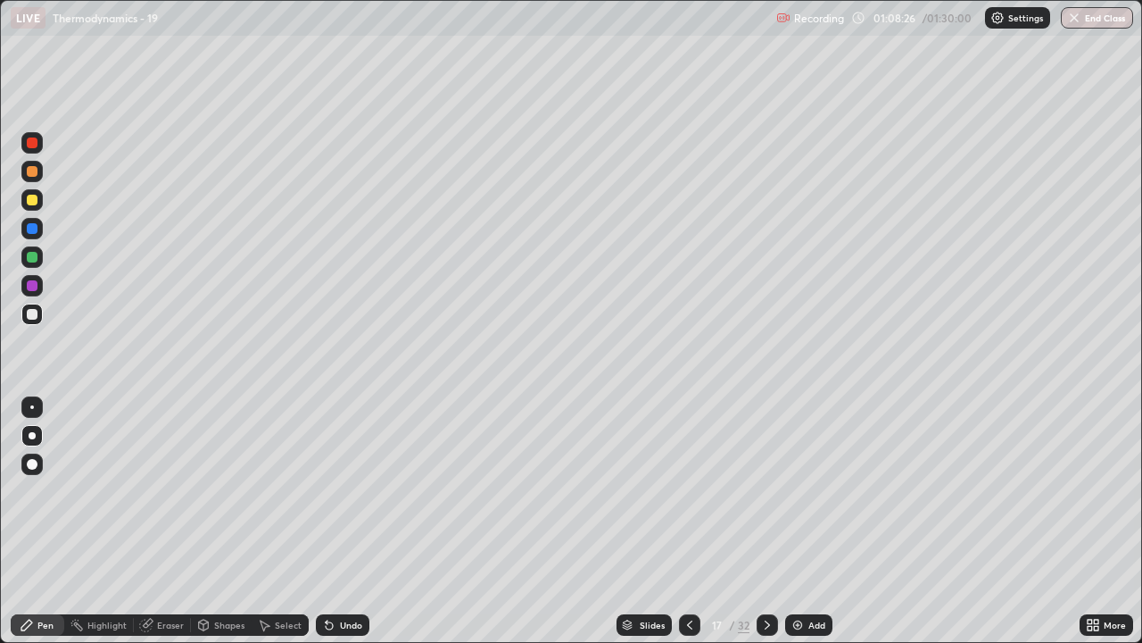
click at [171, 521] on div "Eraser" at bounding box center [162, 624] width 57 height 21
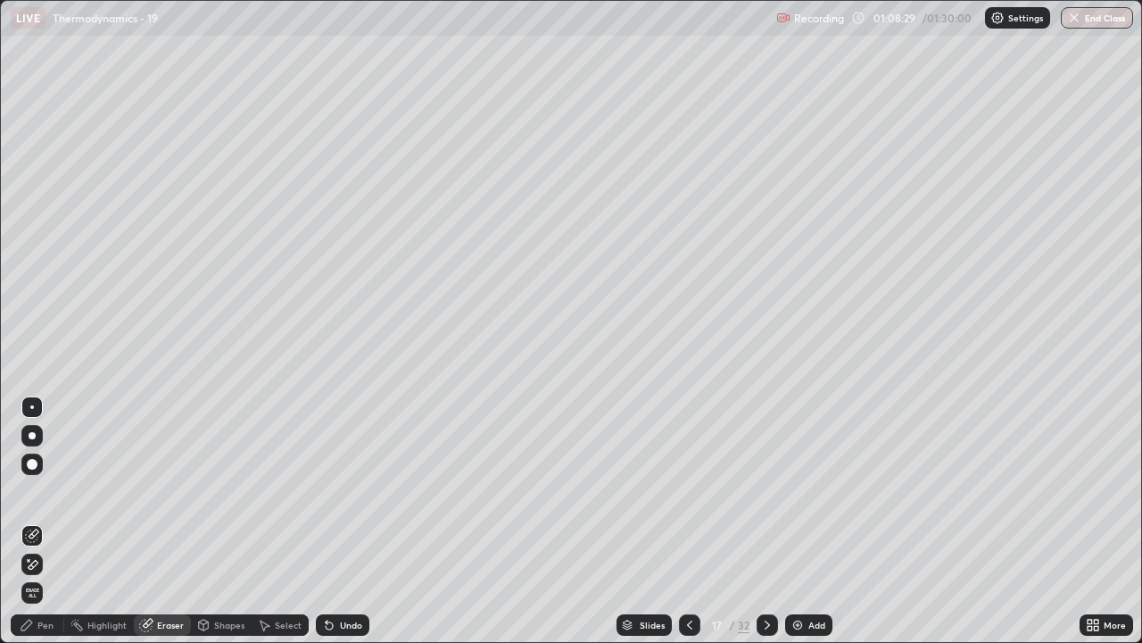
click at [41, 521] on div "Pen" at bounding box center [38, 624] width 54 height 21
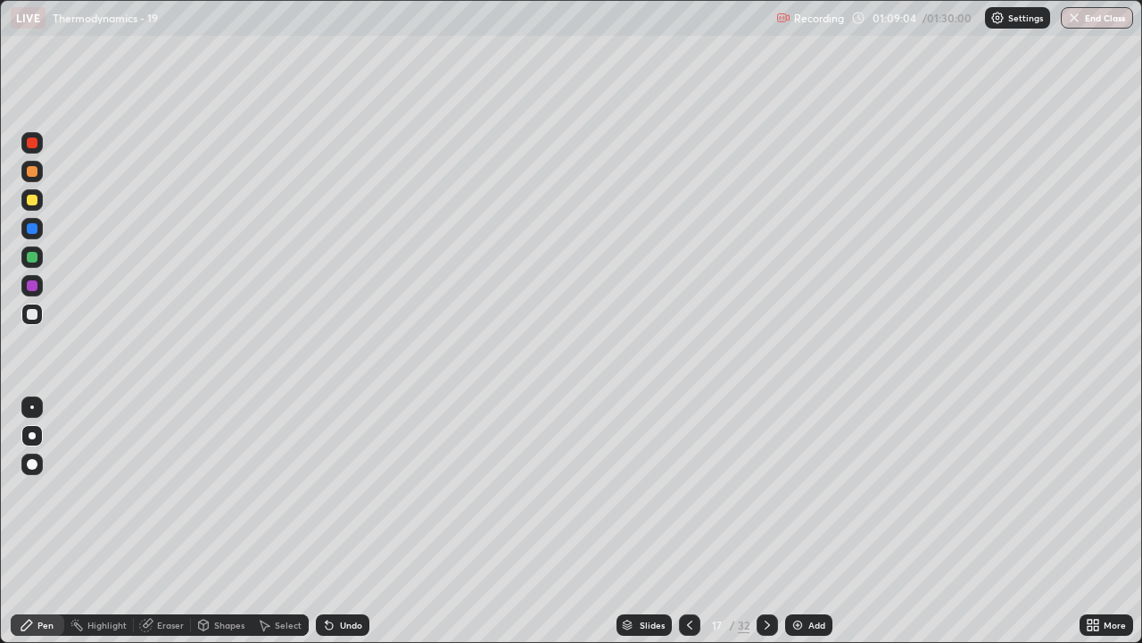
click at [767, 521] on icon at bounding box center [767, 625] width 14 height 14
click at [159, 521] on div "Eraser" at bounding box center [170, 624] width 27 height 9
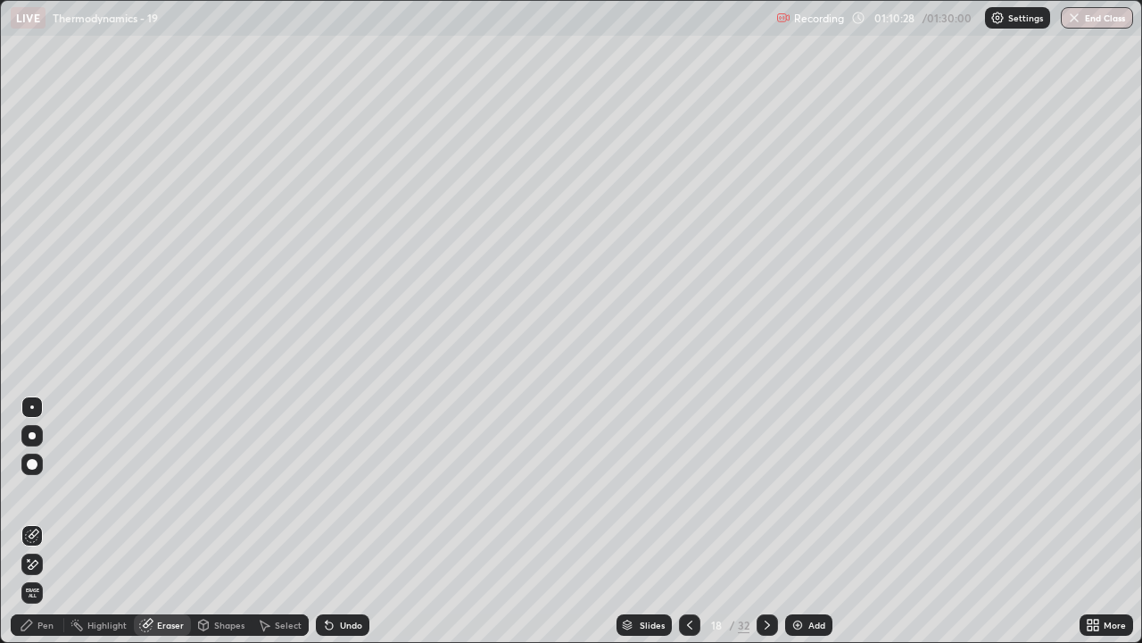
click at [46, 521] on div "Pen" at bounding box center [45, 624] width 16 height 9
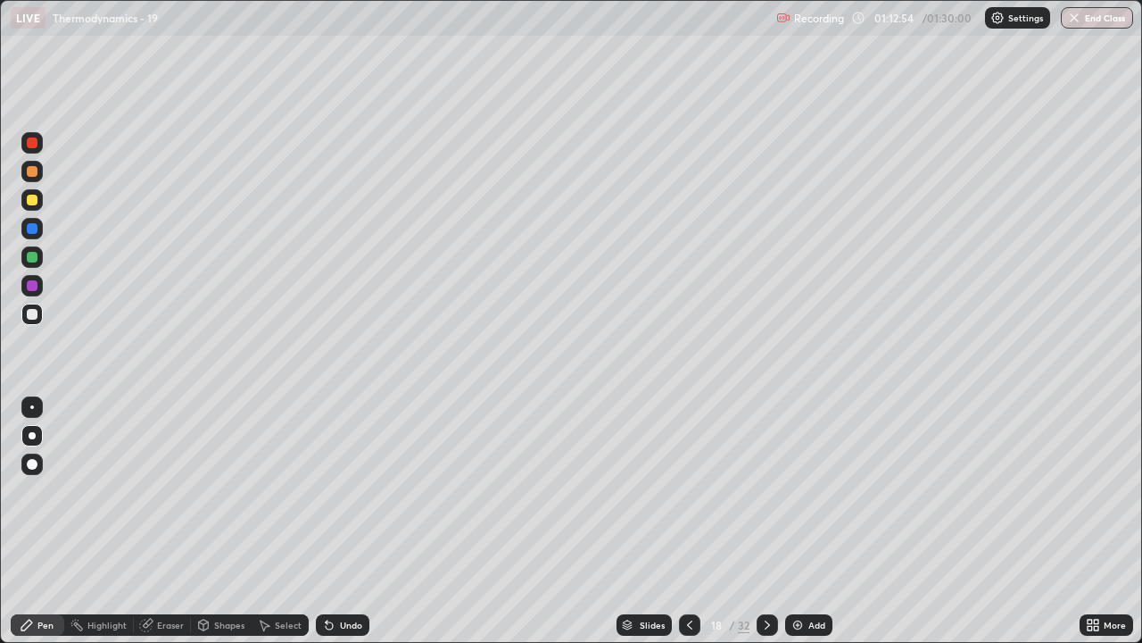
click at [33, 253] on div at bounding box center [32, 257] width 11 height 11
click at [680, 521] on div at bounding box center [689, 624] width 21 height 21
click at [685, 521] on icon at bounding box center [690, 625] width 14 height 14
click at [686, 521] on icon at bounding box center [690, 625] width 14 height 14
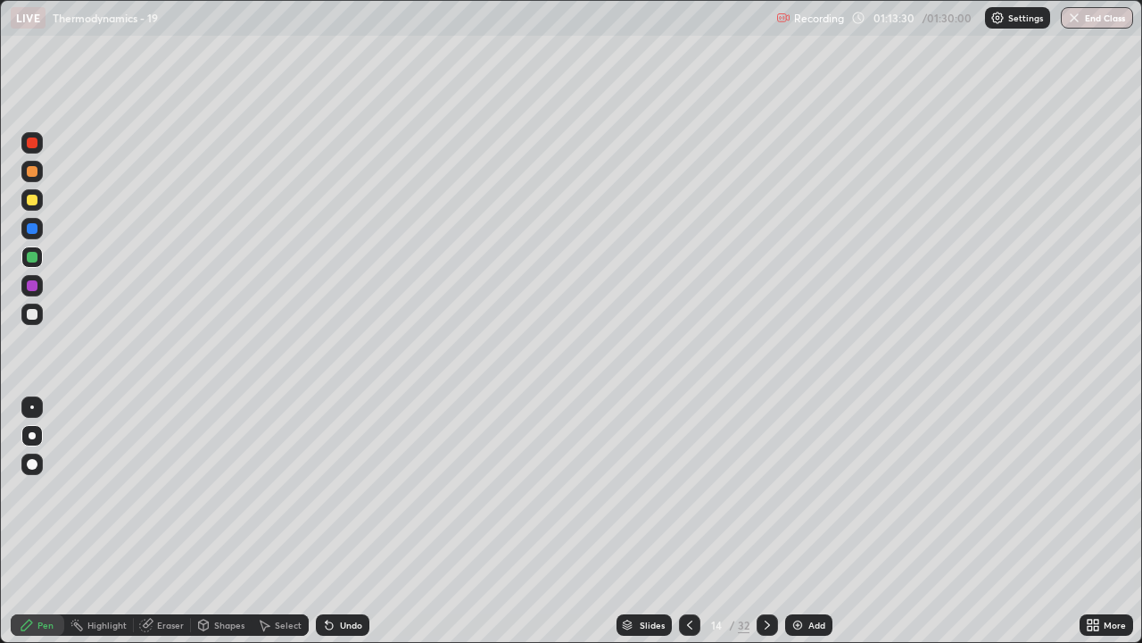
click at [688, 521] on icon at bounding box center [690, 625] width 14 height 14
click at [689, 521] on icon at bounding box center [689, 624] width 5 height 9
click at [688, 521] on icon at bounding box center [690, 625] width 14 height 14
click at [691, 521] on icon at bounding box center [690, 625] width 14 height 14
click at [688, 521] on icon at bounding box center [690, 625] width 14 height 14
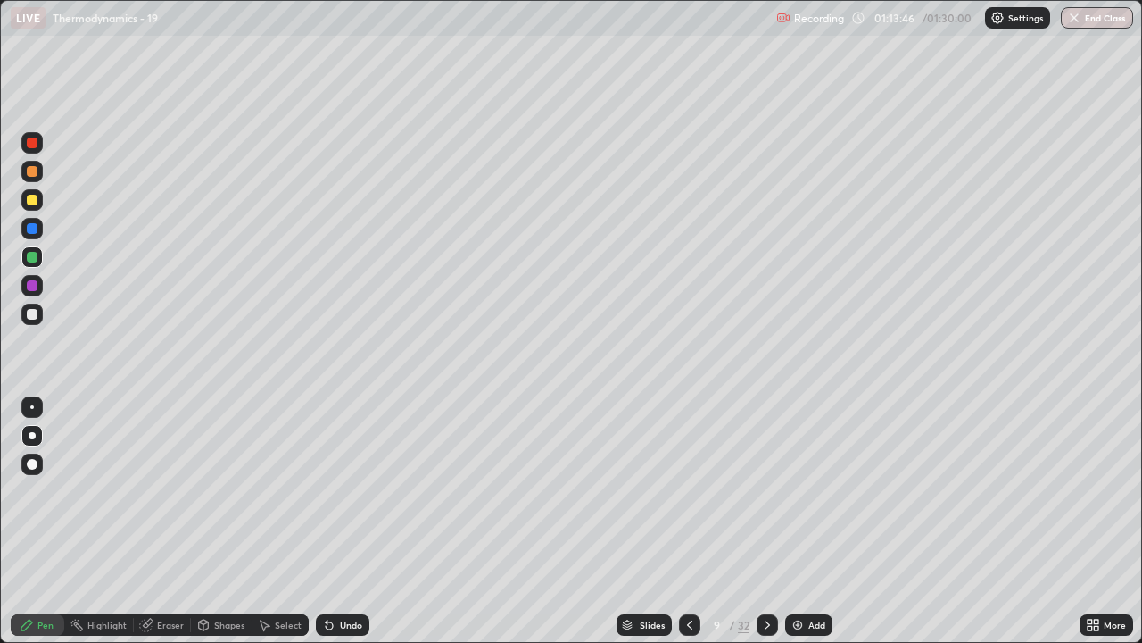
click at [766, 521] on icon at bounding box center [767, 625] width 14 height 14
click at [765, 521] on icon at bounding box center [767, 624] width 5 height 9
click at [766, 521] on icon at bounding box center [767, 625] width 14 height 14
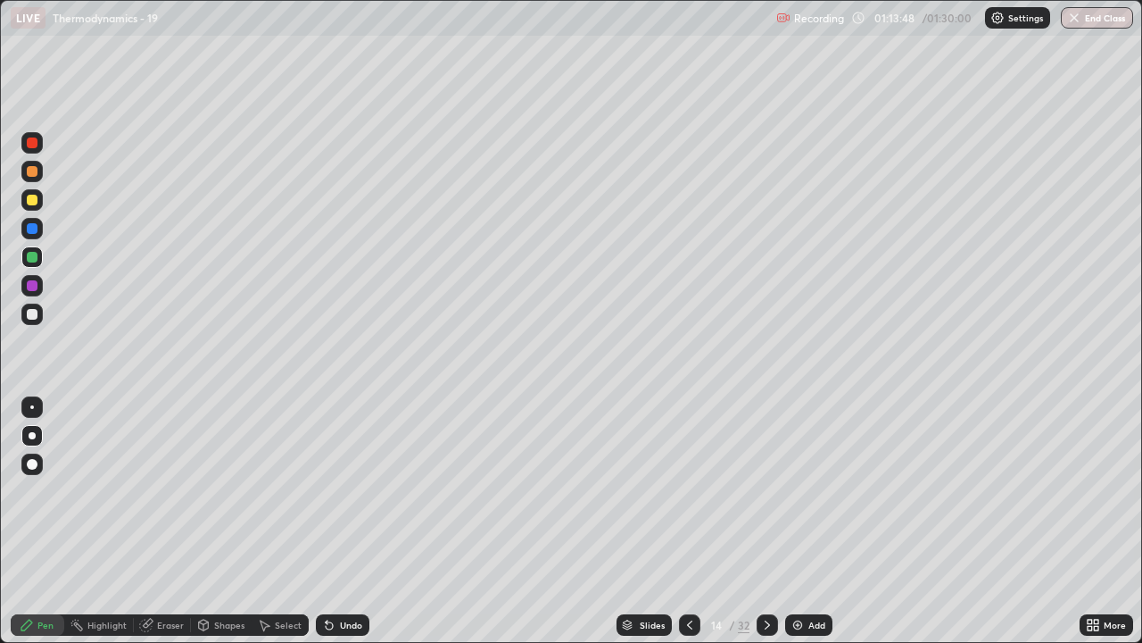
click at [766, 521] on icon at bounding box center [767, 625] width 14 height 14
click at [767, 521] on icon at bounding box center [767, 625] width 14 height 14
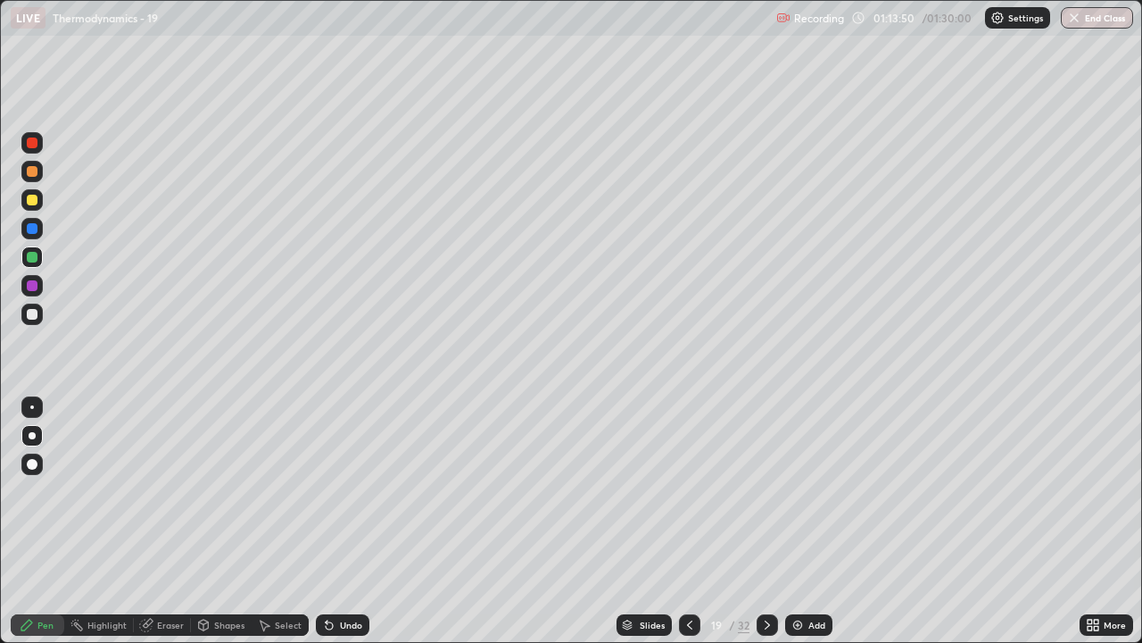
click at [689, 521] on icon at bounding box center [690, 625] width 14 height 14
click at [765, 521] on icon at bounding box center [767, 624] width 5 height 9
click at [168, 521] on div "Eraser" at bounding box center [170, 624] width 27 height 9
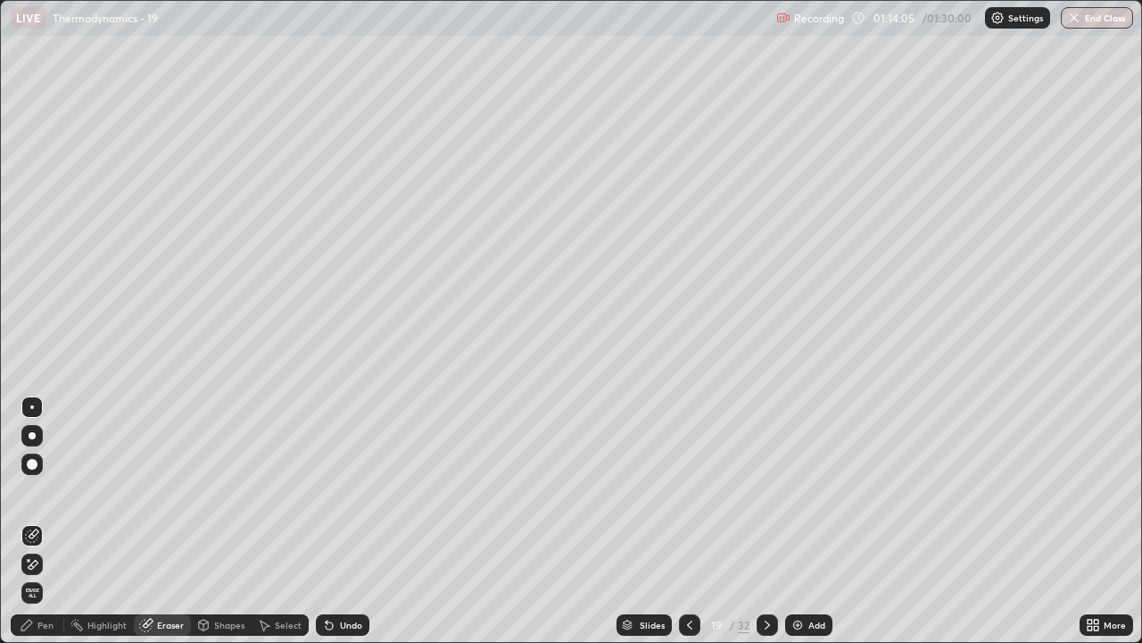
click at [54, 521] on div "Pen" at bounding box center [38, 624] width 54 height 21
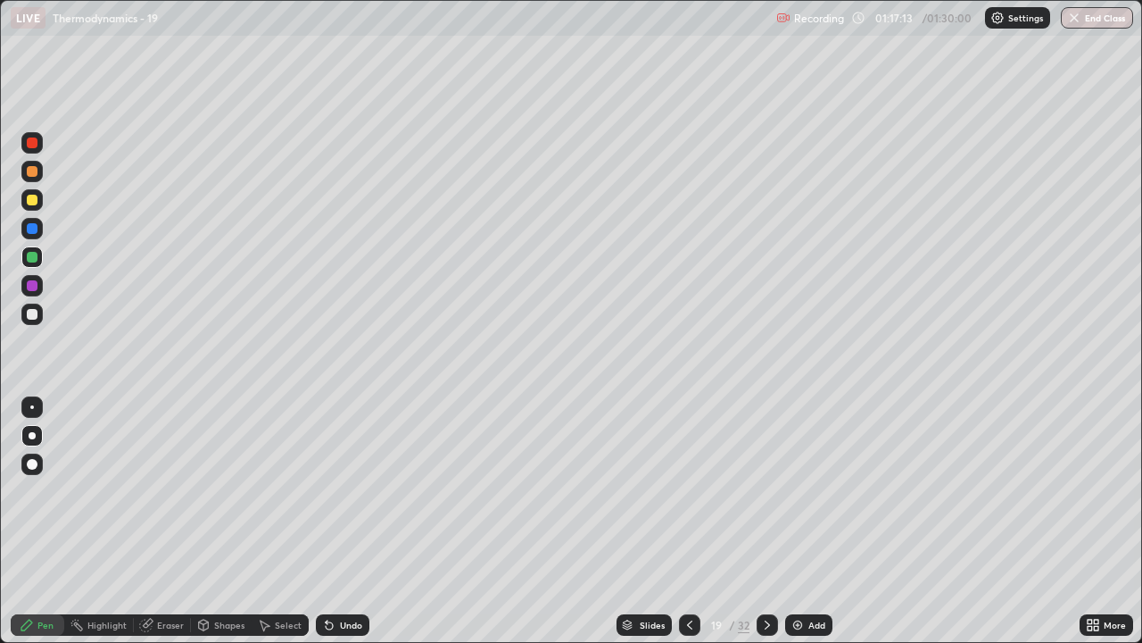
click at [178, 521] on div "Eraser" at bounding box center [162, 624] width 57 height 21
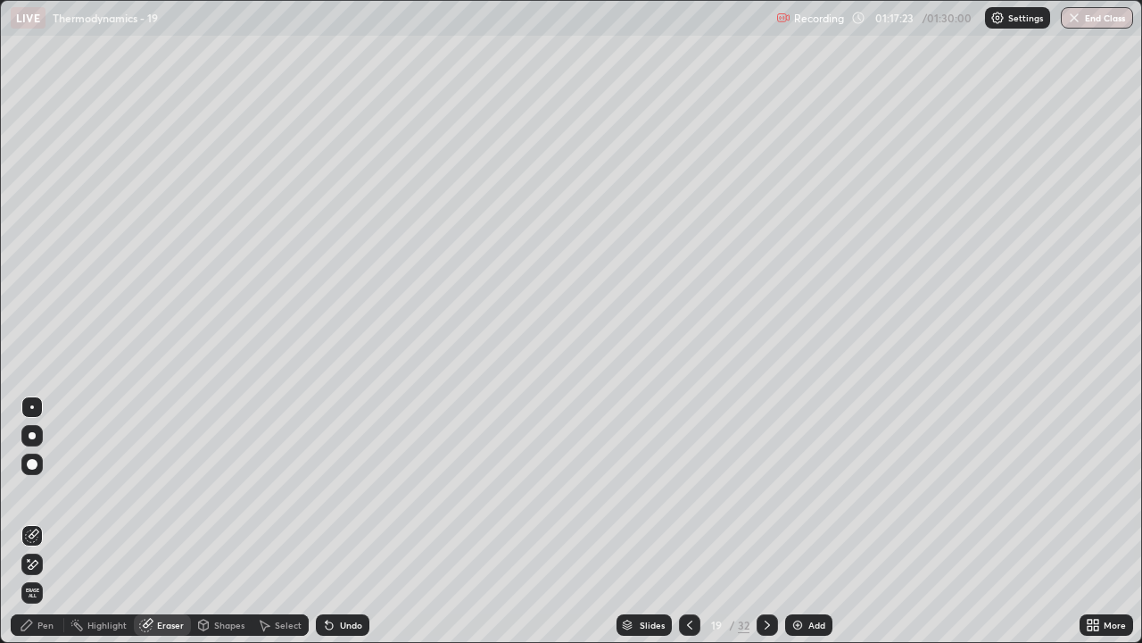
click at [688, 521] on icon at bounding box center [690, 625] width 14 height 14
click at [766, 521] on icon at bounding box center [767, 625] width 14 height 14
click at [769, 521] on div at bounding box center [767, 624] width 21 height 21
click at [48, 521] on div "Pen" at bounding box center [45, 624] width 16 height 9
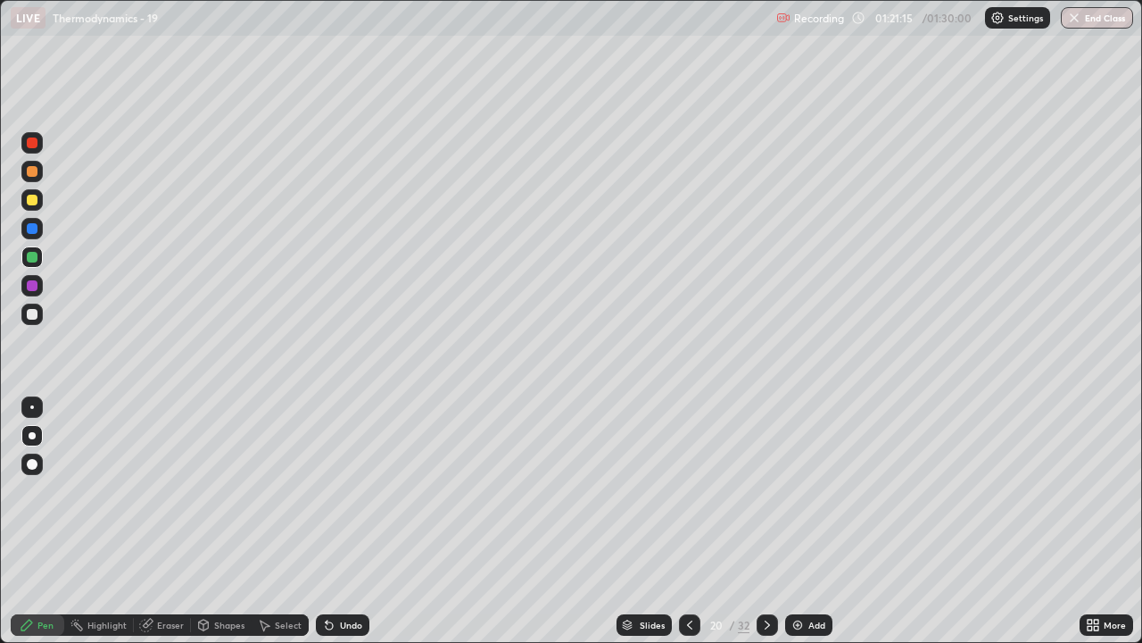
click at [766, 521] on icon at bounding box center [767, 624] width 5 height 9
click at [767, 521] on icon at bounding box center [767, 624] width 5 height 9
click at [688, 521] on icon at bounding box center [690, 625] width 14 height 14
click at [766, 521] on icon at bounding box center [767, 625] width 14 height 14
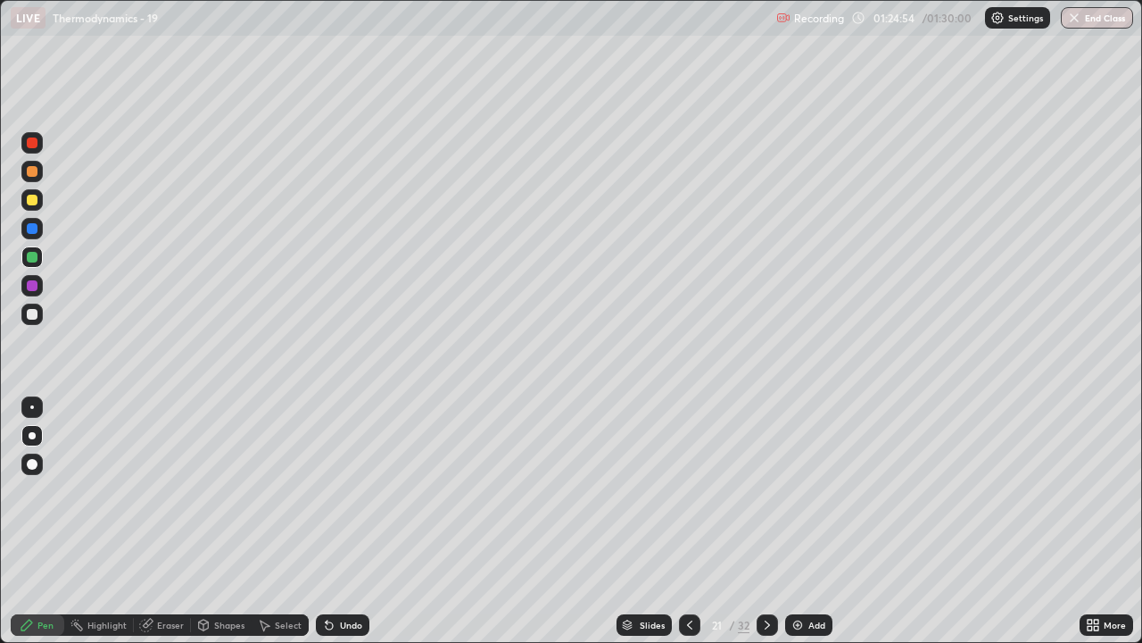
click at [767, 521] on icon at bounding box center [767, 625] width 14 height 14
click at [688, 521] on icon at bounding box center [690, 625] width 14 height 14
click at [688, 521] on icon at bounding box center [689, 624] width 5 height 9
click at [764, 521] on icon at bounding box center [767, 625] width 14 height 14
click at [766, 521] on icon at bounding box center [767, 625] width 14 height 14
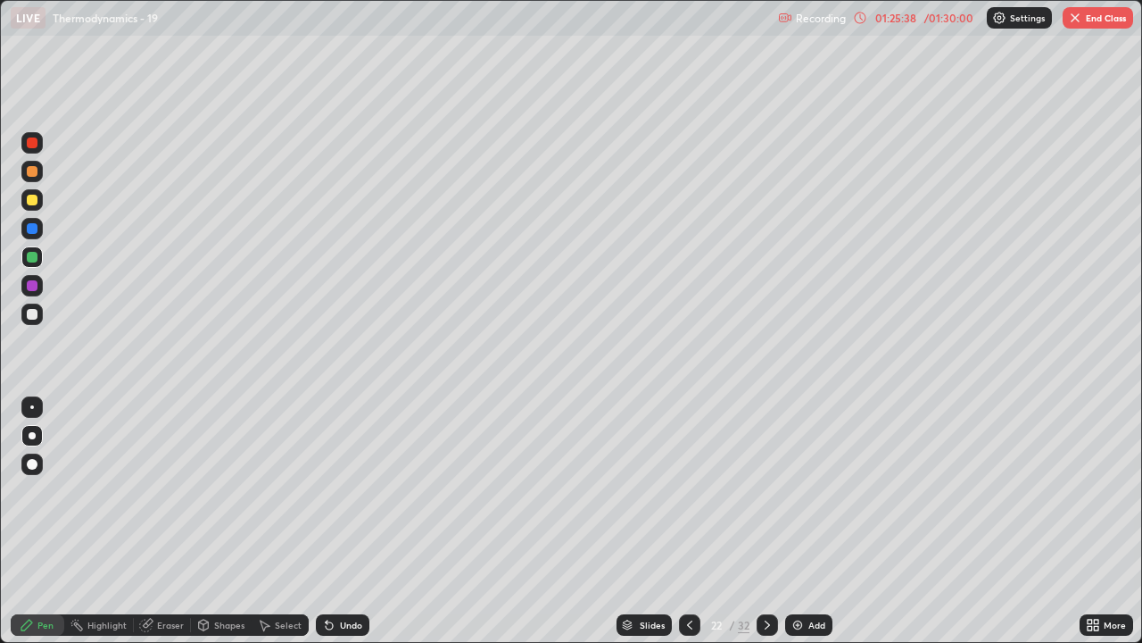
click at [688, 521] on icon at bounding box center [690, 625] width 14 height 14
click at [766, 521] on icon at bounding box center [767, 625] width 14 height 14
click at [1096, 19] on button "End Class" at bounding box center [1098, 17] width 70 height 21
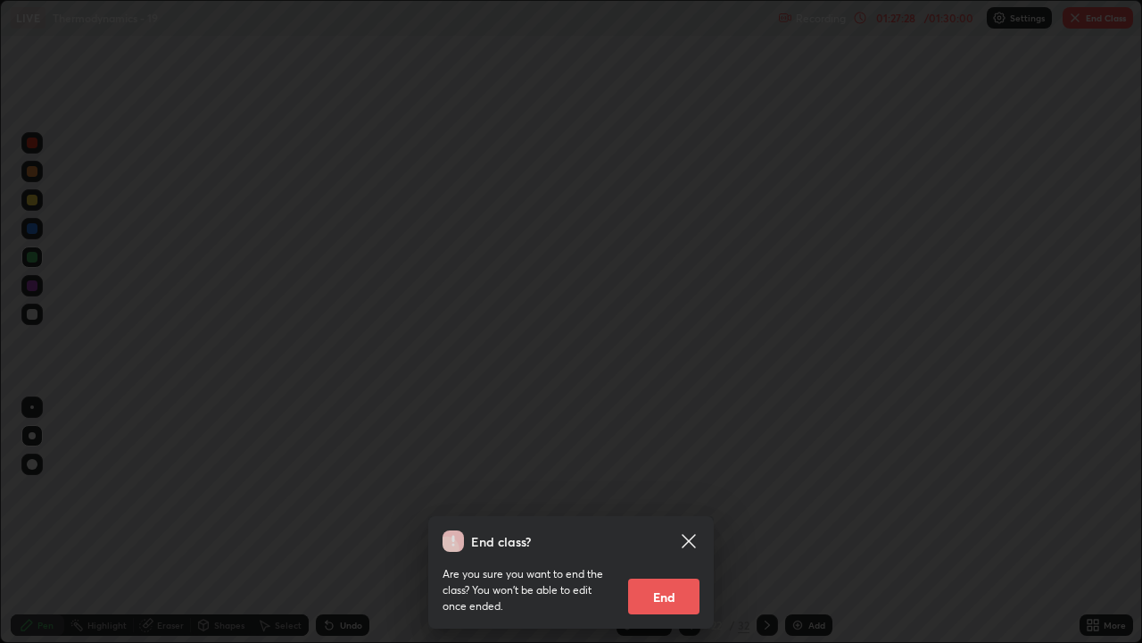
click at [682, 521] on button "End" at bounding box center [663, 596] width 71 height 36
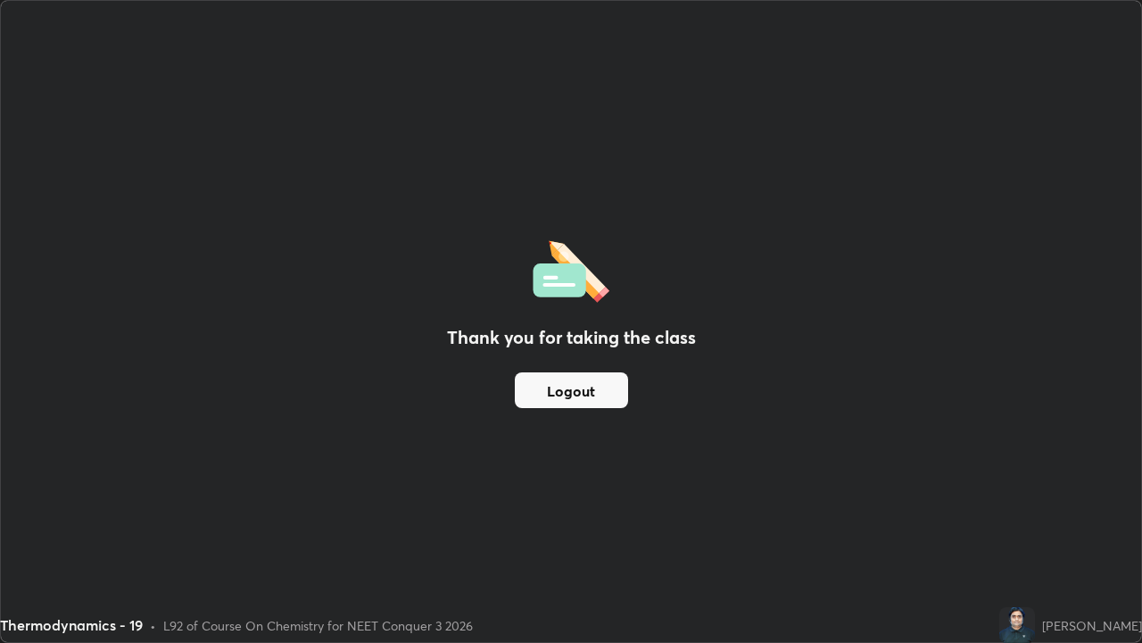
click at [597, 397] on button "Logout" at bounding box center [571, 390] width 113 height 36
